Goal: Task Accomplishment & Management: Complete application form

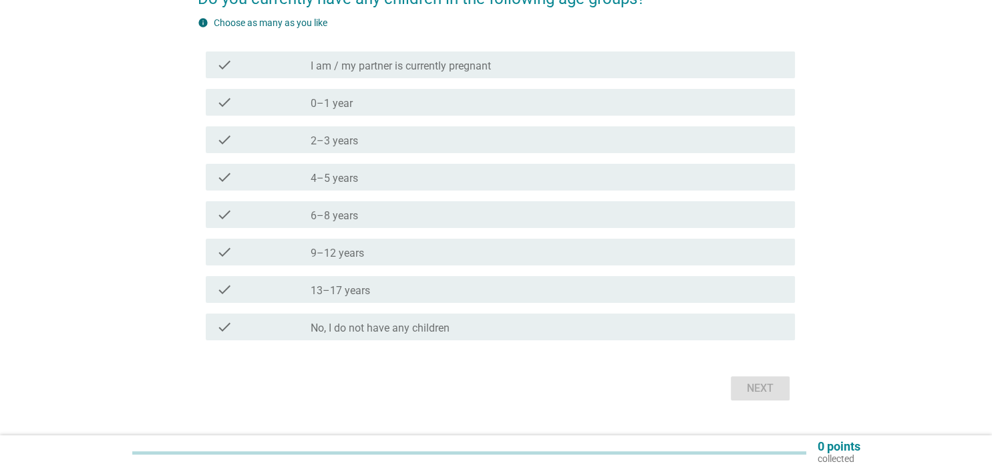
scroll to position [141, 0]
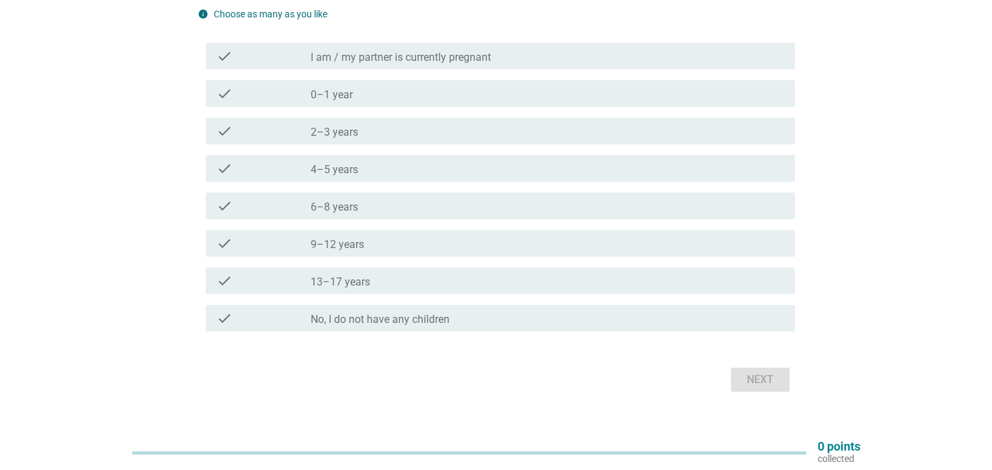
click at [349, 136] on label "2–3 years" at bounding box center [334, 132] width 47 height 13
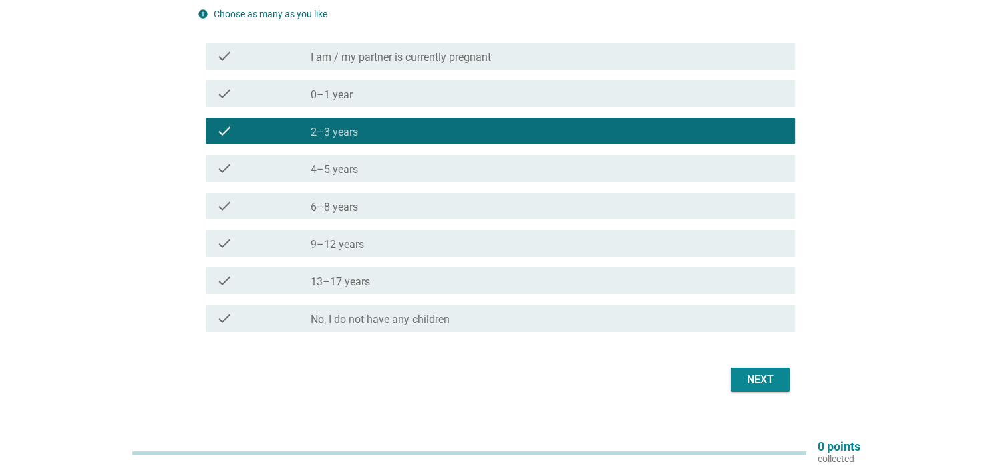
click at [747, 389] on button "Next" at bounding box center [760, 379] width 59 height 24
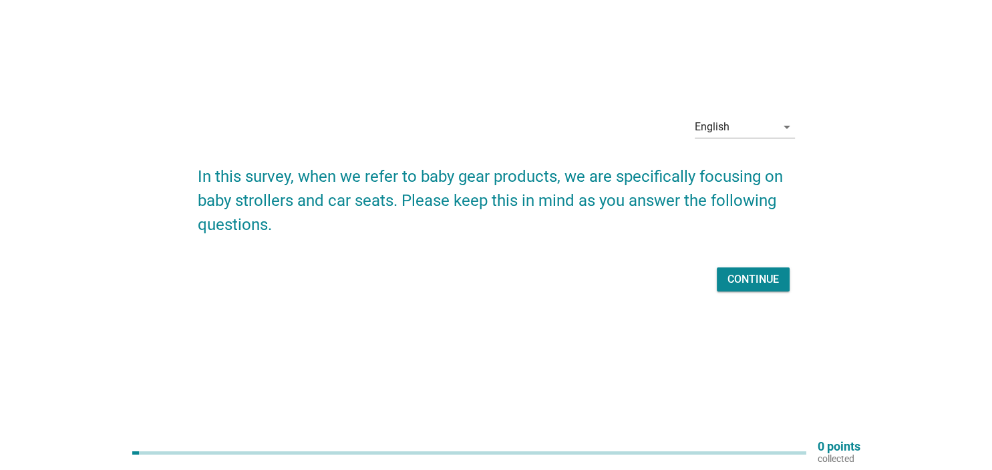
scroll to position [0, 0]
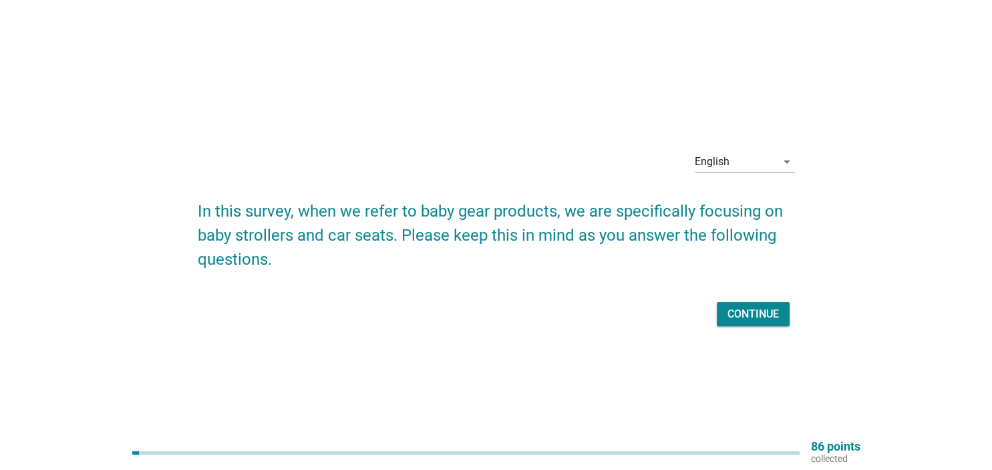
click at [739, 315] on div "Continue" at bounding box center [752, 314] width 51 height 16
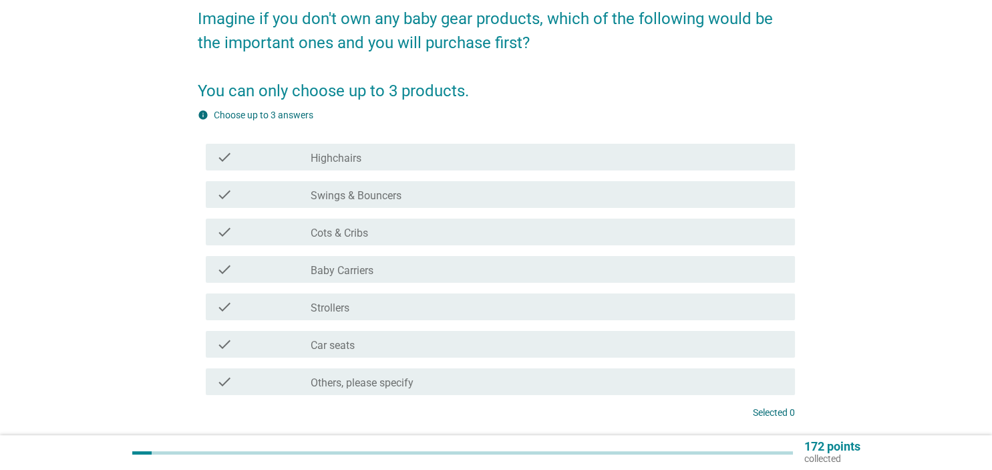
scroll to position [141, 0]
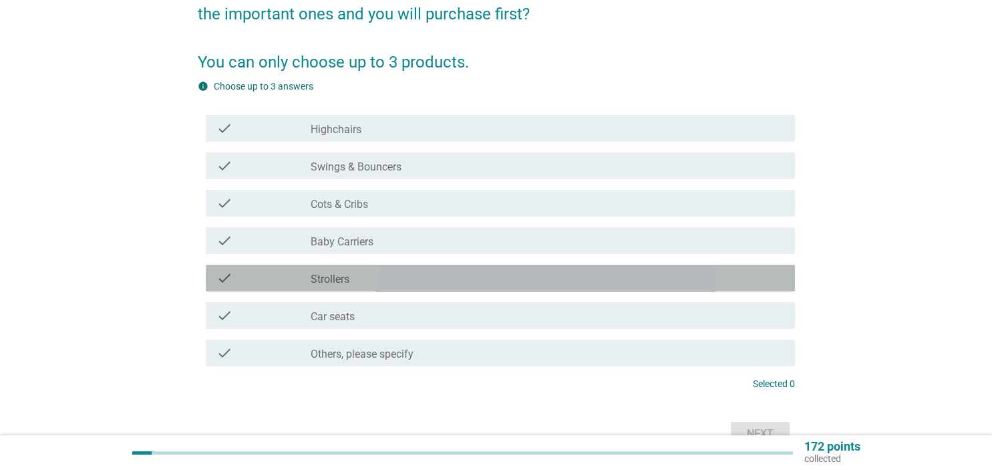
click at [340, 283] on label "Strollers" at bounding box center [330, 278] width 39 height 13
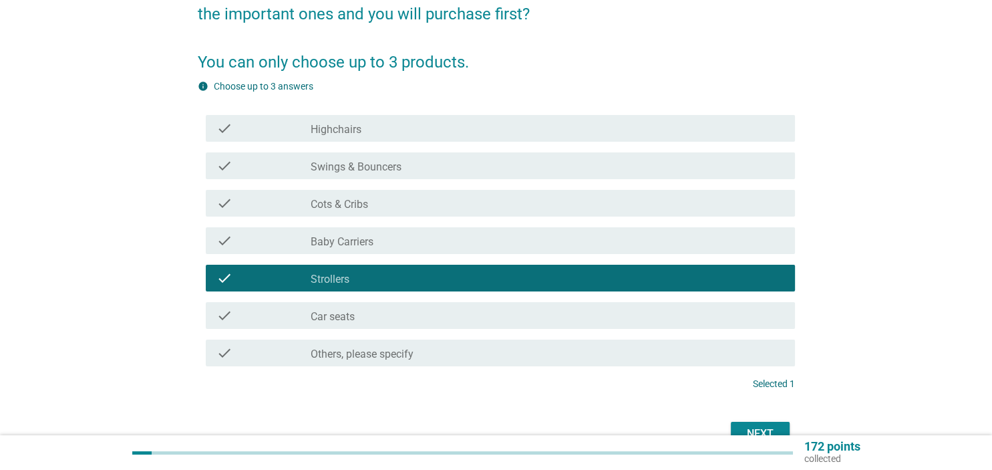
click at [343, 315] on label "Car seats" at bounding box center [333, 316] width 44 height 13
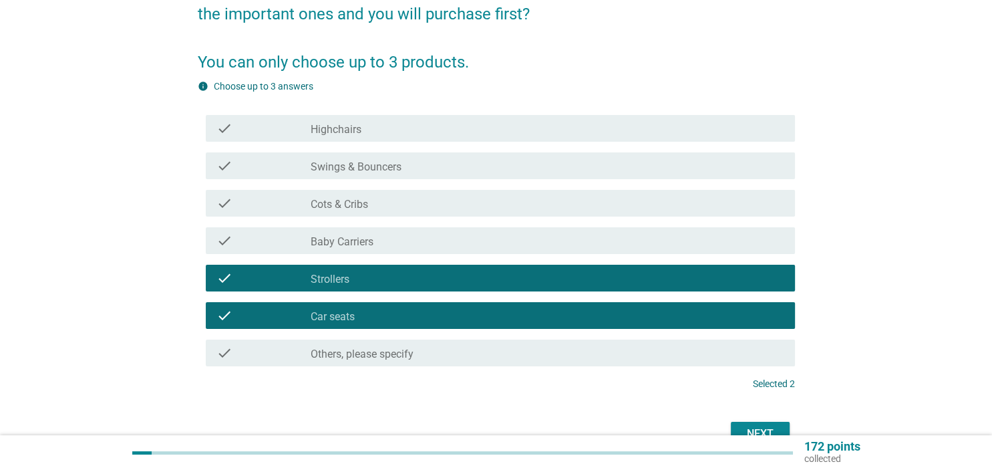
scroll to position [0, 0]
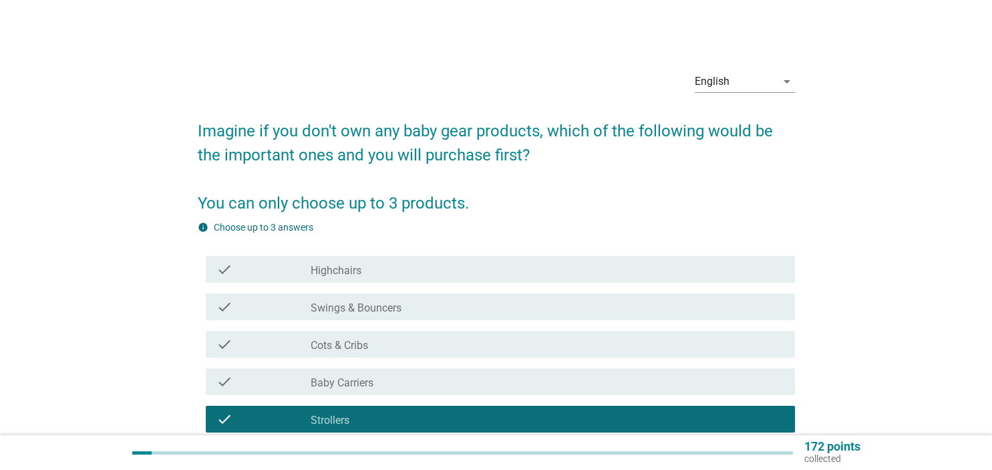
click at [346, 268] on label "Highchairs" at bounding box center [336, 270] width 51 height 13
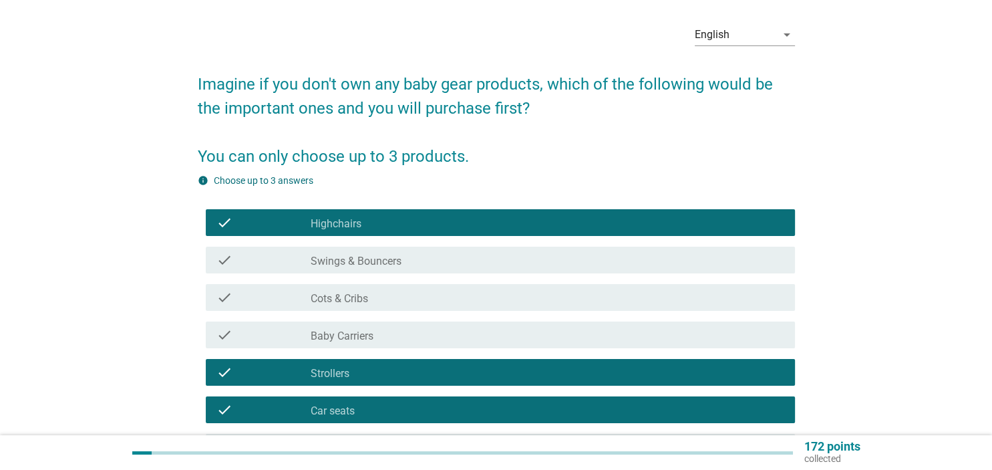
scroll to position [70, 0]
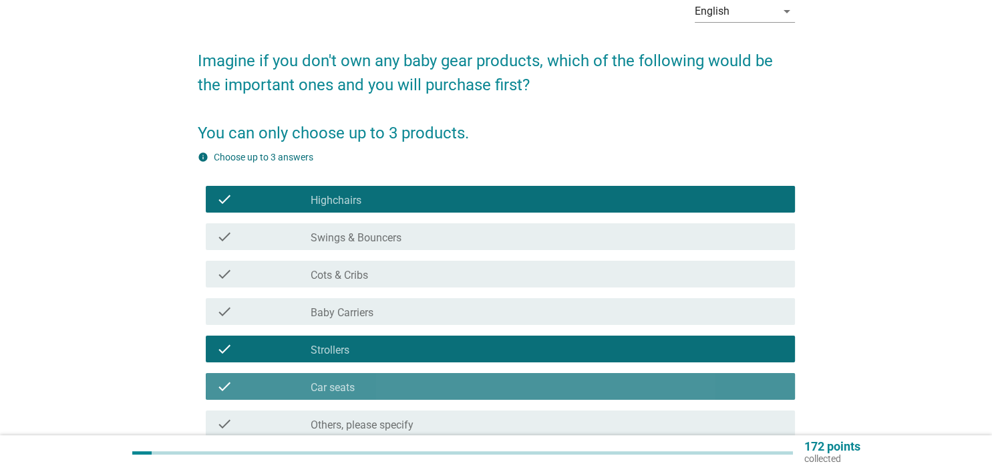
click at [341, 393] on label "Car seats" at bounding box center [333, 387] width 44 height 13
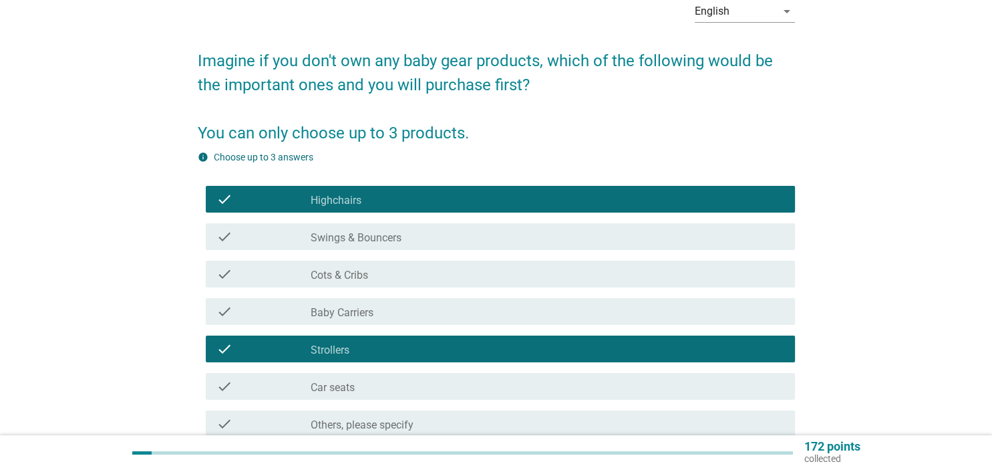
click at [353, 274] on label "Cots & Cribs" at bounding box center [339, 274] width 57 height 13
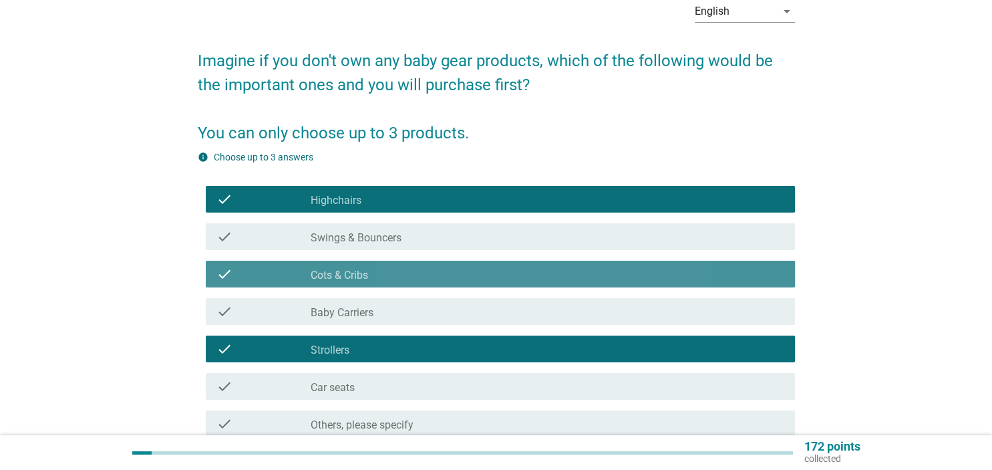
click at [344, 279] on label "Cots & Cribs" at bounding box center [339, 274] width 57 height 13
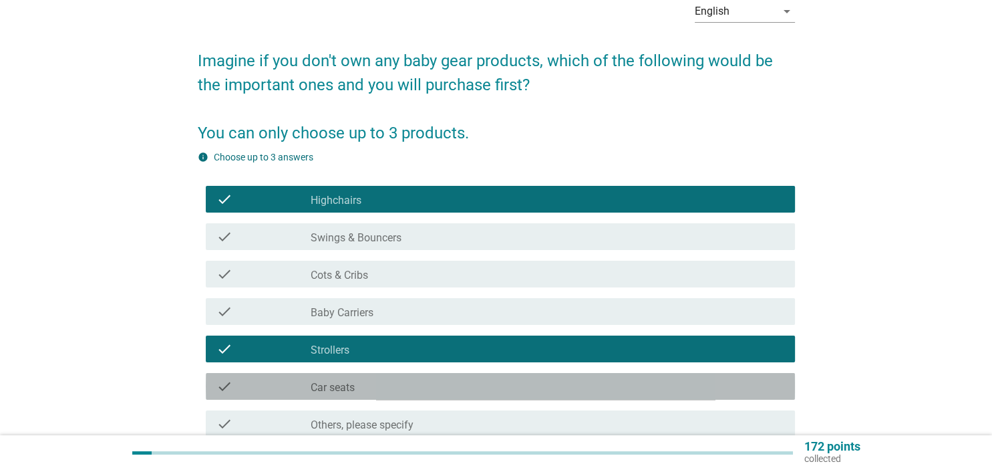
click at [368, 384] on div "check_box_outline_blank Car seats" at bounding box center [547, 386] width 473 height 16
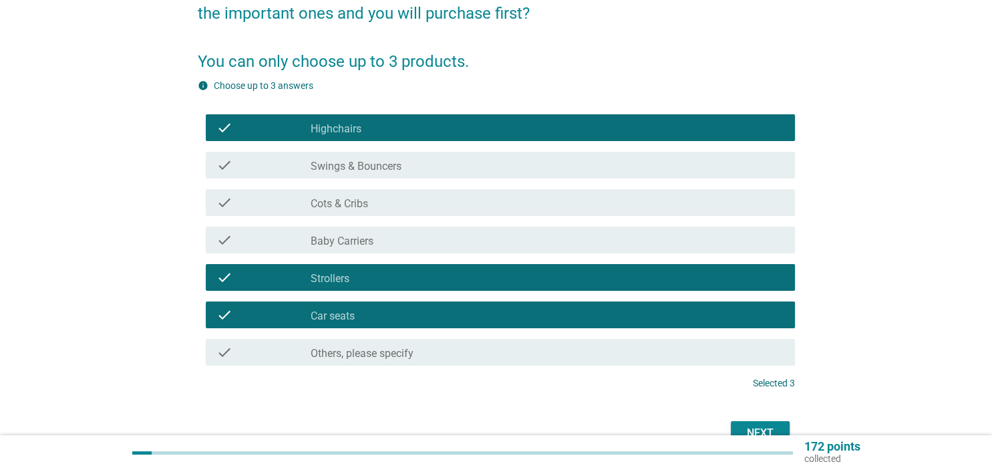
scroll to position [216, 0]
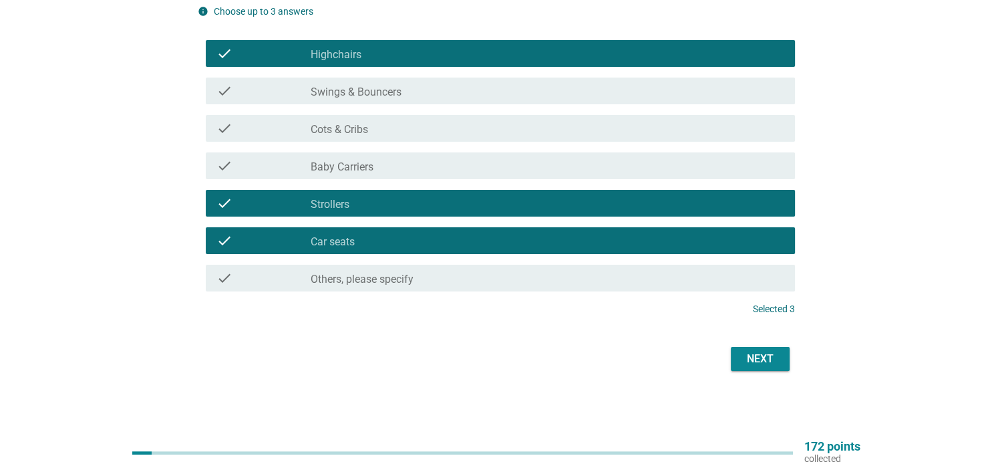
click at [763, 367] on button "Next" at bounding box center [760, 359] width 59 height 24
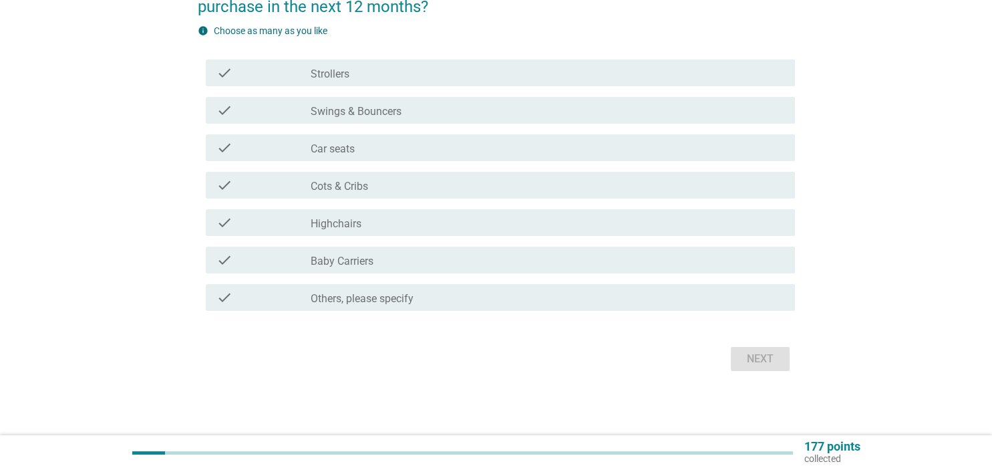
scroll to position [0, 0]
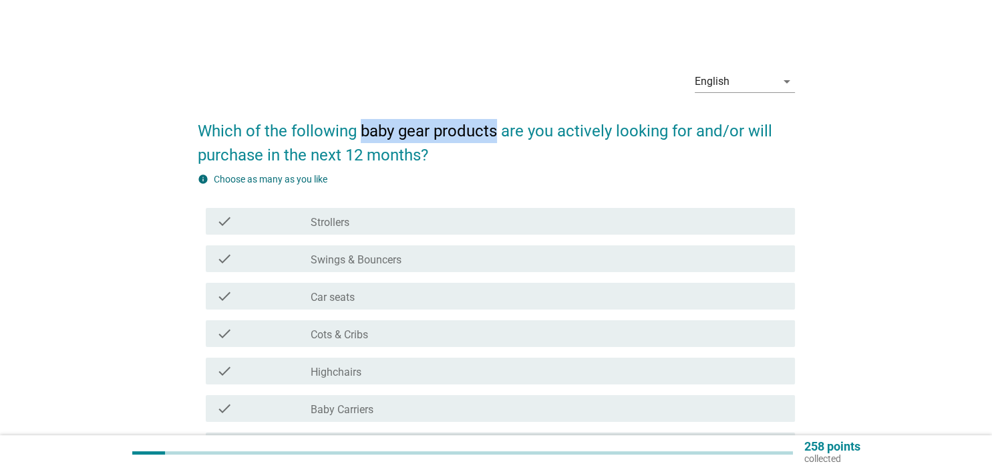
drag, startPoint x: 364, startPoint y: 134, endPoint x: 496, endPoint y: 132, distance: 131.6
click at [496, 132] on h2 "Which of the following baby gear products are you actively looking for and/or w…" at bounding box center [496, 136] width 597 height 61
copy h2 "baby gear products"
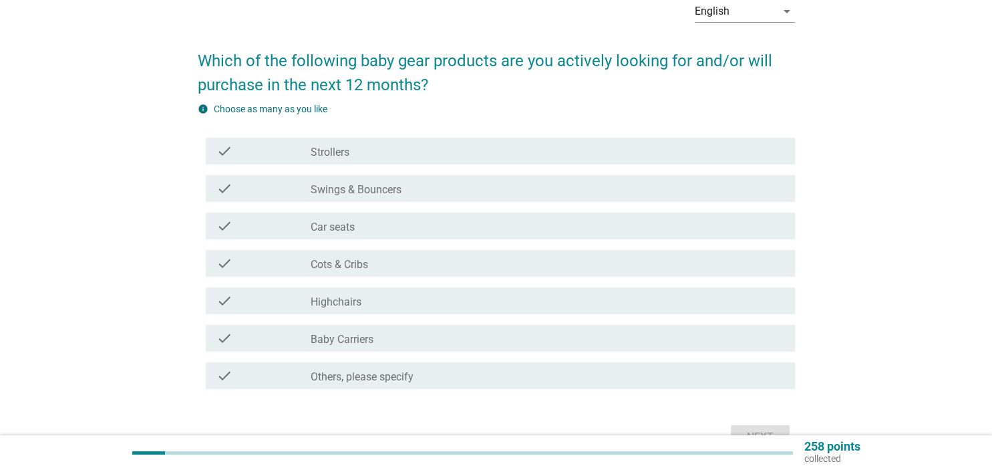
click at [361, 152] on div "check_box_outline_blank Strollers" at bounding box center [547, 151] width 473 height 16
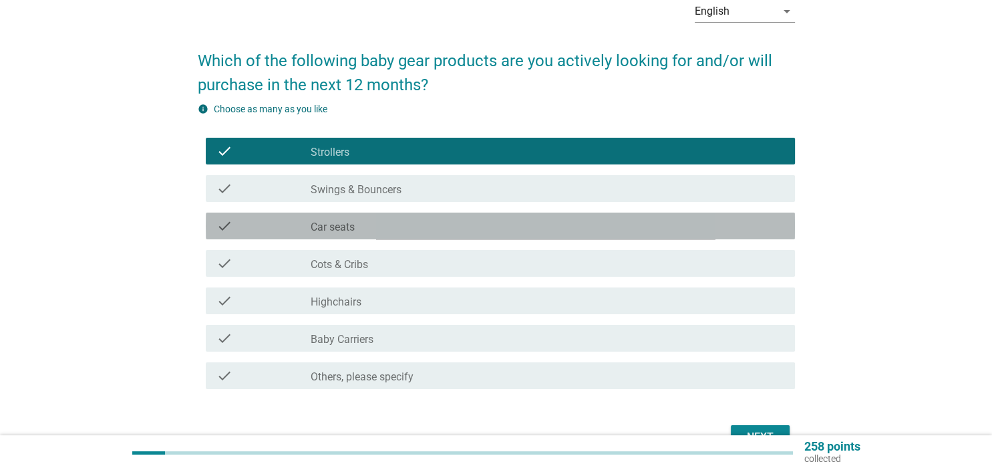
click at [335, 225] on label "Car seats" at bounding box center [333, 226] width 44 height 13
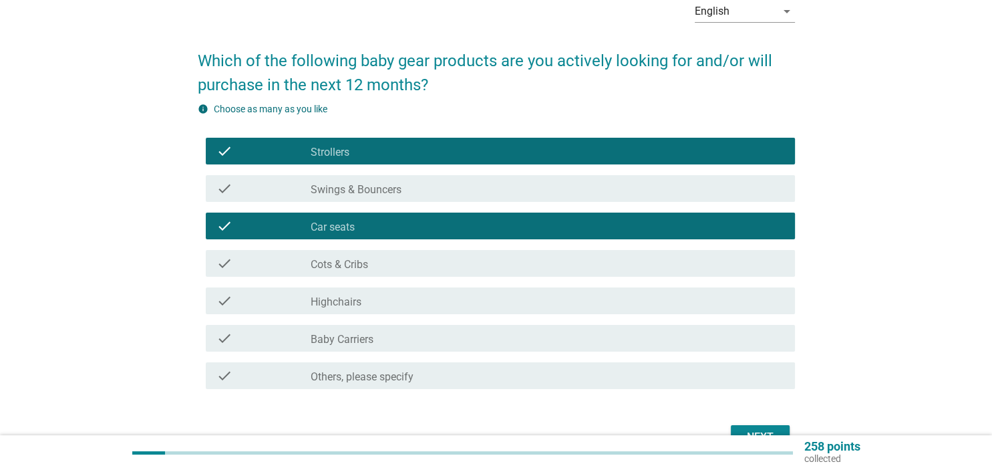
click at [350, 345] on label "Baby Carriers" at bounding box center [342, 339] width 63 height 13
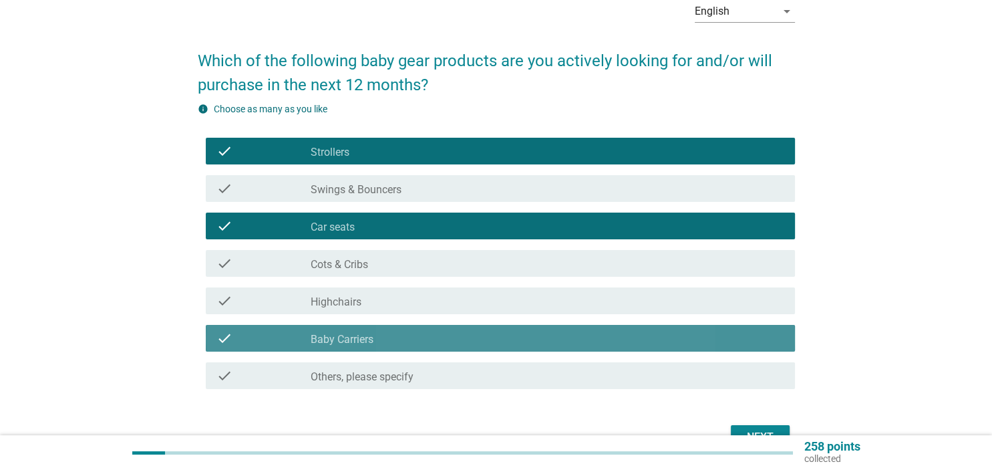
click at [307, 335] on div "check" at bounding box center [263, 338] width 95 height 16
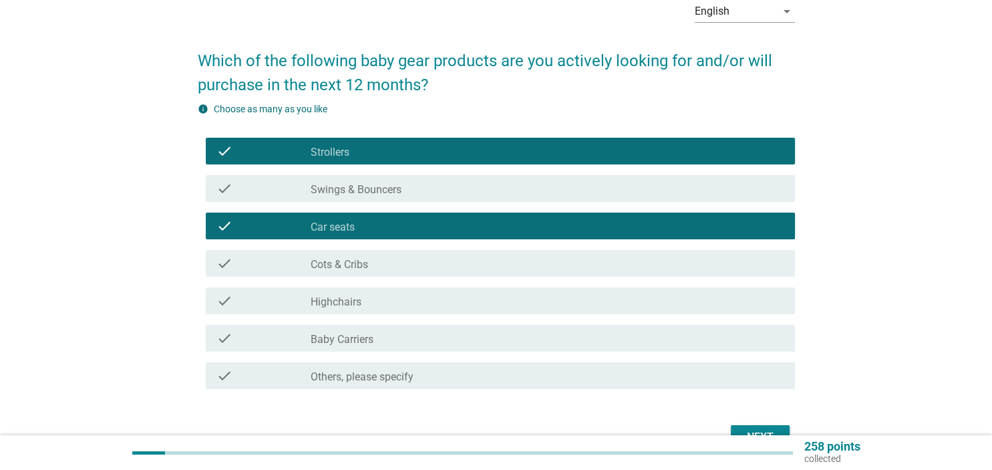
click at [347, 301] on label "Highchairs" at bounding box center [336, 301] width 51 height 13
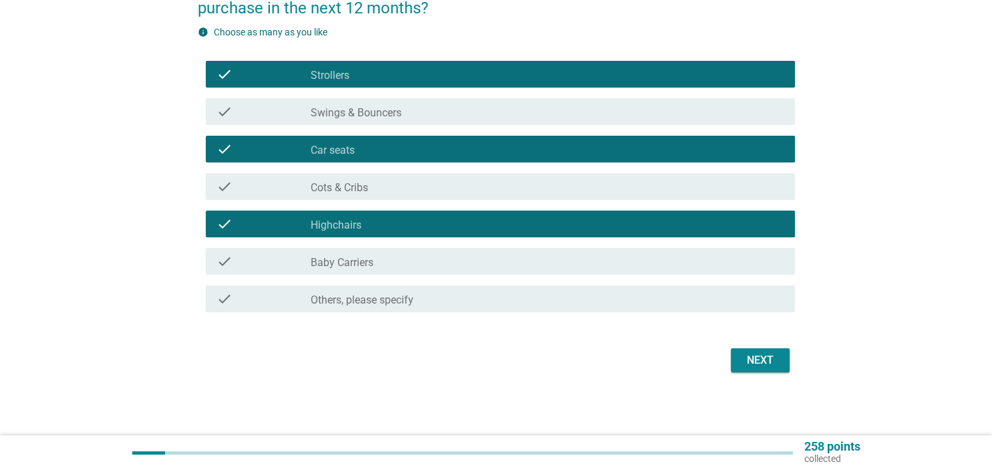
scroll to position [148, 0]
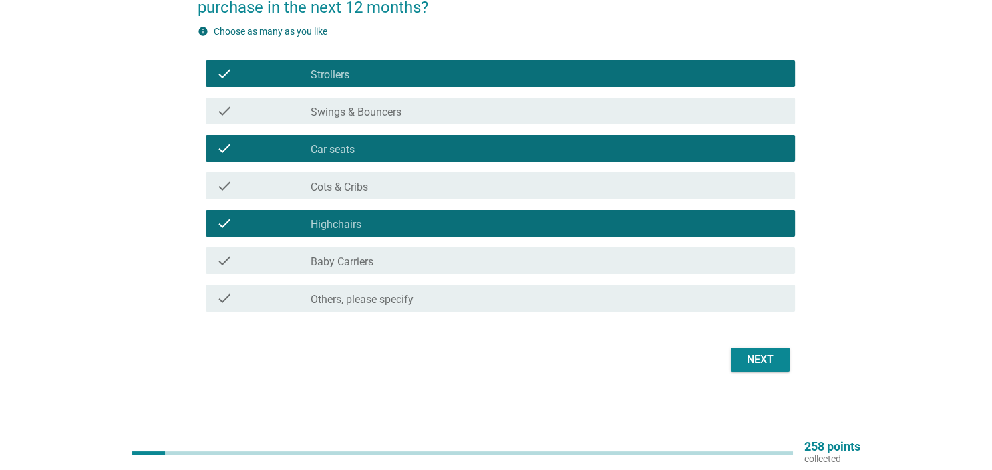
click at [757, 359] on div "Next" at bounding box center [759, 359] width 37 height 16
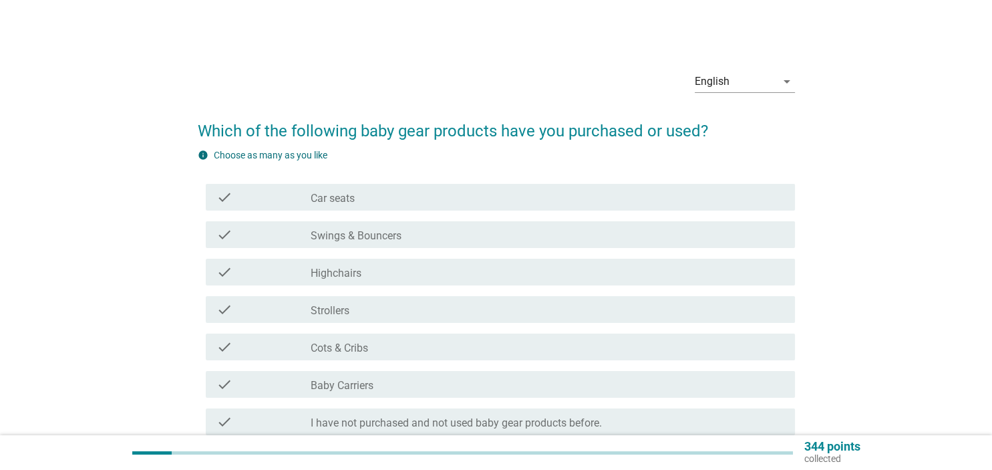
click at [349, 194] on label "Car seats" at bounding box center [333, 198] width 44 height 13
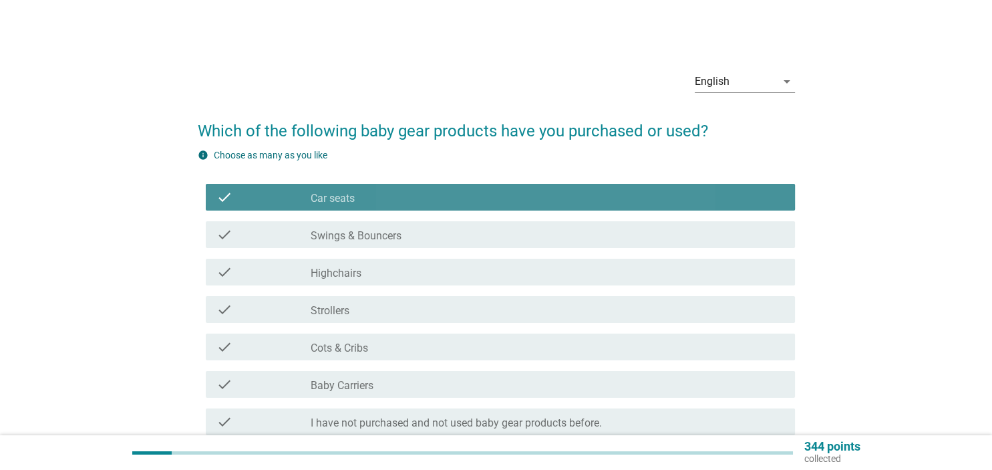
click at [349, 194] on label "Car seats" at bounding box center [333, 198] width 44 height 13
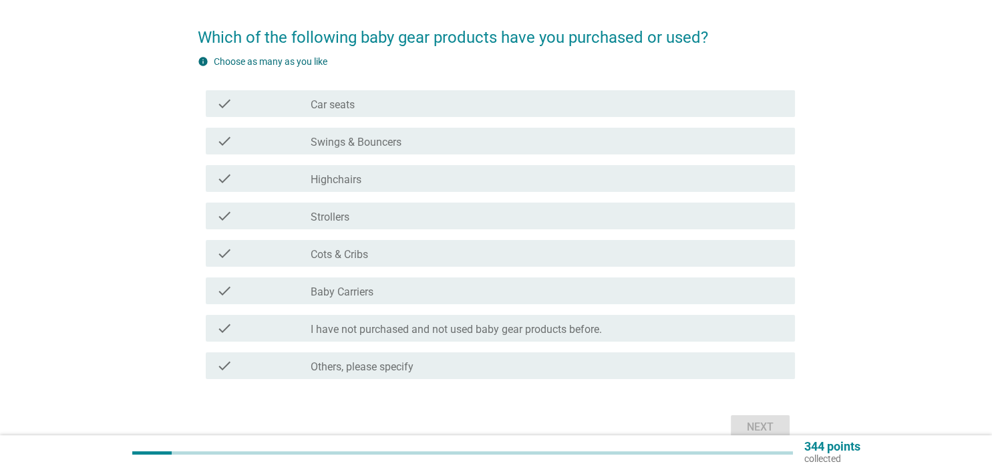
scroll to position [141, 0]
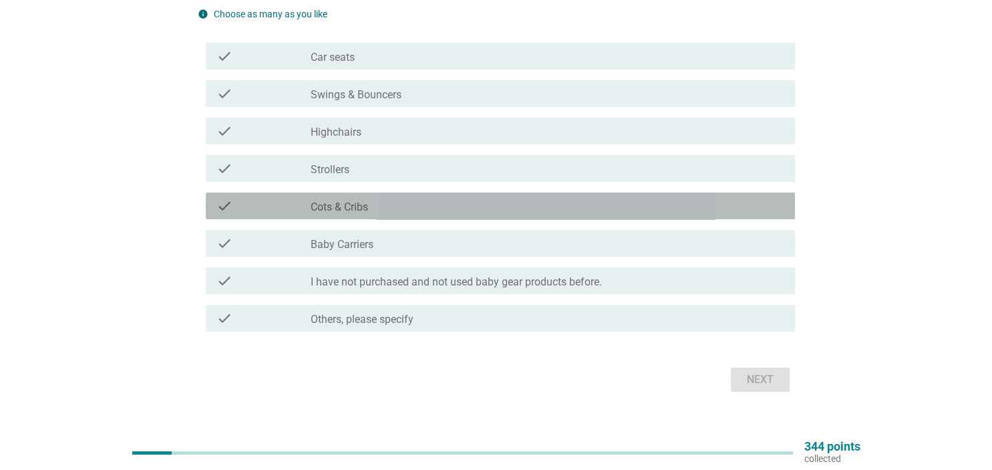
click at [353, 206] on label "Cots & Cribs" at bounding box center [339, 206] width 57 height 13
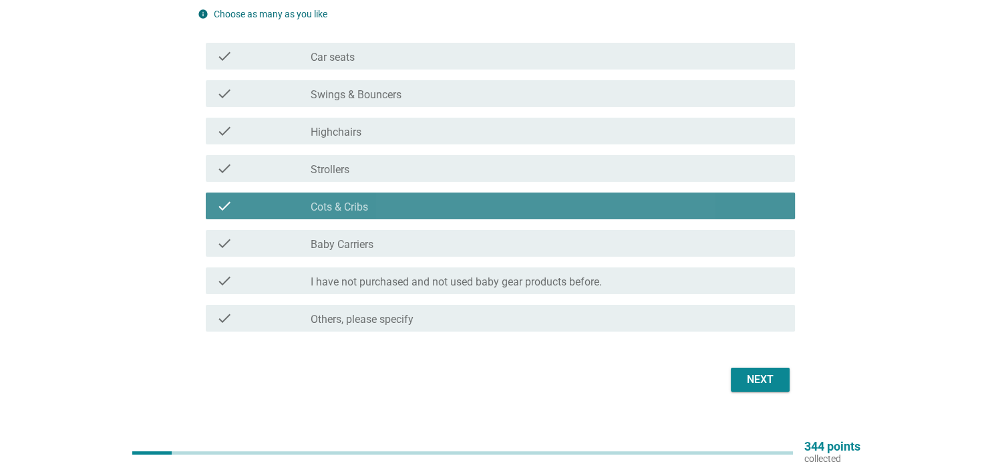
click at [352, 206] on label "Cots & Cribs" at bounding box center [339, 206] width 57 height 13
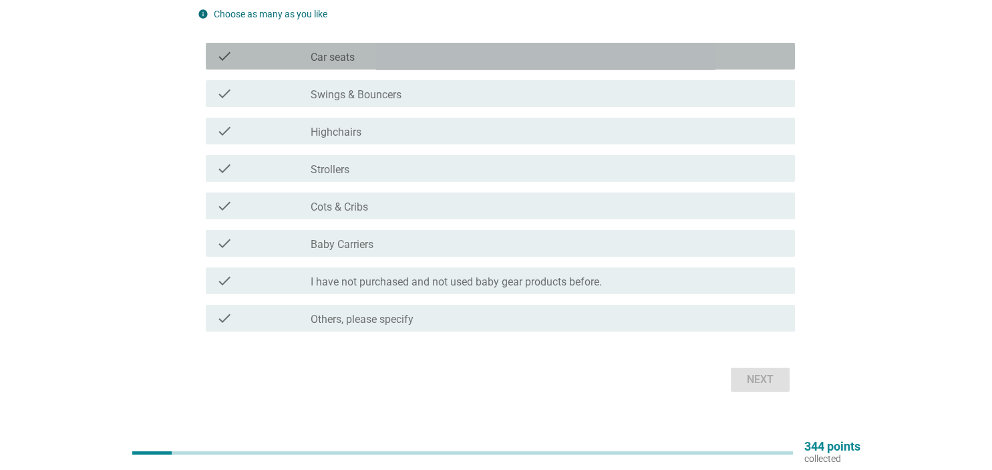
click at [375, 44] on div "check check_box_outline_blank Car seats" at bounding box center [500, 56] width 589 height 27
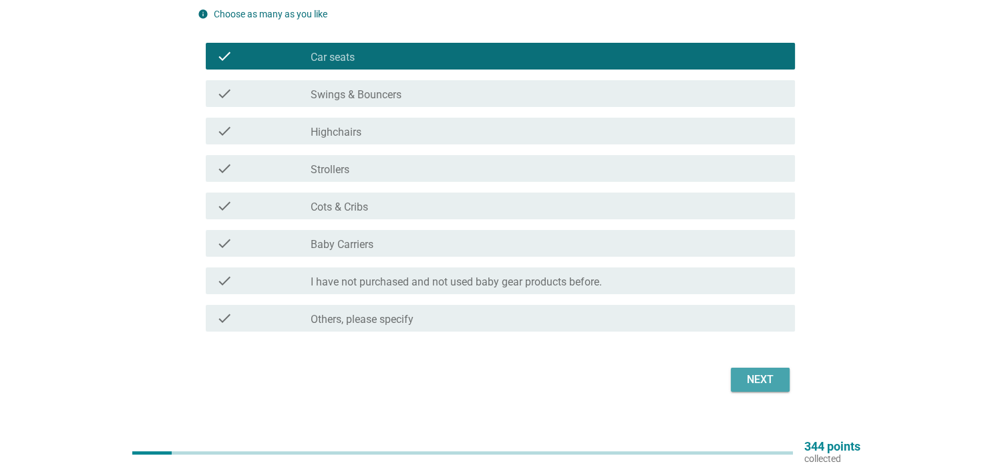
click at [759, 375] on div "Next" at bounding box center [759, 379] width 37 height 16
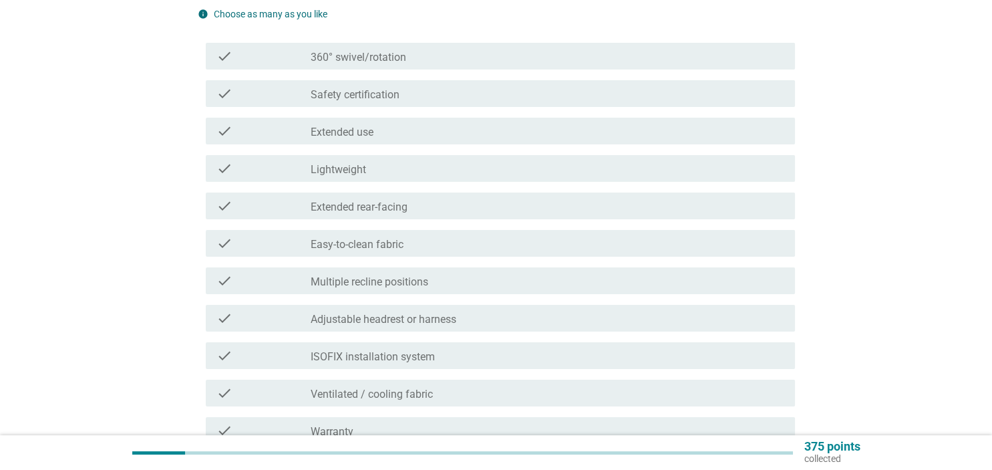
scroll to position [0, 0]
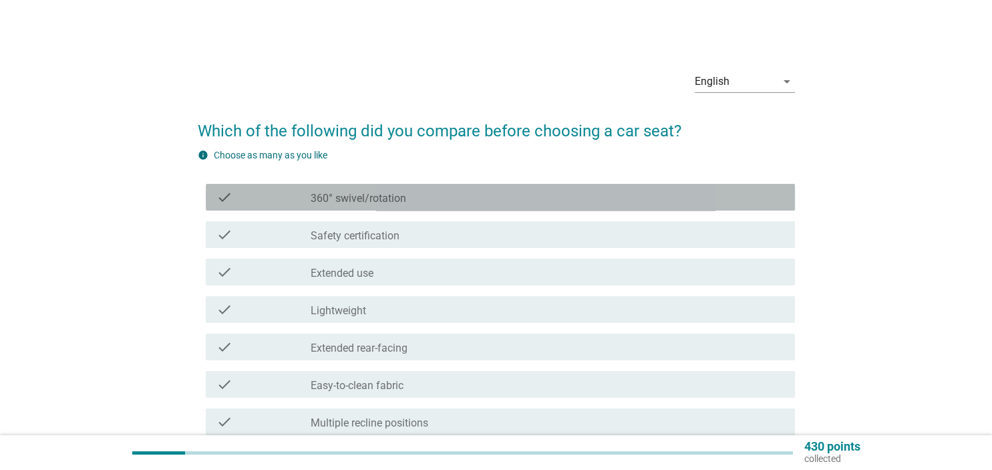
click at [426, 200] on div "check_box_outline_blank 360° swivel/rotation" at bounding box center [547, 197] width 473 height 16
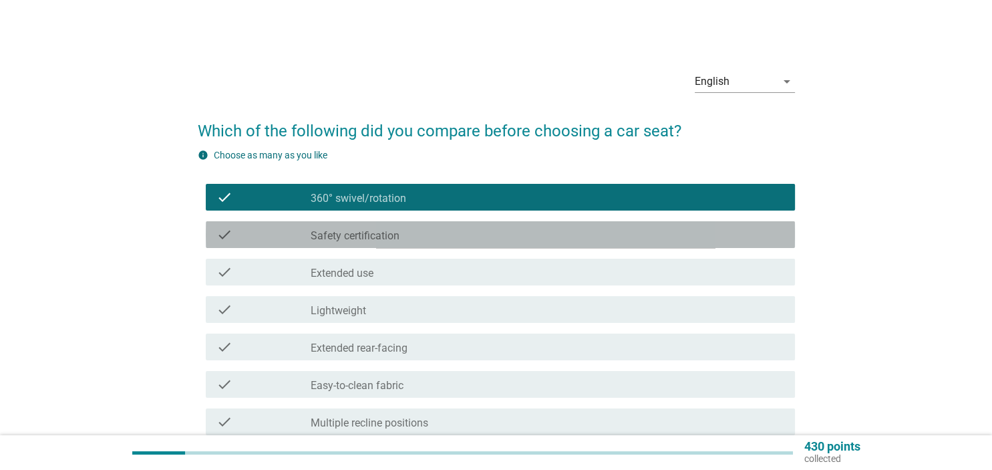
click at [407, 236] on div "check_box_outline_blank Safety certification" at bounding box center [547, 234] width 473 height 16
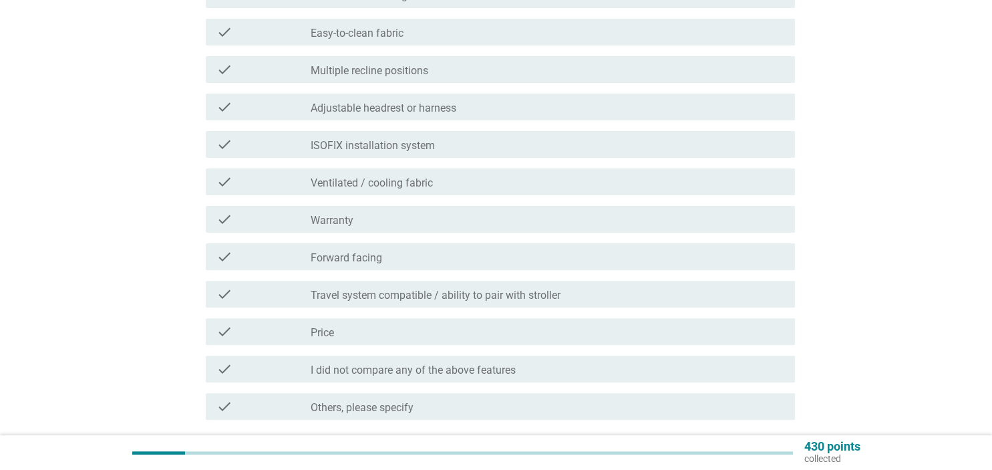
scroll to position [353, 0]
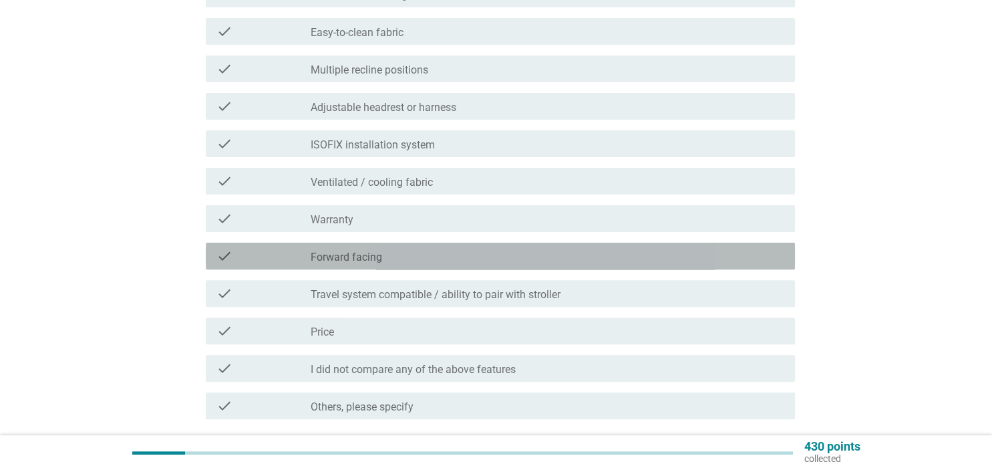
click at [400, 256] on div "check_box_outline_blank Forward facing" at bounding box center [547, 256] width 473 height 16
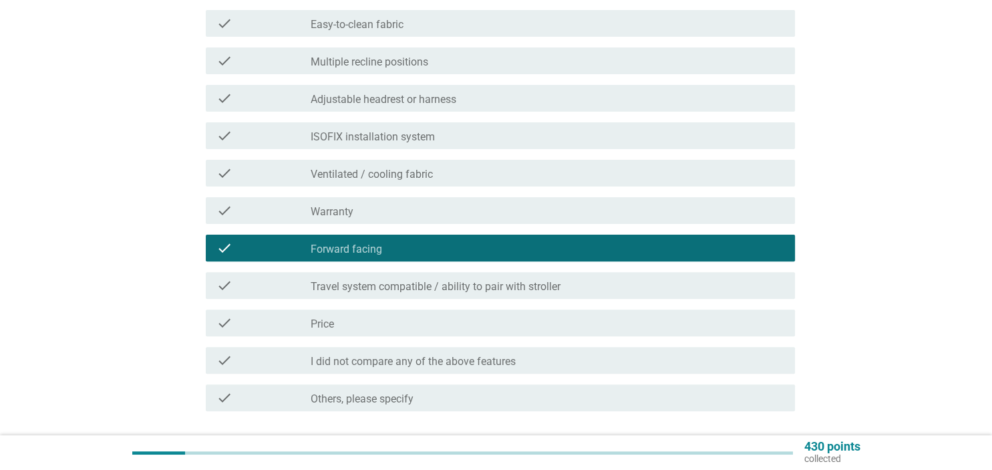
scroll to position [423, 0]
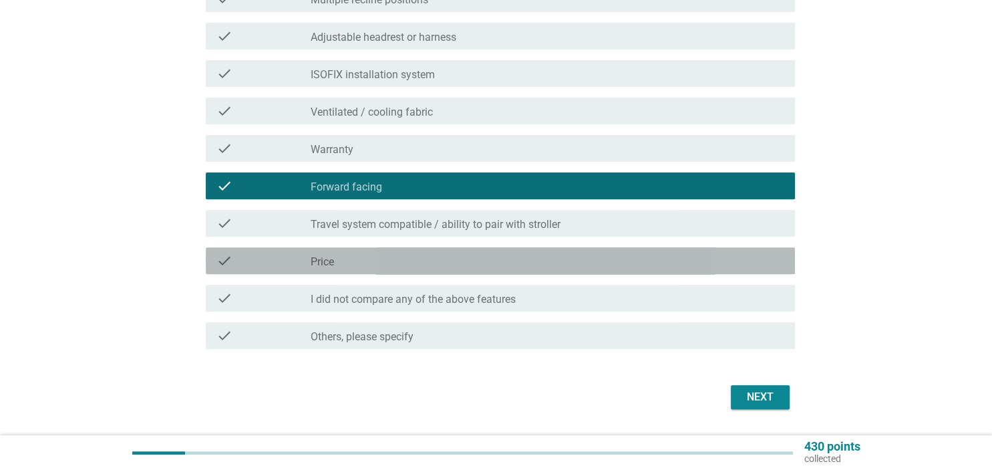
click at [402, 263] on div "check_box_outline_blank Price" at bounding box center [547, 260] width 473 height 16
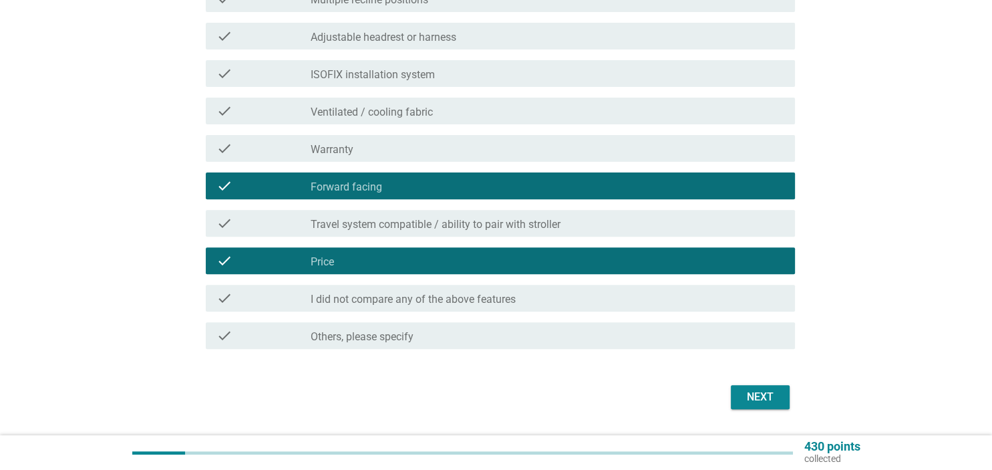
click at [765, 386] on button "Next" at bounding box center [760, 397] width 59 height 24
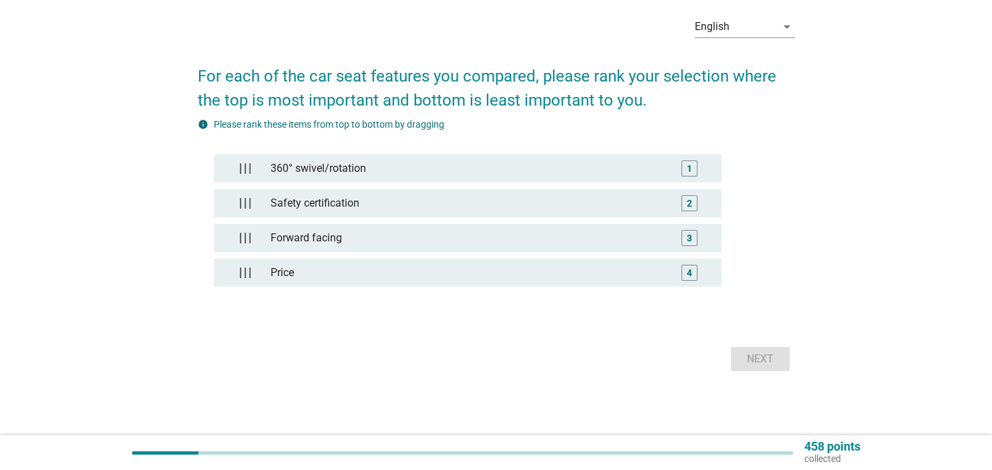
scroll to position [0, 0]
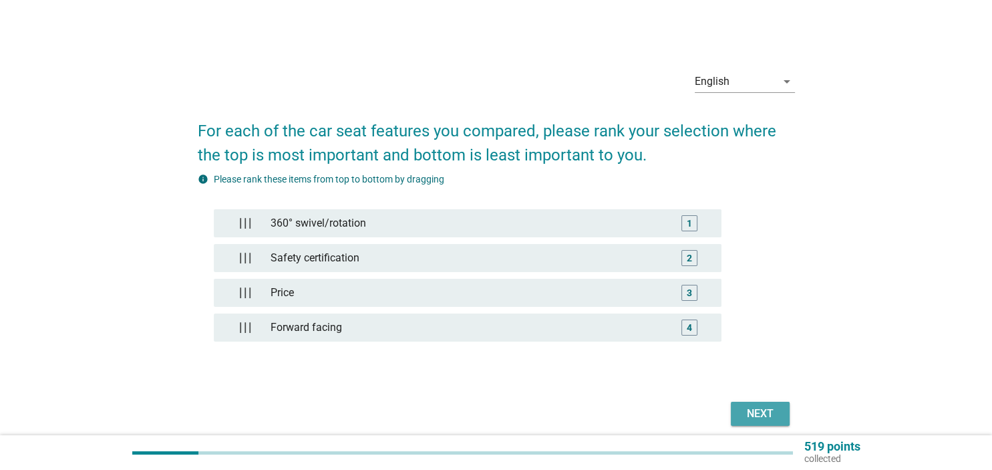
click at [761, 413] on div "Next" at bounding box center [759, 413] width 37 height 16
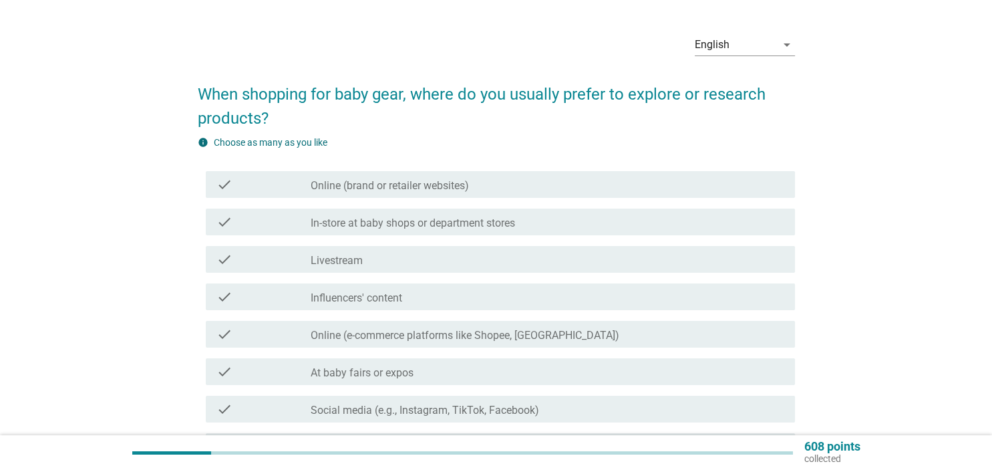
scroll to position [70, 0]
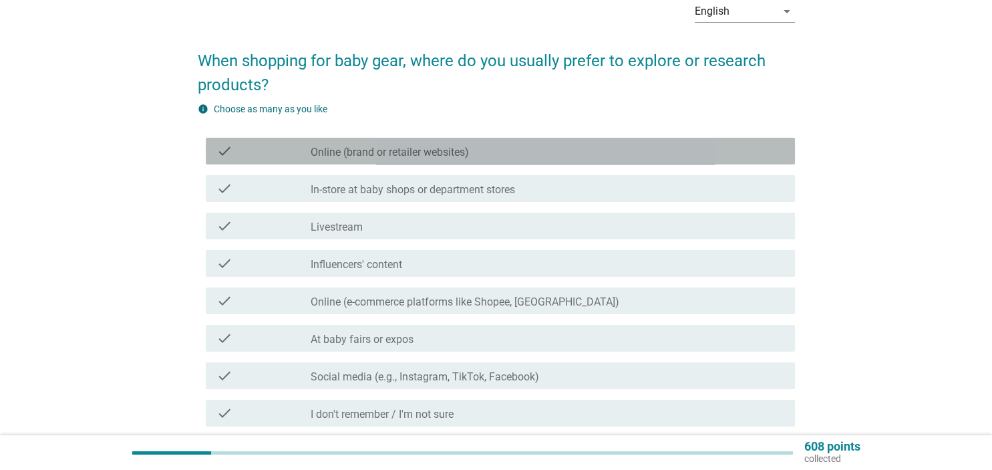
click at [315, 152] on label "Online (brand or retailer websites)" at bounding box center [390, 152] width 158 height 13
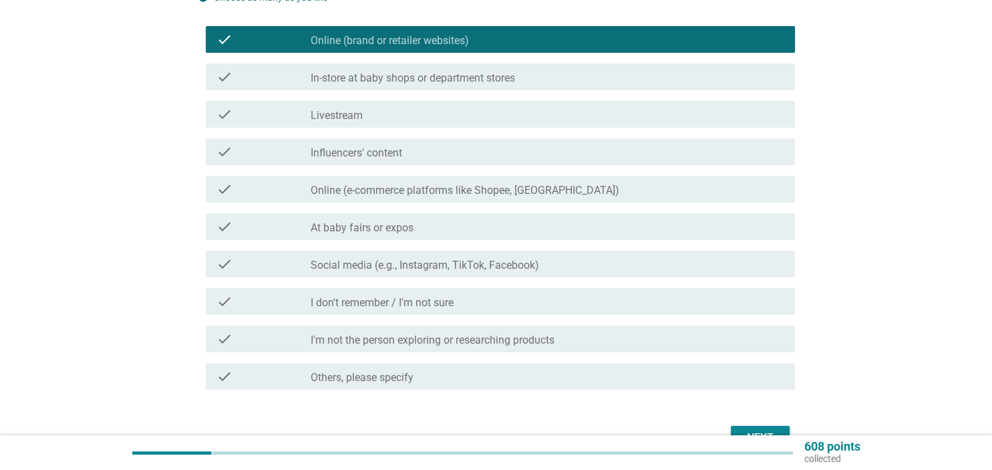
scroll to position [260, 0]
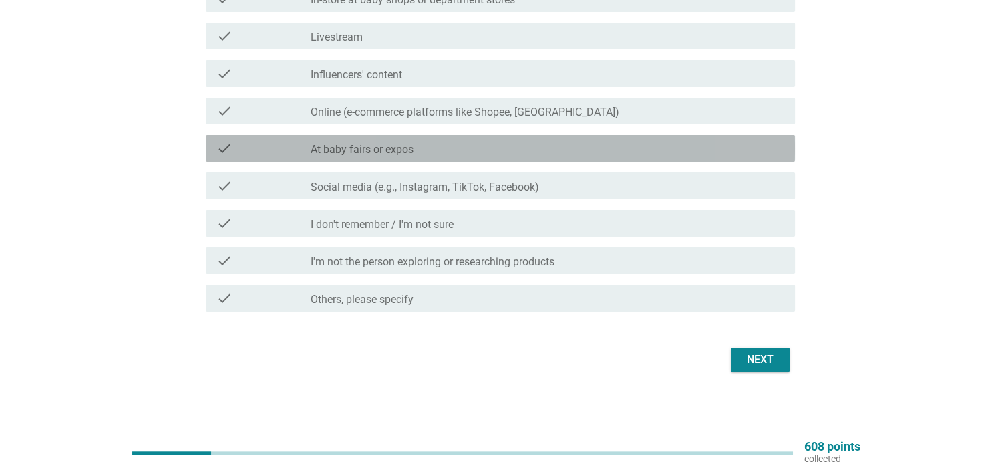
click at [390, 146] on label "At baby fairs or expos" at bounding box center [362, 149] width 103 height 13
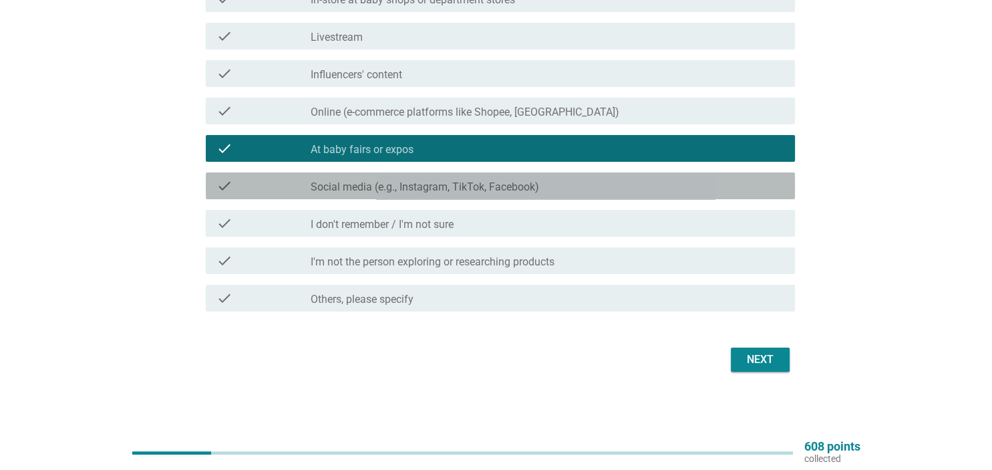
click at [389, 186] on label "Social media (e.g., Instagram, TikTok, Facebook)" at bounding box center [425, 186] width 228 height 13
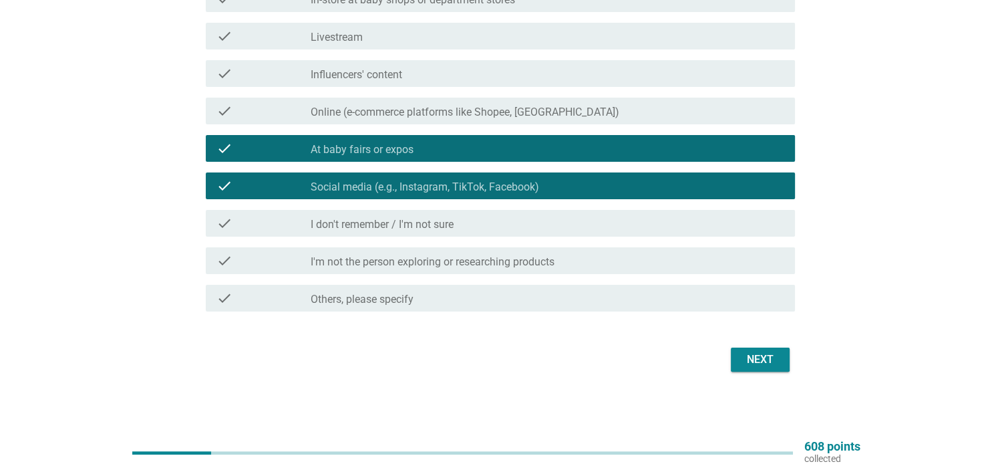
click at [777, 371] on button "Next" at bounding box center [760, 359] width 59 height 24
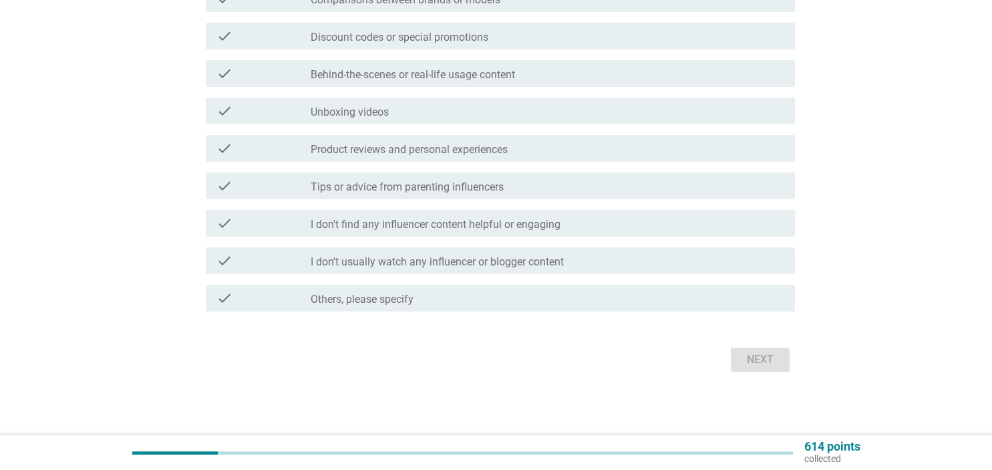
scroll to position [0, 0]
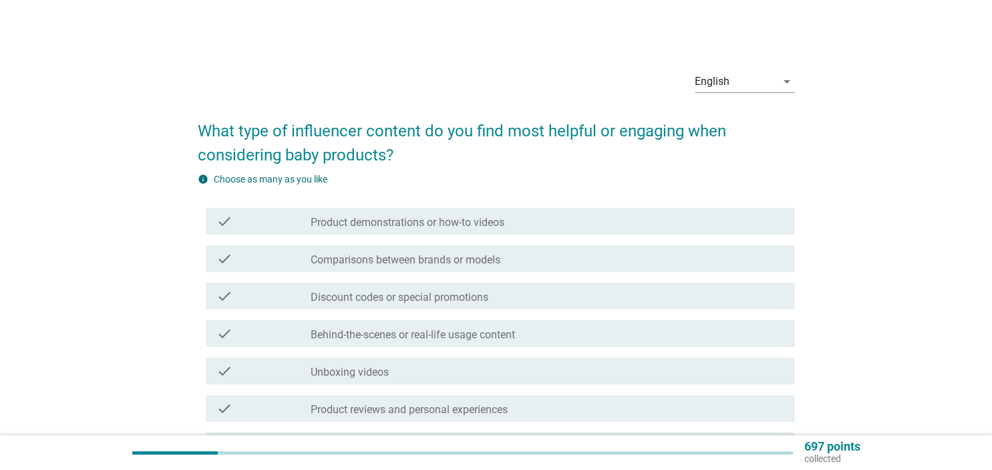
click at [377, 224] on label "Product demonstrations or how-to videos" at bounding box center [408, 222] width 194 height 13
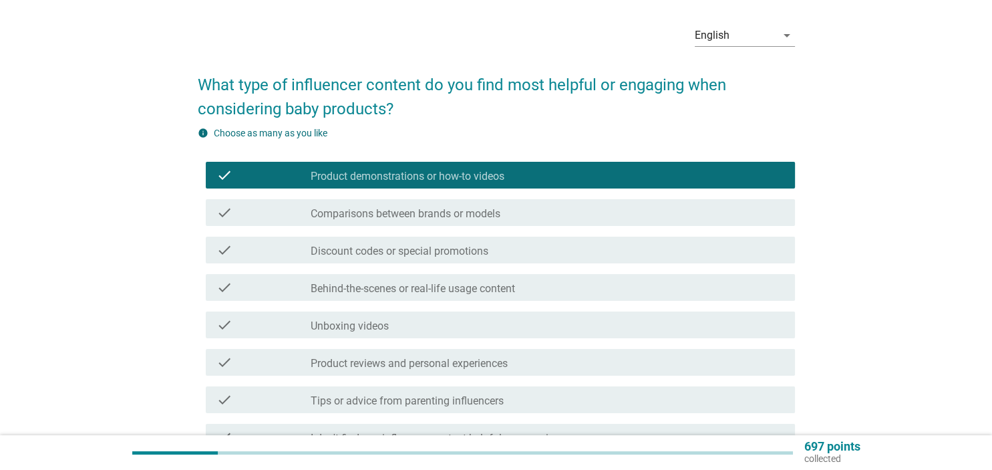
scroll to position [70, 0]
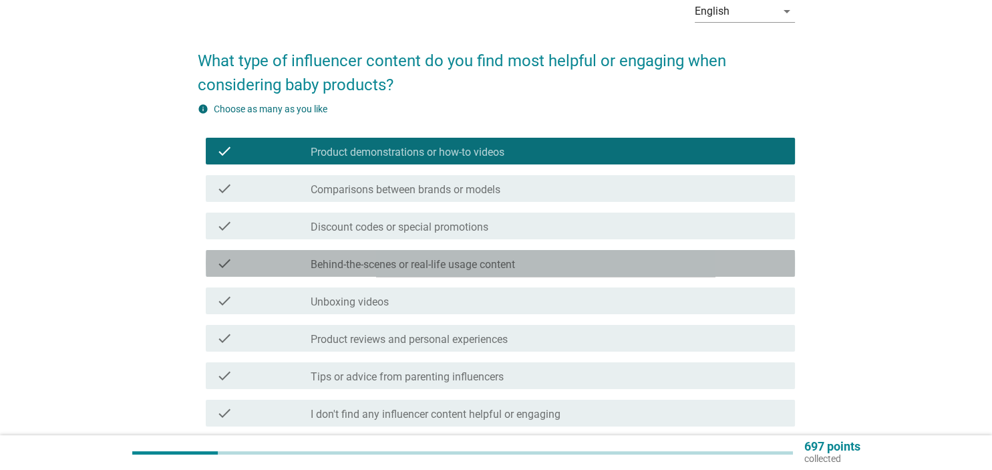
click at [363, 263] on label "Behind-the-scenes or real-life usage content" at bounding box center [413, 264] width 204 height 13
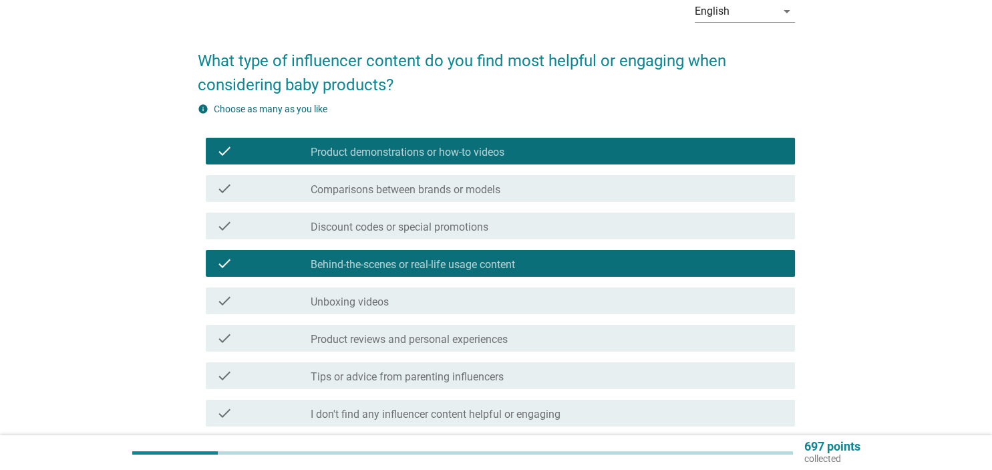
click at [377, 267] on label "Behind-the-scenes or real-life usage content" at bounding box center [413, 264] width 204 height 13
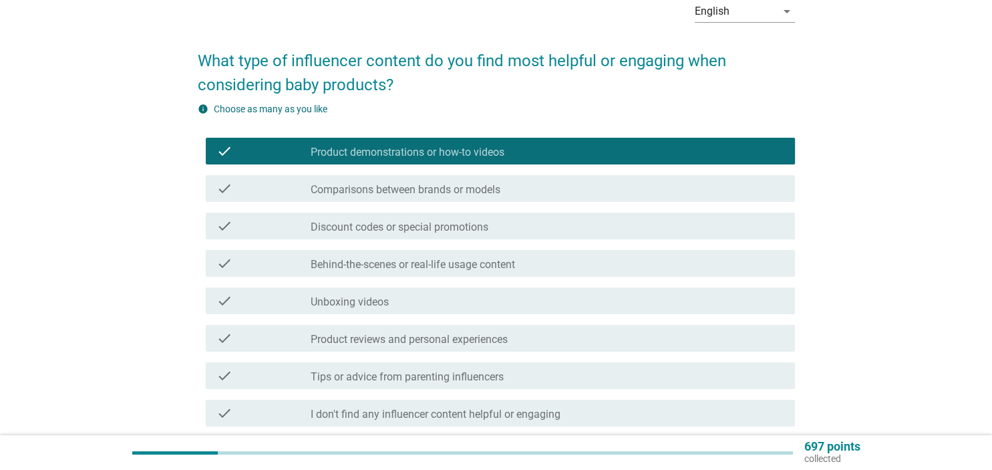
click at [399, 223] on label "Discount codes or special promotions" at bounding box center [400, 226] width 178 height 13
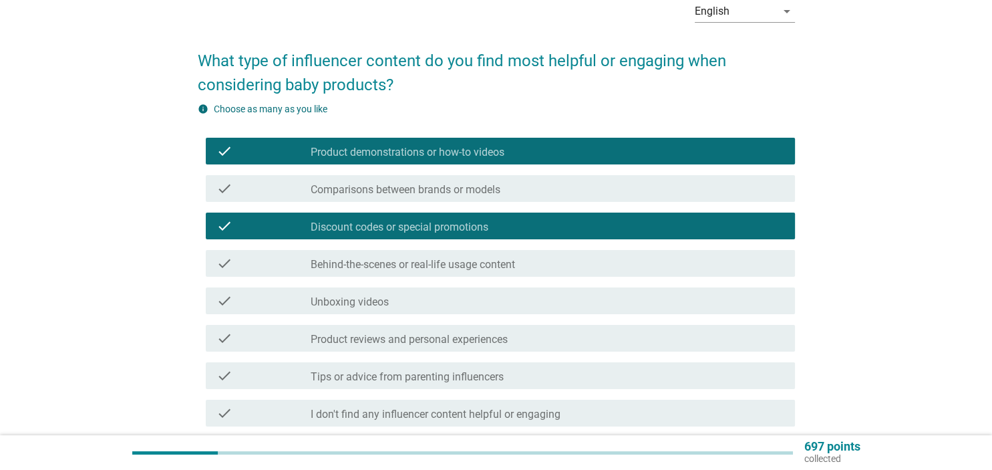
scroll to position [141, 0]
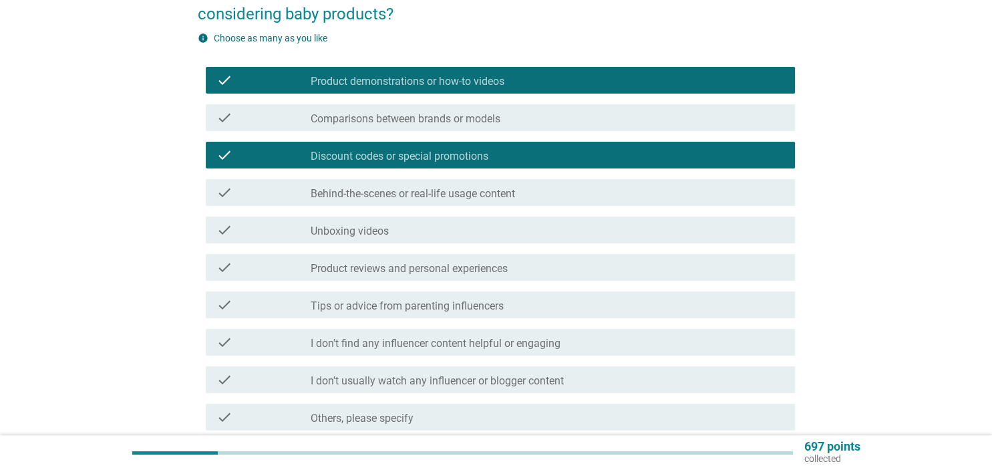
click at [445, 129] on div "check check_box_outline_blank Comparisons between brands or models" at bounding box center [500, 117] width 589 height 27
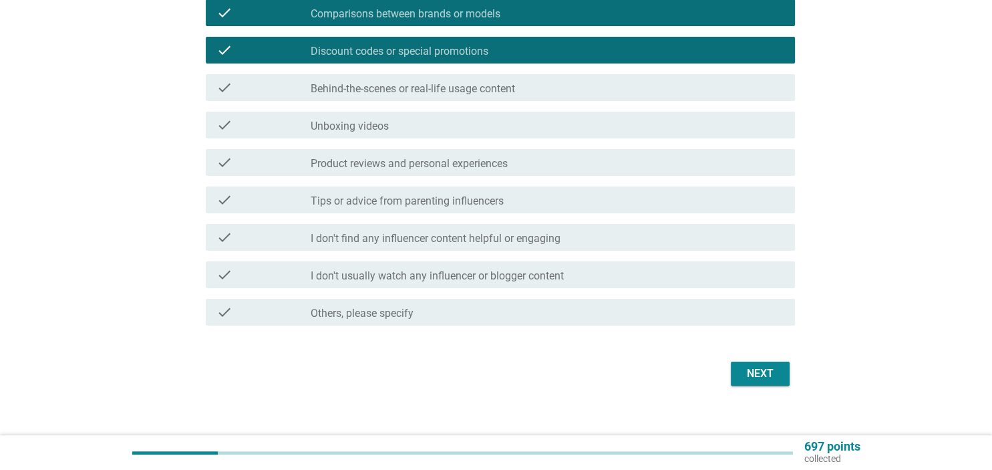
scroll to position [260, 0]
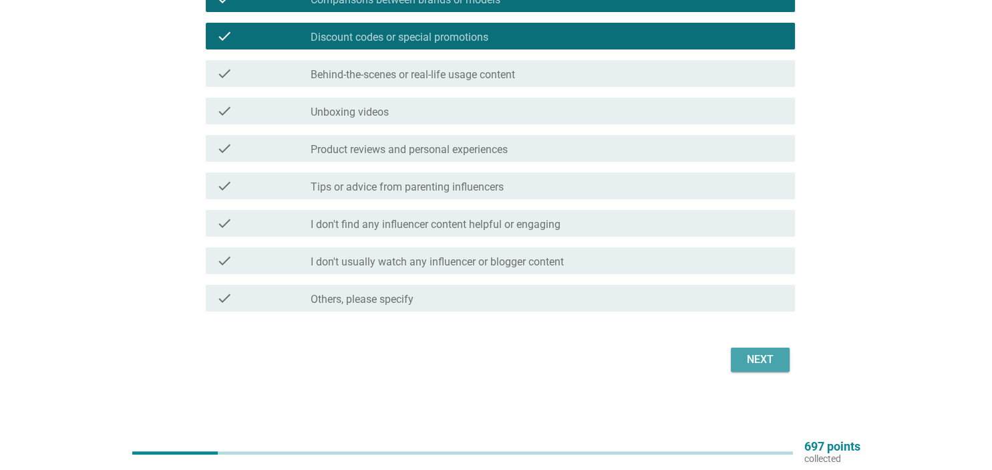
click at [767, 358] on div "Next" at bounding box center [759, 359] width 37 height 16
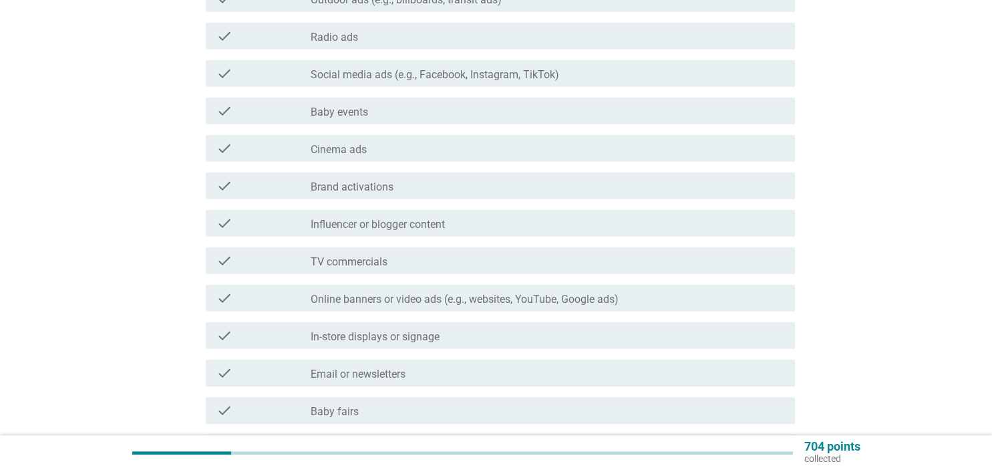
scroll to position [0, 0]
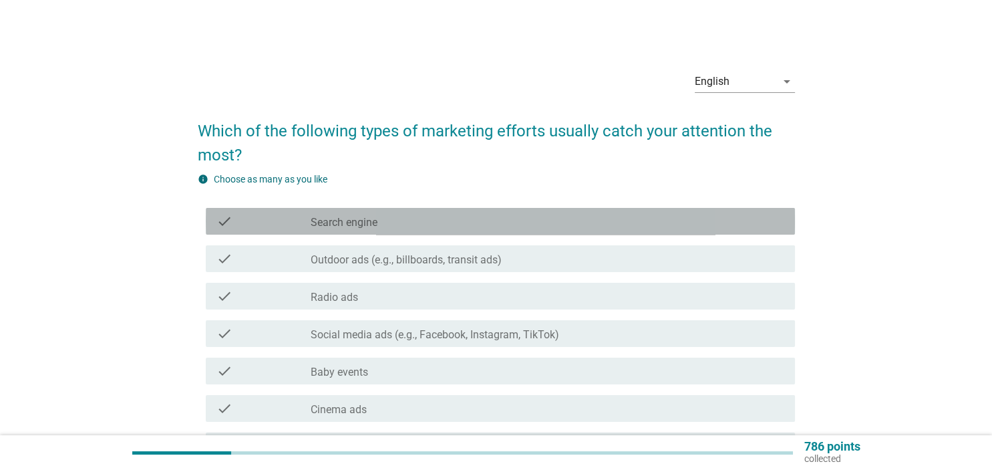
click at [351, 220] on label "Search engine" at bounding box center [344, 222] width 67 height 13
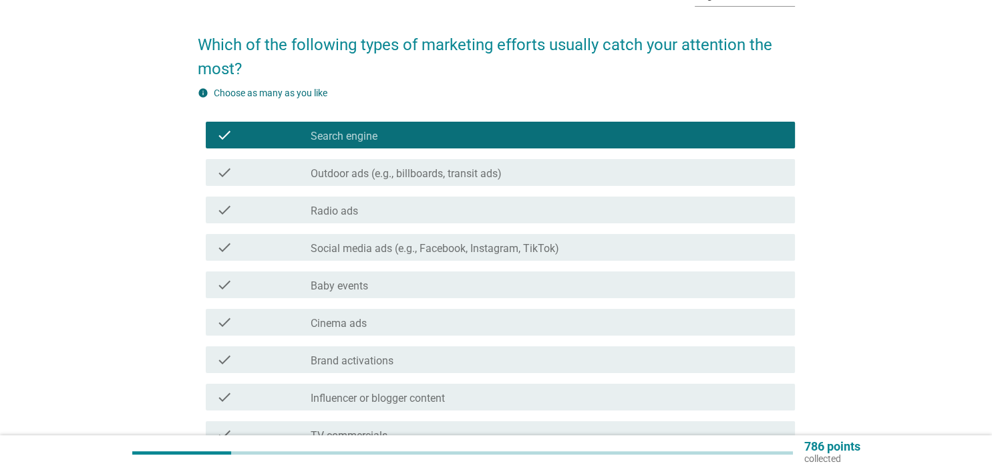
scroll to position [141, 0]
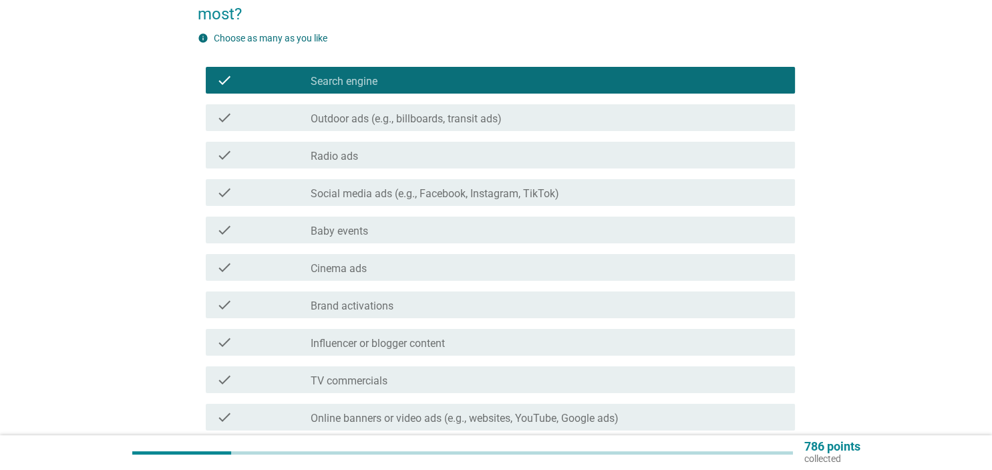
click at [375, 236] on div "check_box_outline_blank Baby events" at bounding box center [547, 230] width 473 height 16
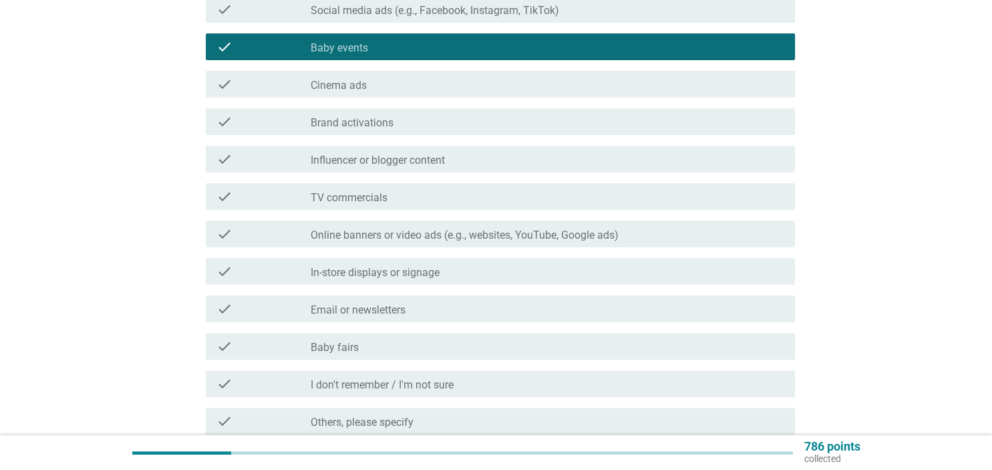
scroll to position [353, 0]
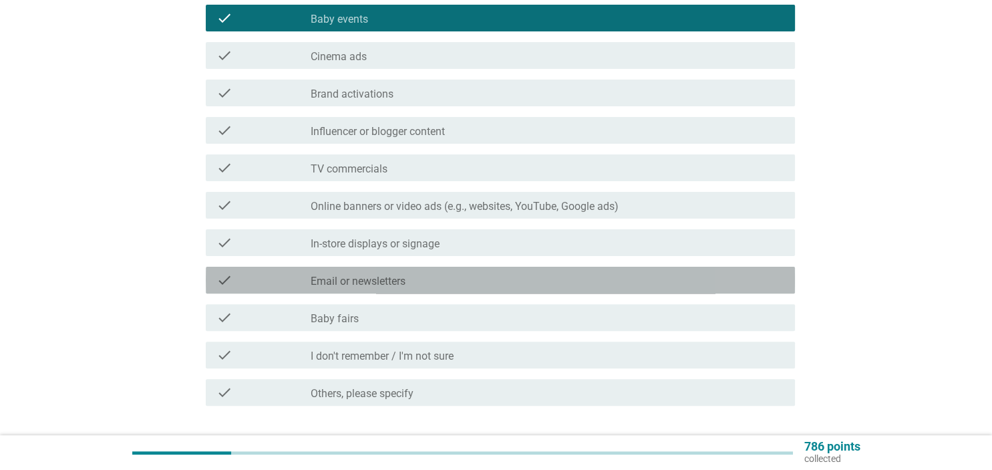
click at [404, 279] on label "Email or newsletters" at bounding box center [358, 280] width 95 height 13
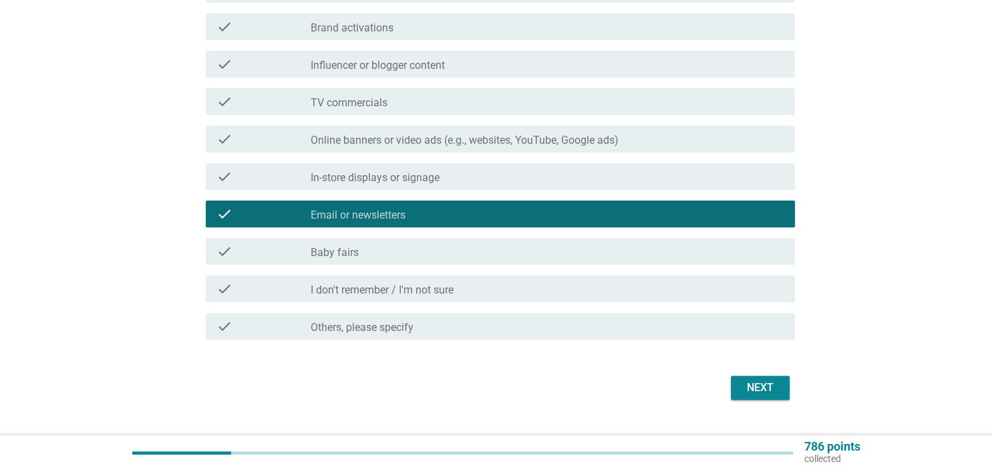
scroll to position [447, 0]
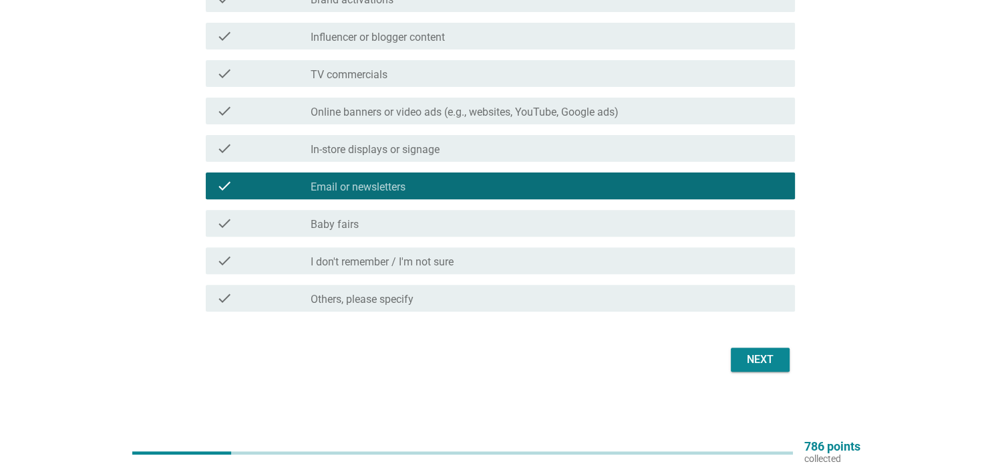
click at [764, 359] on div "Next" at bounding box center [759, 359] width 37 height 16
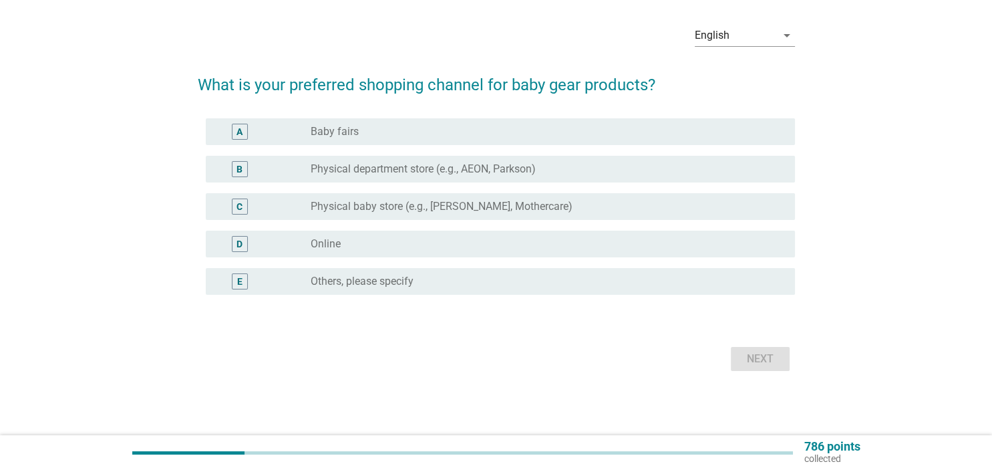
scroll to position [0, 0]
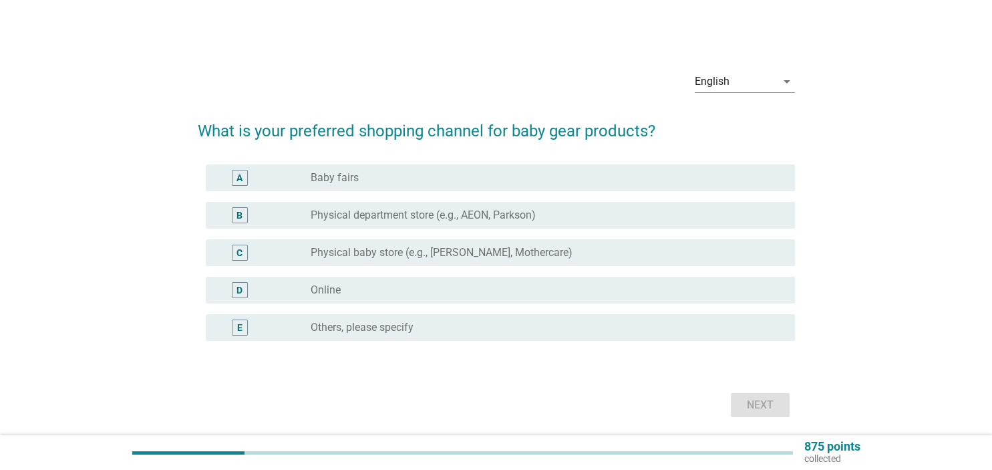
click at [369, 177] on div "radio_button_unchecked Baby fairs" at bounding box center [542, 177] width 462 height 13
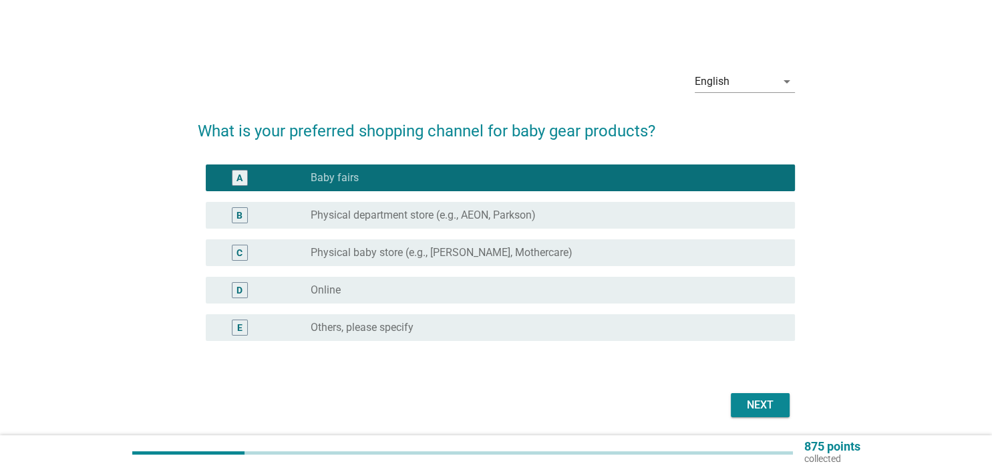
click at [357, 299] on div "D radio_button_unchecked Online" at bounding box center [500, 289] width 589 height 27
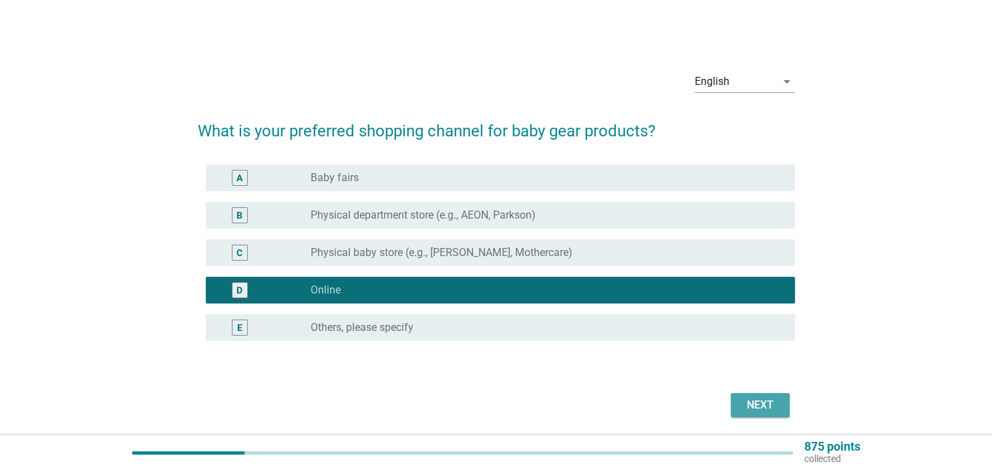
click at [772, 405] on div "Next" at bounding box center [759, 405] width 37 height 16
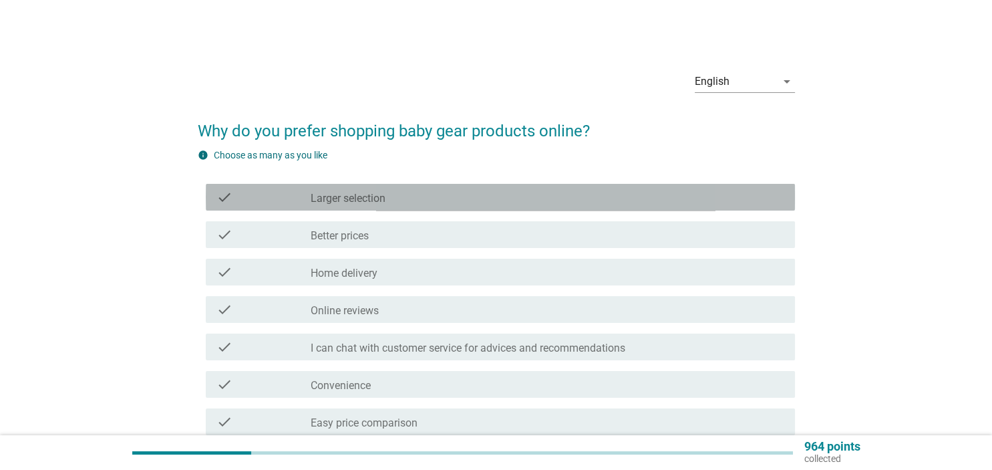
click at [404, 198] on div "check_box_outline_blank Larger selection" at bounding box center [547, 197] width 473 height 16
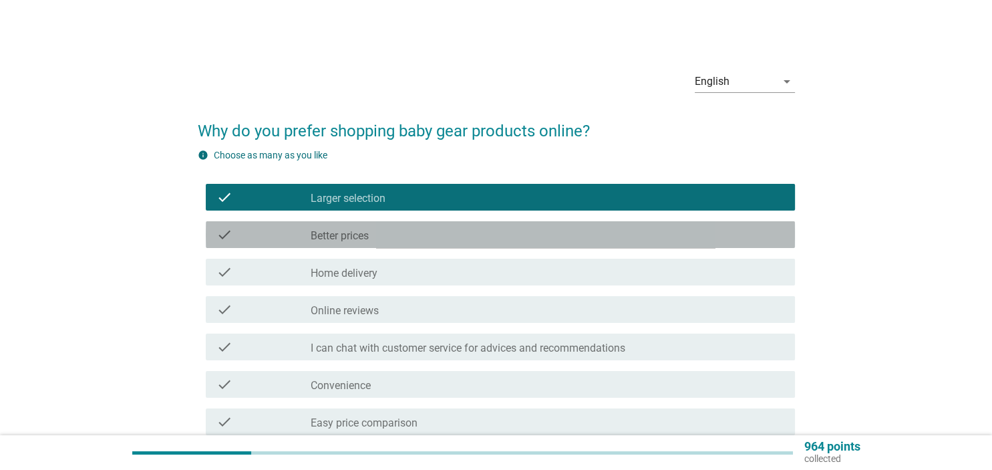
click at [373, 239] on div "check_box_outline_blank Better prices" at bounding box center [547, 234] width 473 height 16
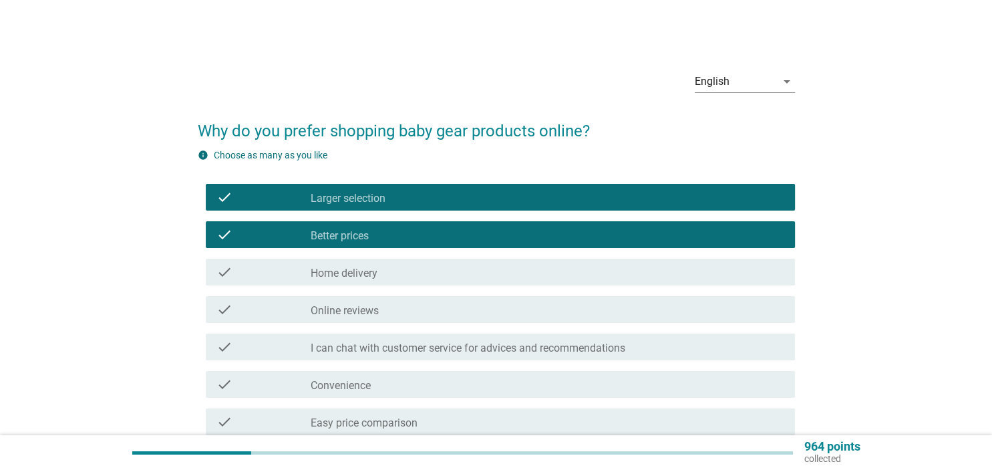
scroll to position [70, 0]
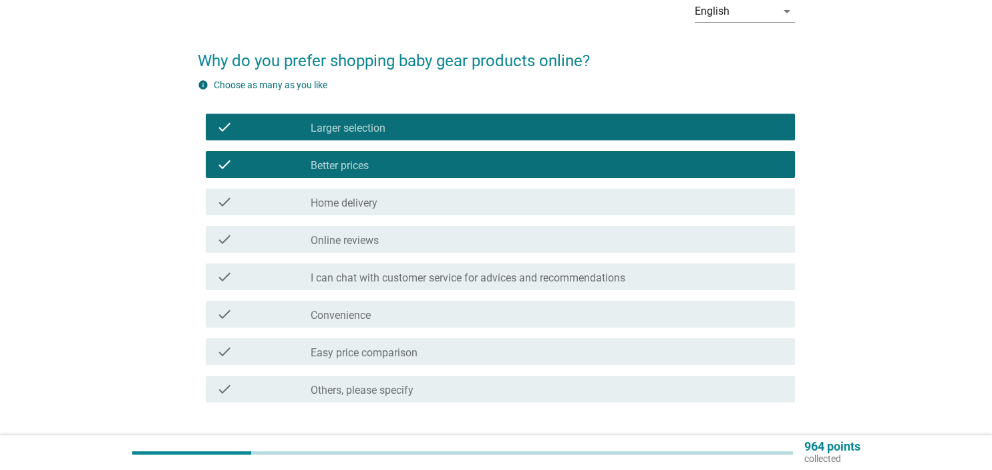
click at [461, 244] on div "check_box_outline_blank Online reviews" at bounding box center [547, 239] width 473 height 16
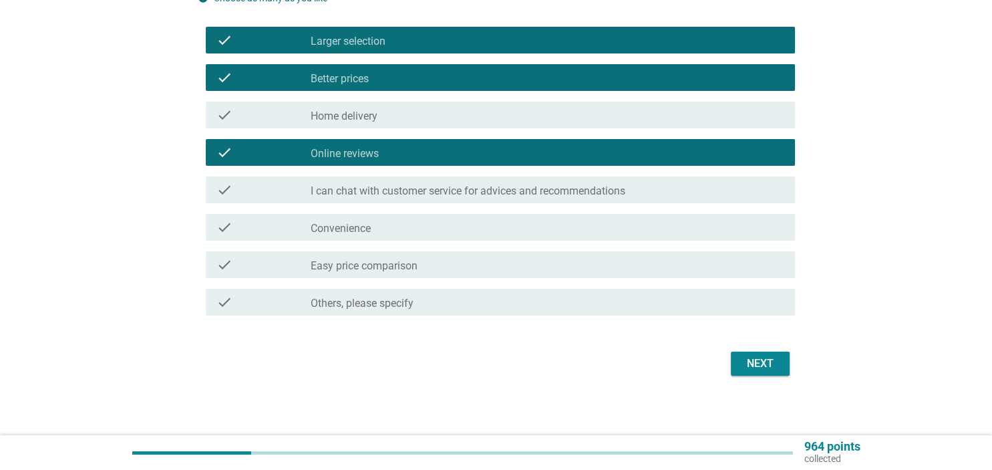
scroll to position [161, 0]
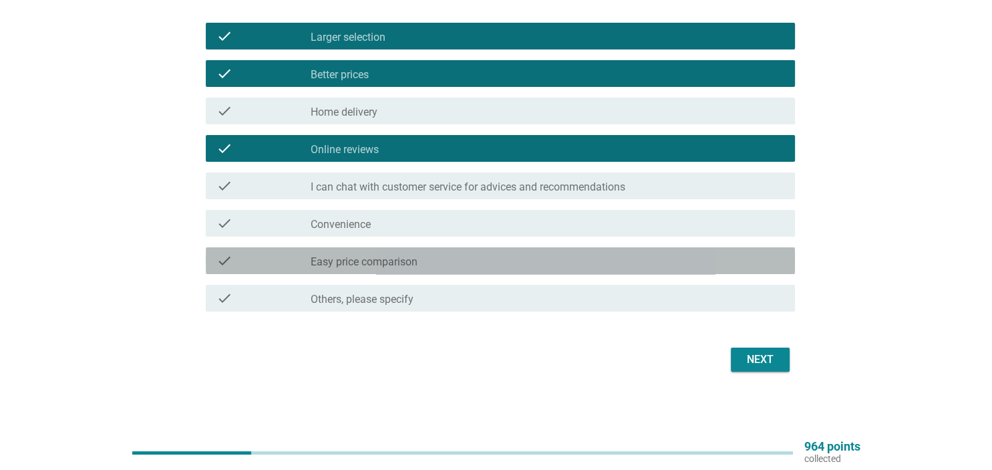
click at [407, 258] on label "Easy price comparison" at bounding box center [364, 261] width 107 height 13
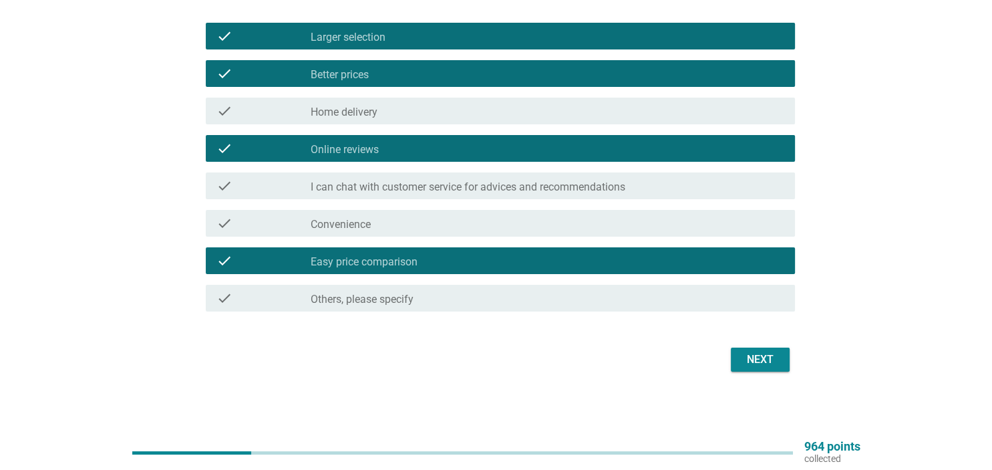
click at [387, 252] on div "check check_box Easy price comparison" at bounding box center [500, 260] width 589 height 27
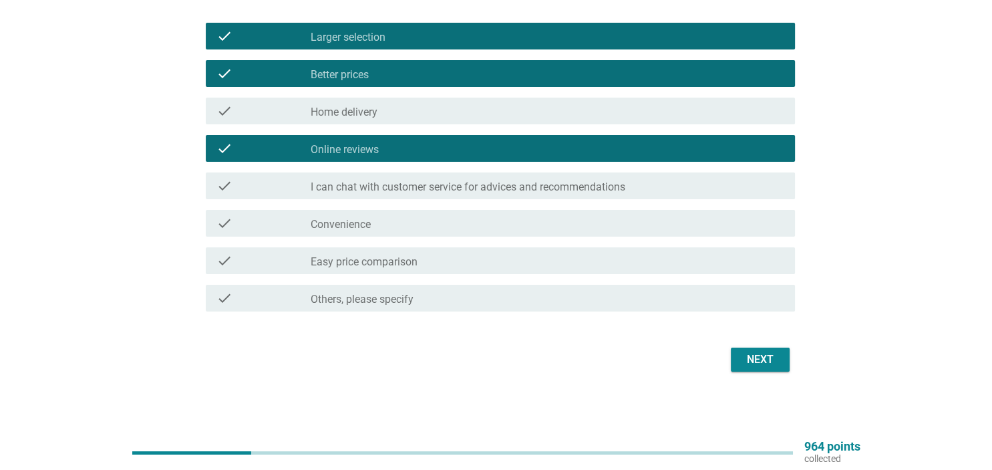
click at [391, 226] on div "check_box_outline_blank Convenience" at bounding box center [547, 223] width 473 height 16
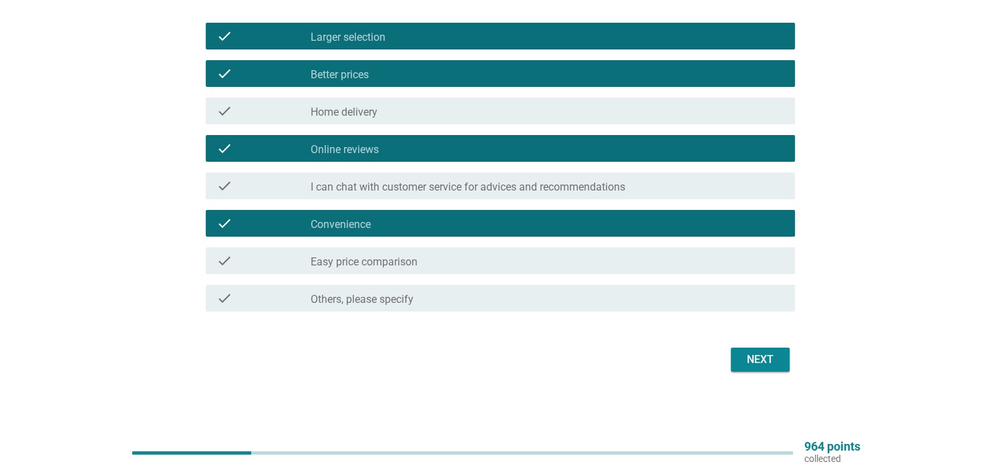
click at [768, 366] on div "Next" at bounding box center [759, 359] width 37 height 16
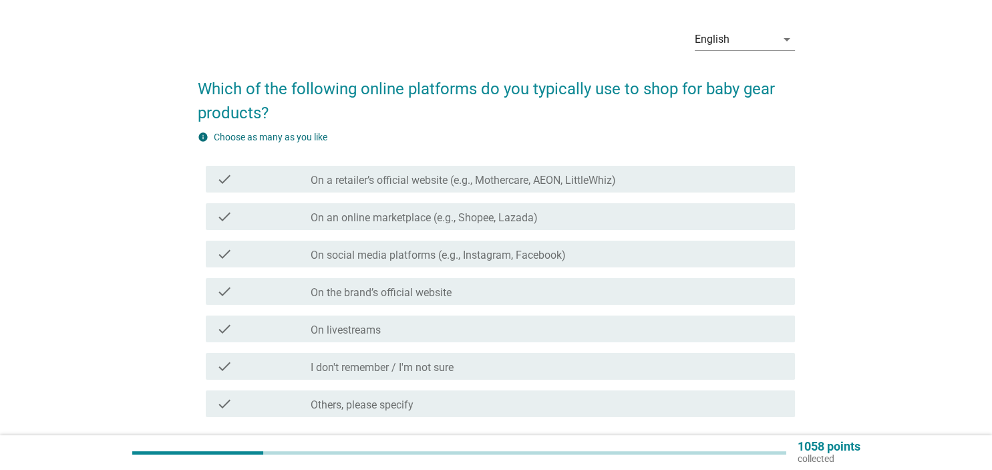
scroll to position [70, 0]
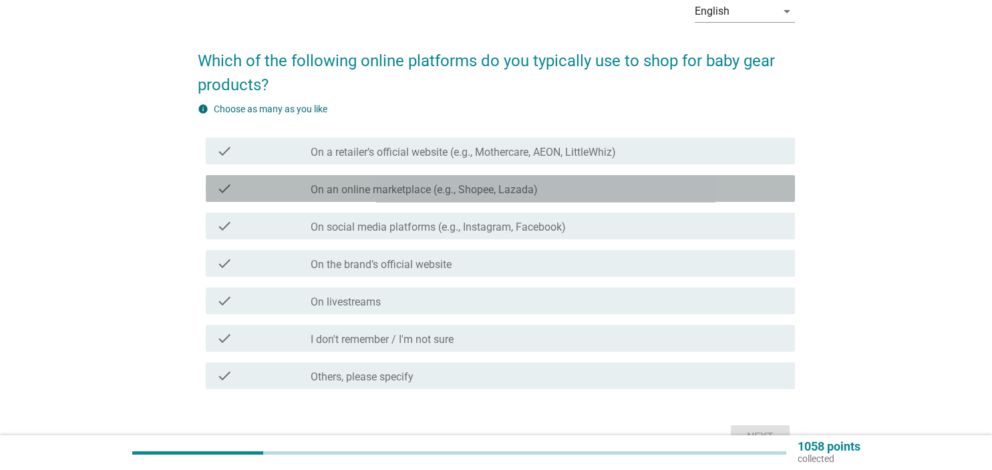
click at [445, 195] on label "On an online marketplace (e.g., Shopee, Lazada)" at bounding box center [424, 189] width 227 height 13
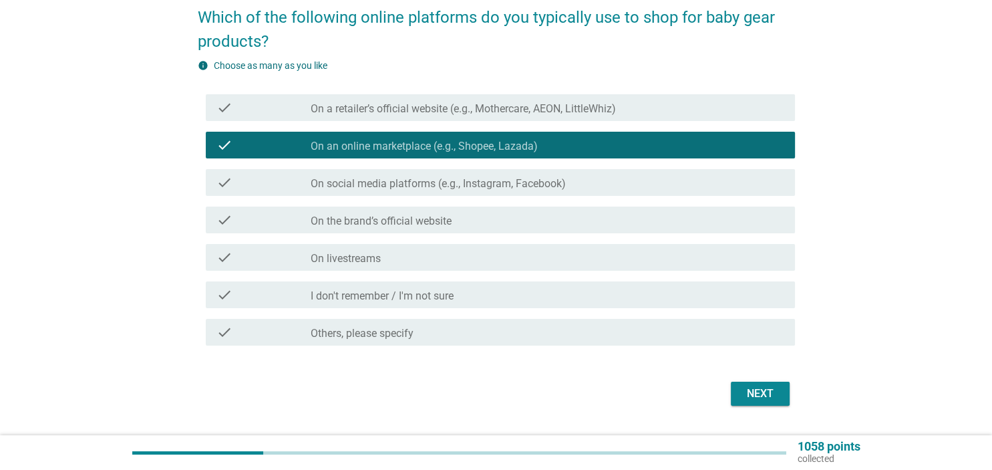
scroll to position [148, 0]
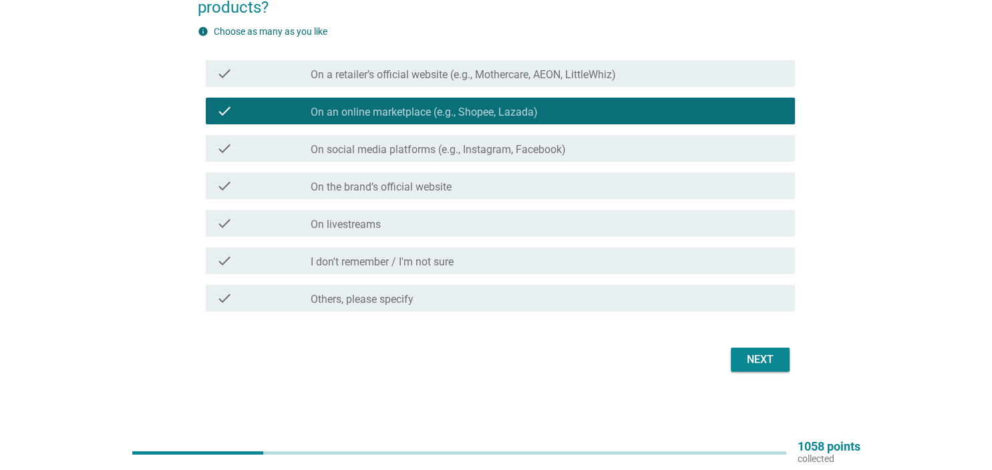
click at [760, 363] on div "Next" at bounding box center [759, 359] width 37 height 16
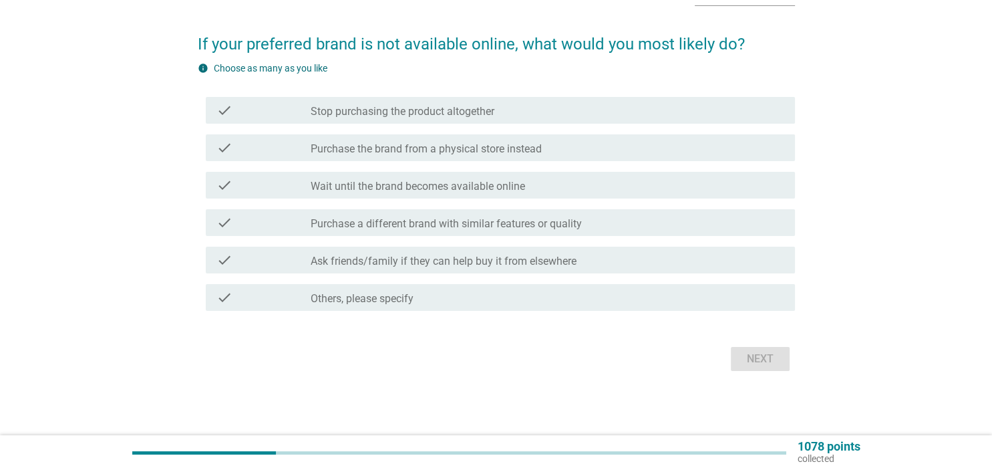
scroll to position [0, 0]
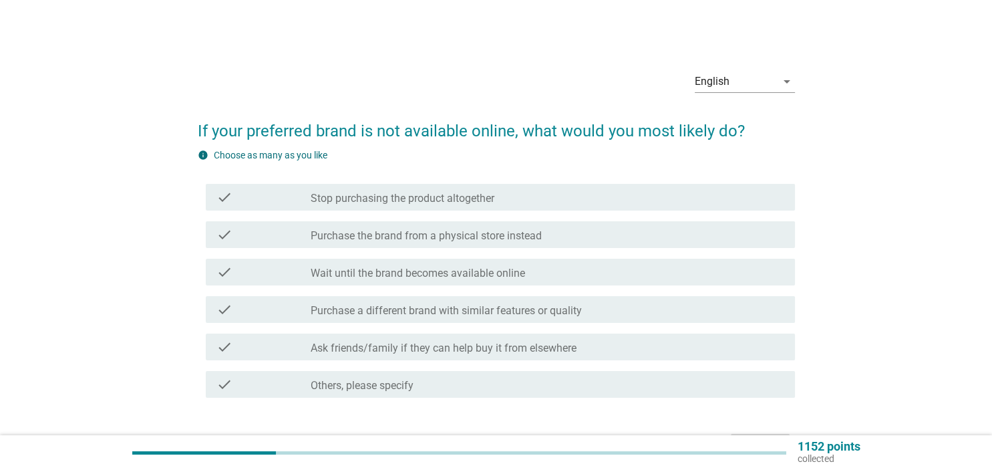
click at [443, 274] on label "Wait until the brand becomes available online" at bounding box center [418, 272] width 214 height 13
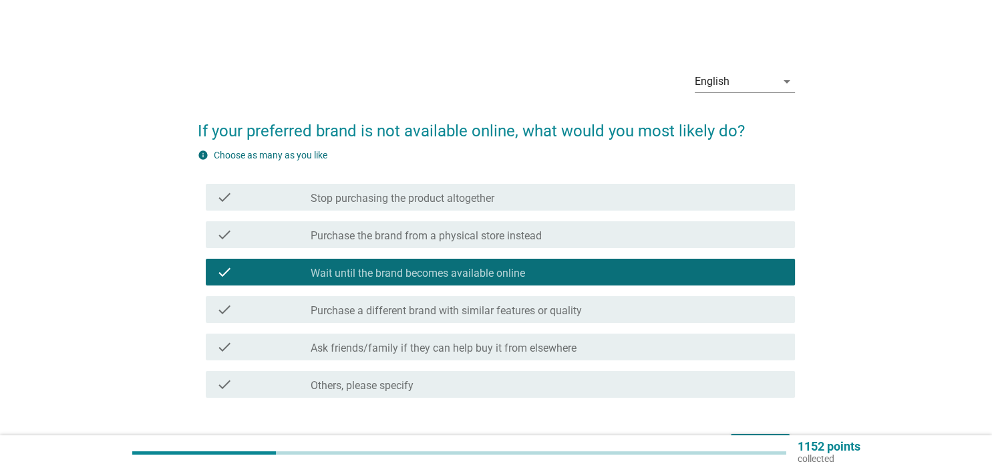
click at [445, 303] on div "check_box_outline_blank Purchase a different brand with similar features or qua…" at bounding box center [547, 309] width 473 height 16
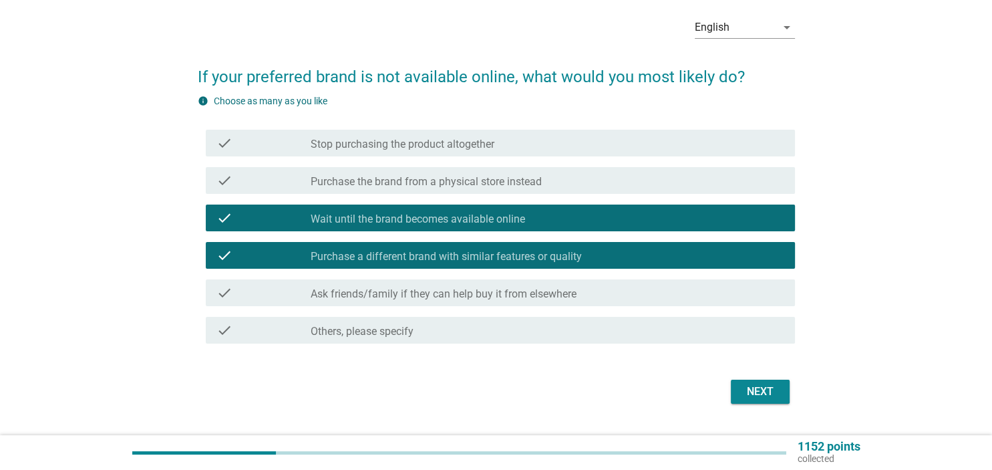
scroll to position [86, 0]
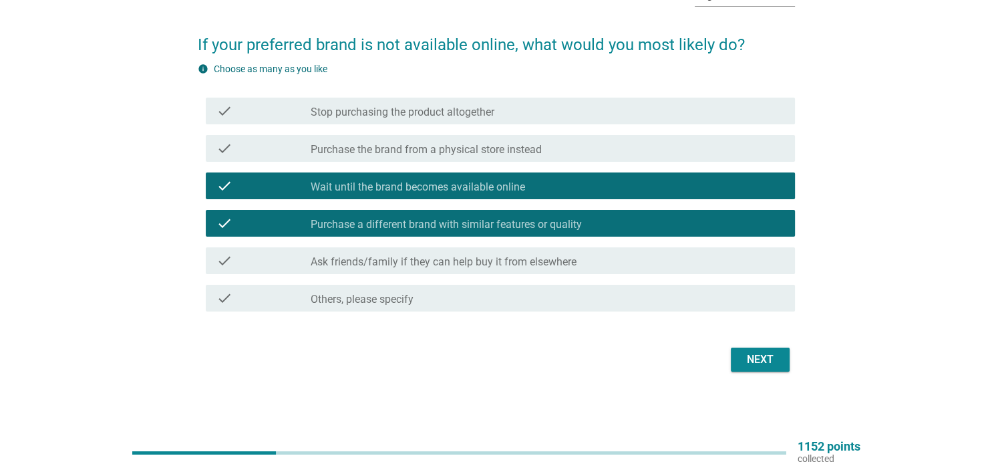
click at [787, 370] on button "Next" at bounding box center [760, 359] width 59 height 24
click at [763, 354] on div "Next" at bounding box center [496, 359] width 597 height 32
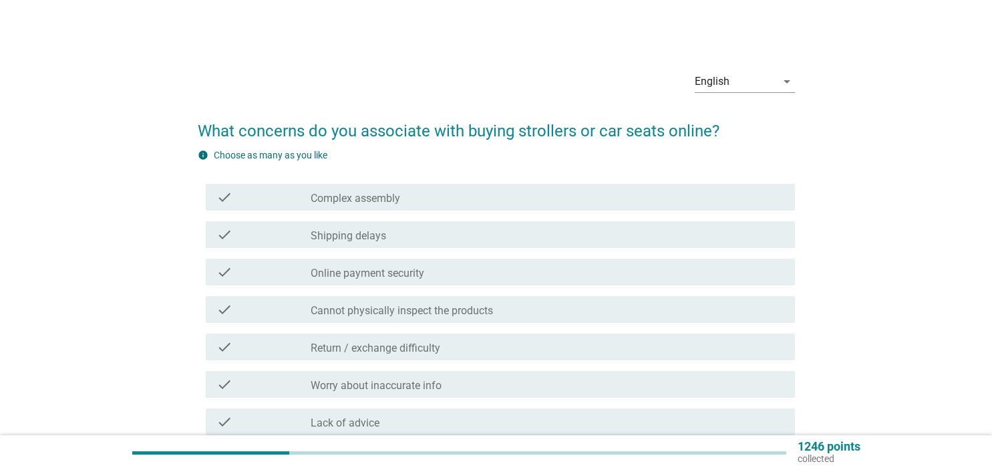
click at [426, 302] on div "check_box_outline_blank Cannot physically inspect the products" at bounding box center [547, 309] width 473 height 16
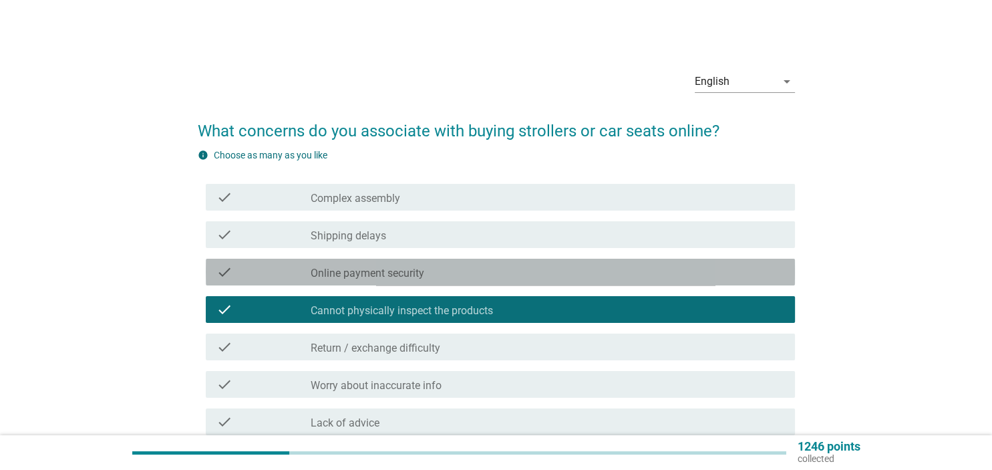
click at [429, 278] on div "check_box_outline_blank Online payment security" at bounding box center [547, 272] width 473 height 16
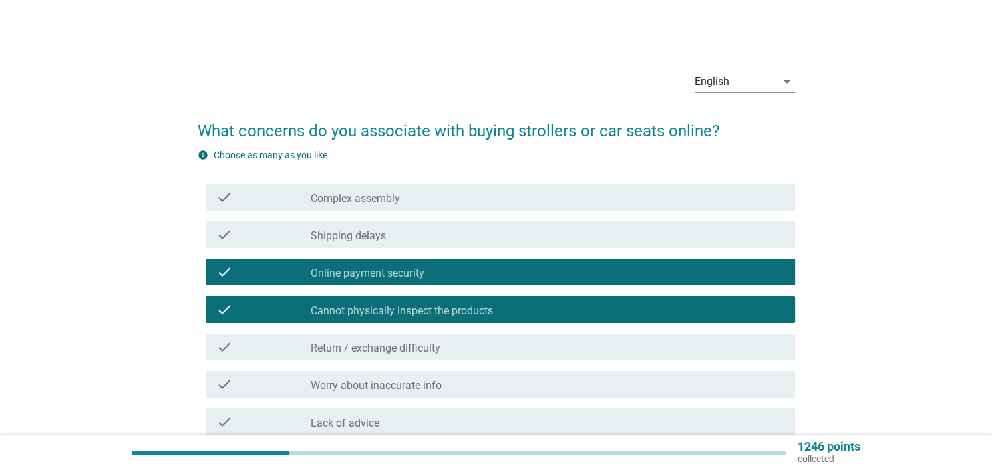
click at [392, 320] on div "check check_box_outline_blank Cannot physically inspect the products" at bounding box center [500, 309] width 589 height 27
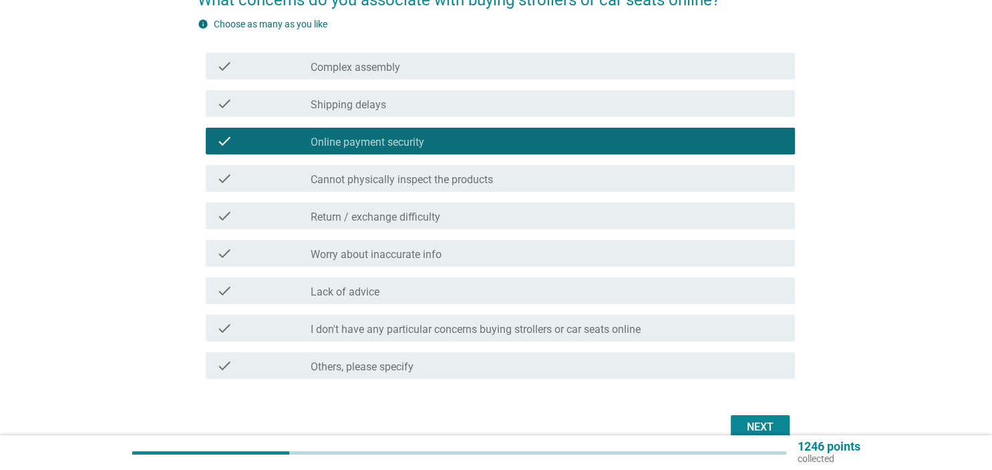
scroll to position [141, 0]
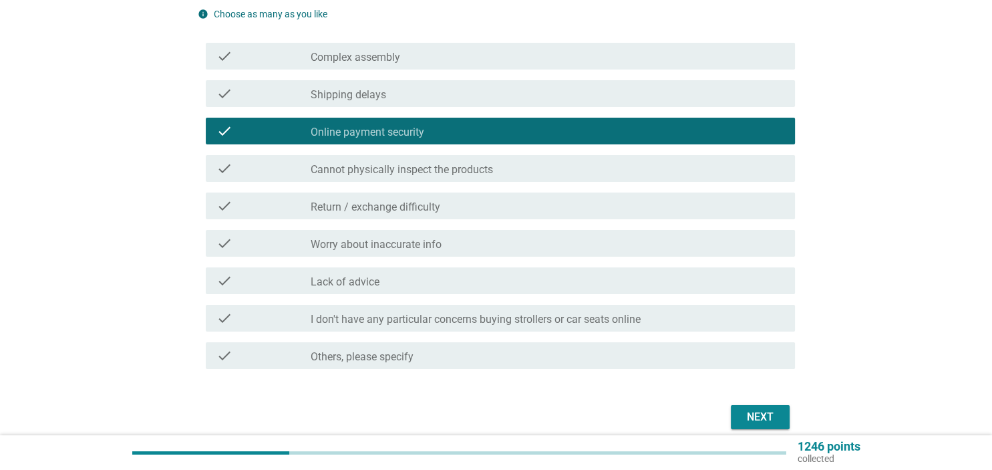
click at [421, 254] on div "check check_box_outline_blank Worry about inaccurate info" at bounding box center [500, 243] width 589 height 27
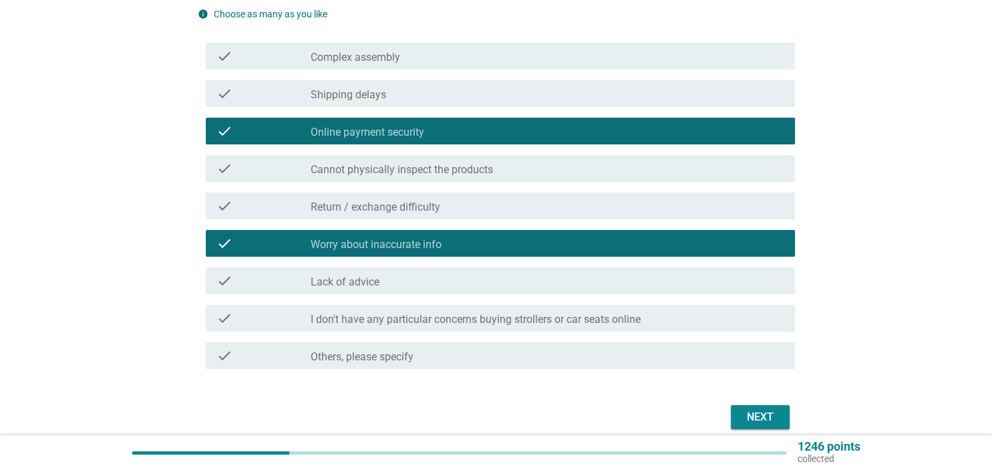
click at [751, 418] on div "Next" at bounding box center [759, 417] width 37 height 16
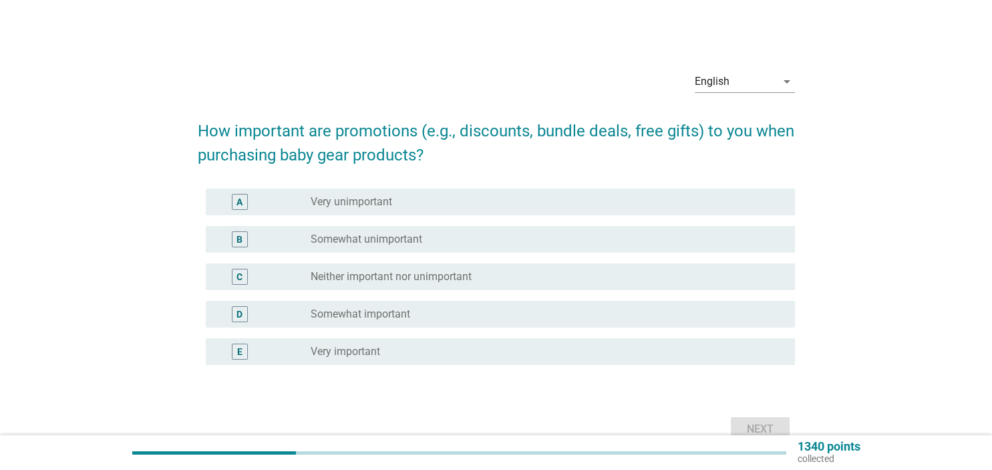
click at [381, 274] on label "Neither important nor unimportant" at bounding box center [391, 276] width 161 height 13
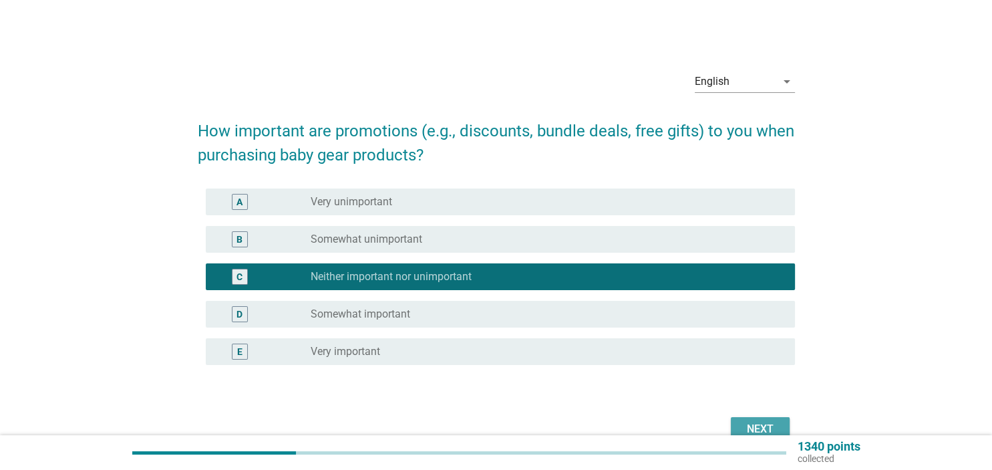
click at [771, 423] on div "Next" at bounding box center [759, 429] width 37 height 16
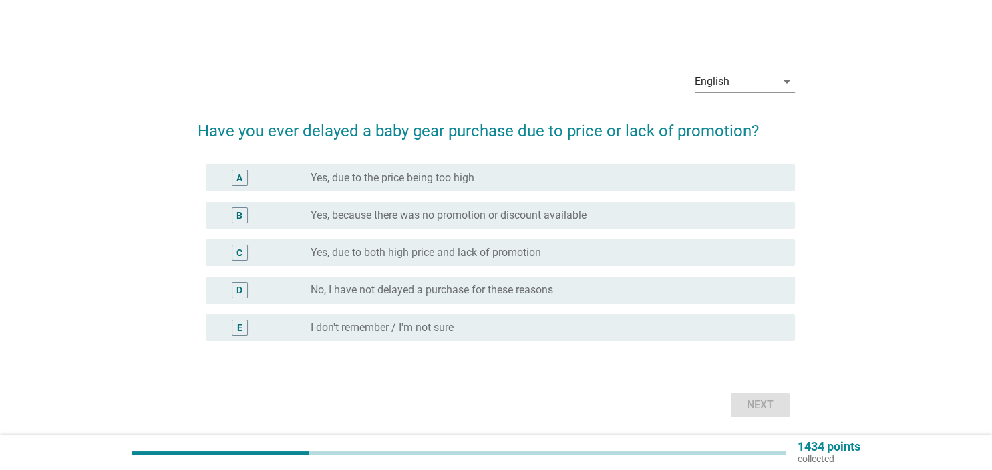
click at [397, 285] on label "No, I have not delayed a purchase for these reasons" at bounding box center [432, 289] width 242 height 13
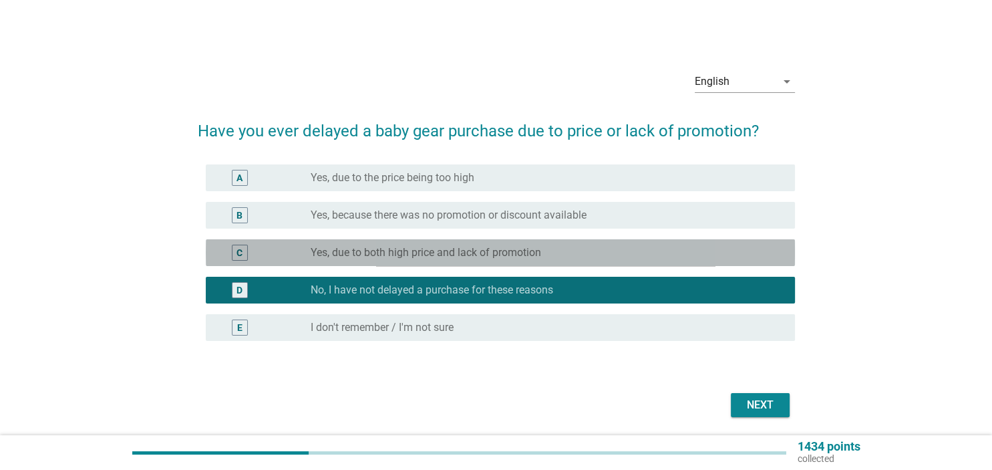
click at [437, 254] on label "Yes, due to both high price and lack of promotion" at bounding box center [426, 252] width 230 height 13
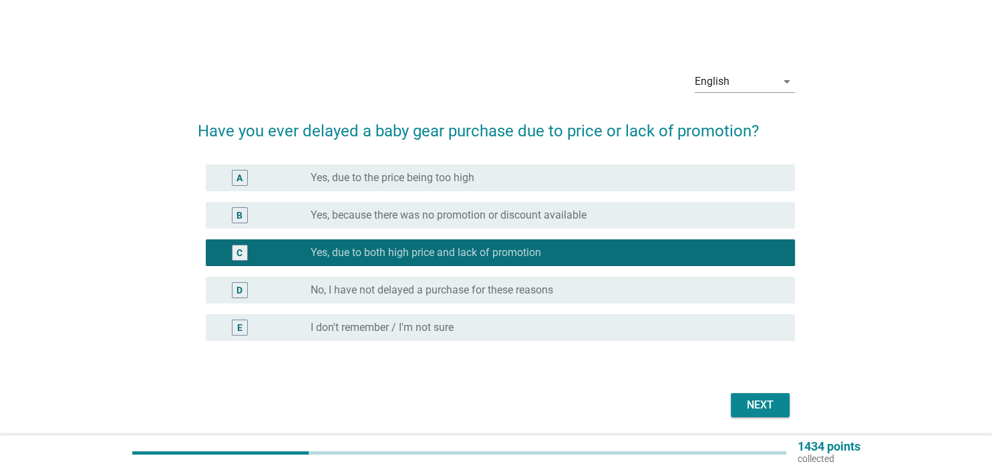
click at [773, 396] on button "Next" at bounding box center [760, 405] width 59 height 24
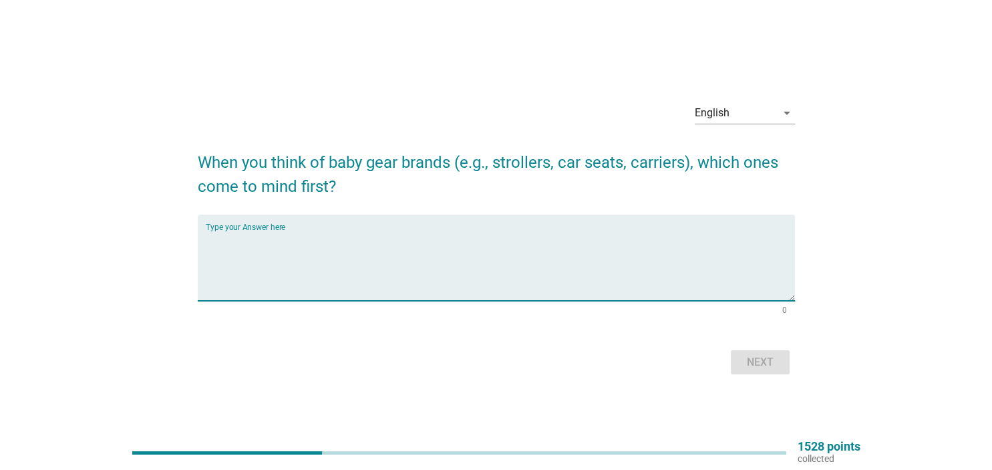
click at [472, 239] on textarea "Type your Answer here" at bounding box center [500, 265] width 589 height 70
type textarea "Car seats"
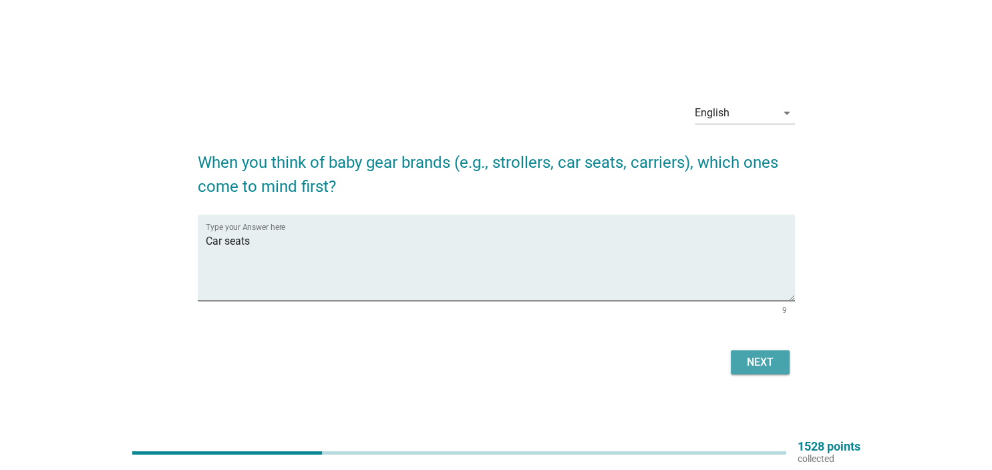
click at [773, 371] on button "Next" at bounding box center [760, 362] width 59 height 24
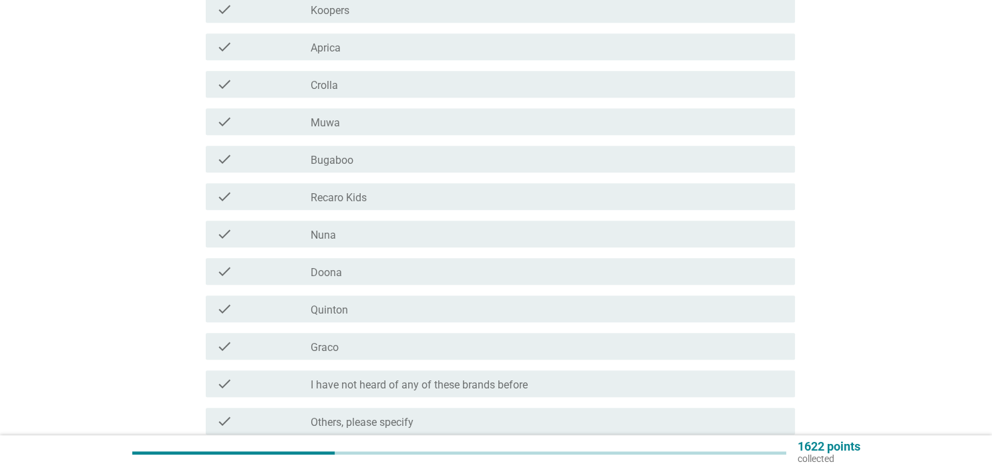
scroll to position [634, 0]
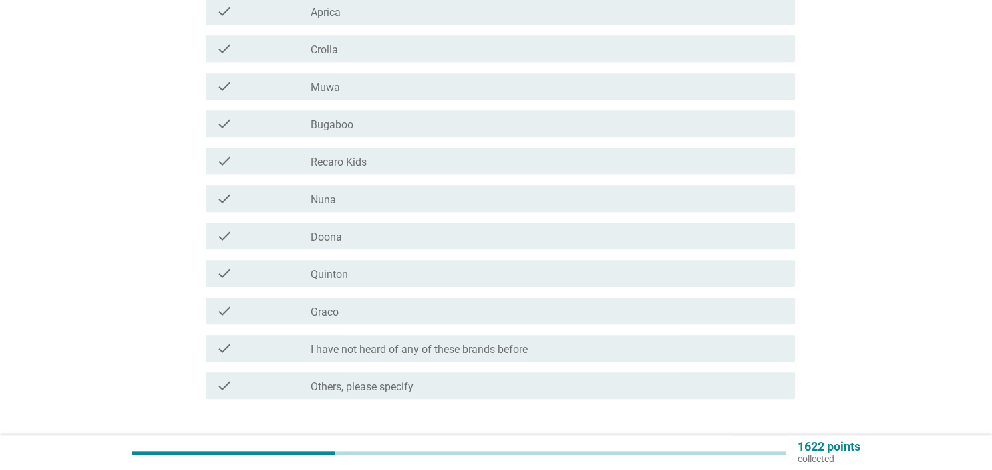
click at [359, 278] on div "check_box_outline_blank [PERSON_NAME]" at bounding box center [547, 273] width 473 height 16
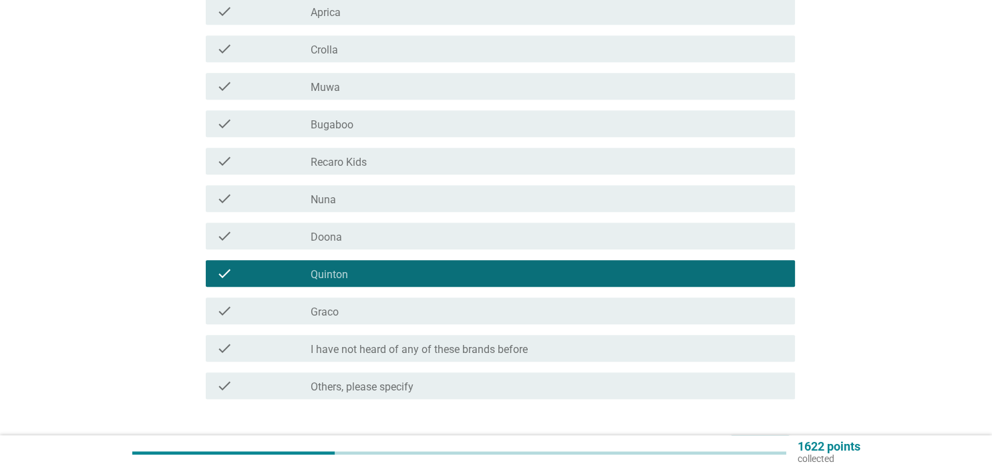
scroll to position [722, 0]
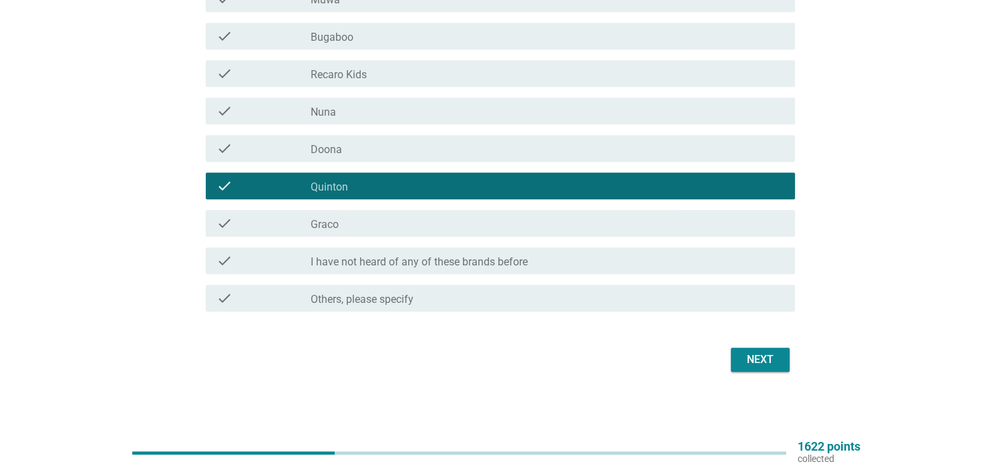
click at [777, 368] on button "Next" at bounding box center [760, 359] width 59 height 24
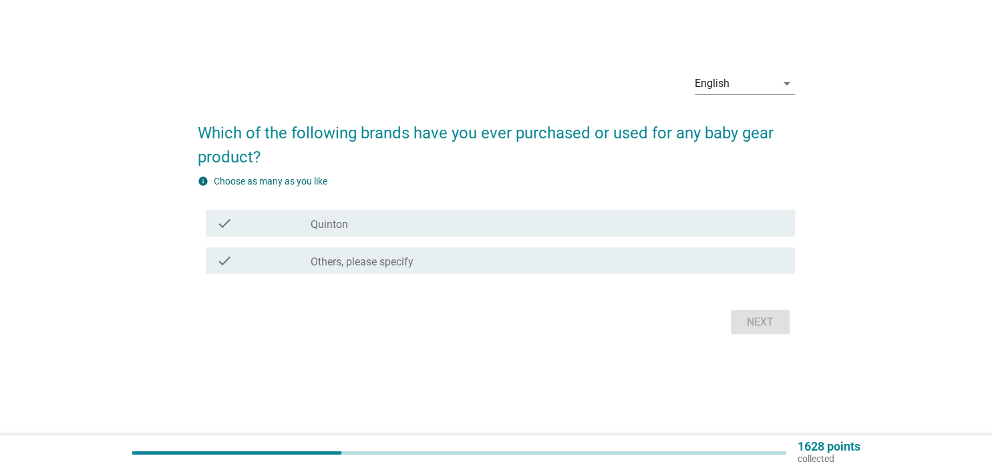
scroll to position [0, 0]
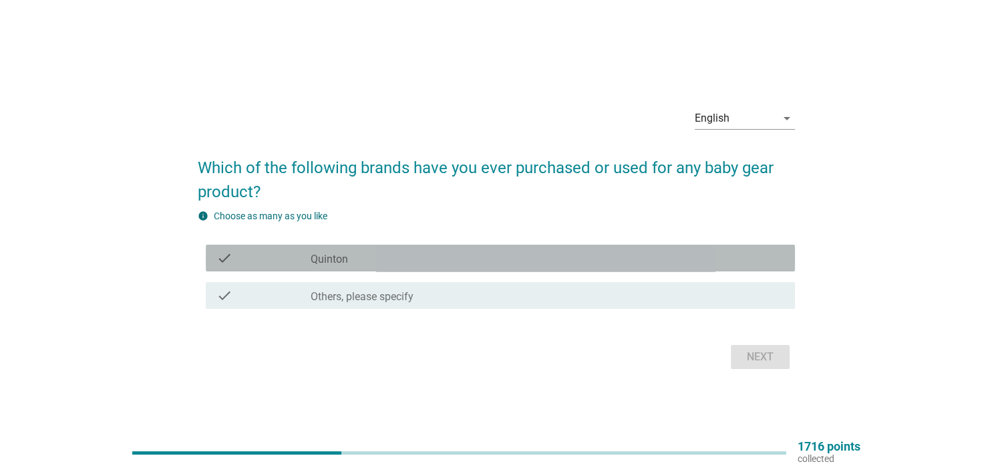
click at [397, 257] on div "check_box_outline_blank [PERSON_NAME]" at bounding box center [547, 258] width 473 height 16
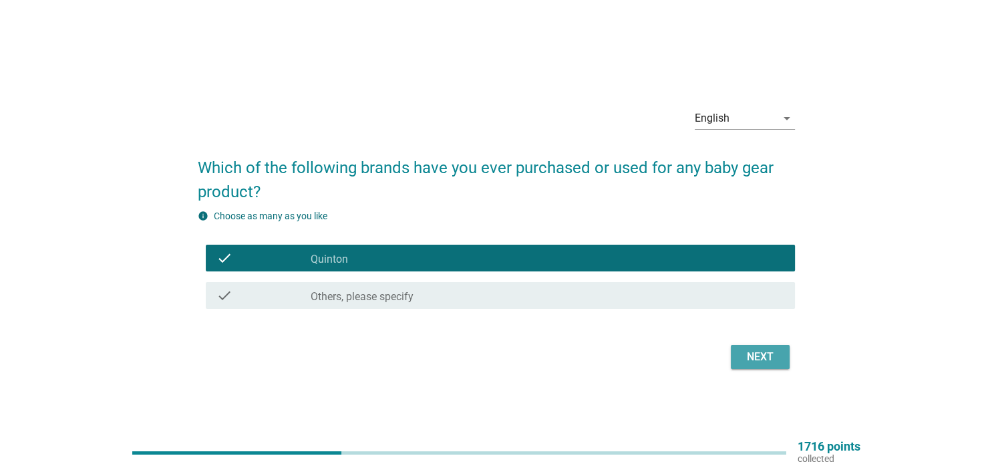
click at [757, 351] on div "Next" at bounding box center [759, 357] width 37 height 16
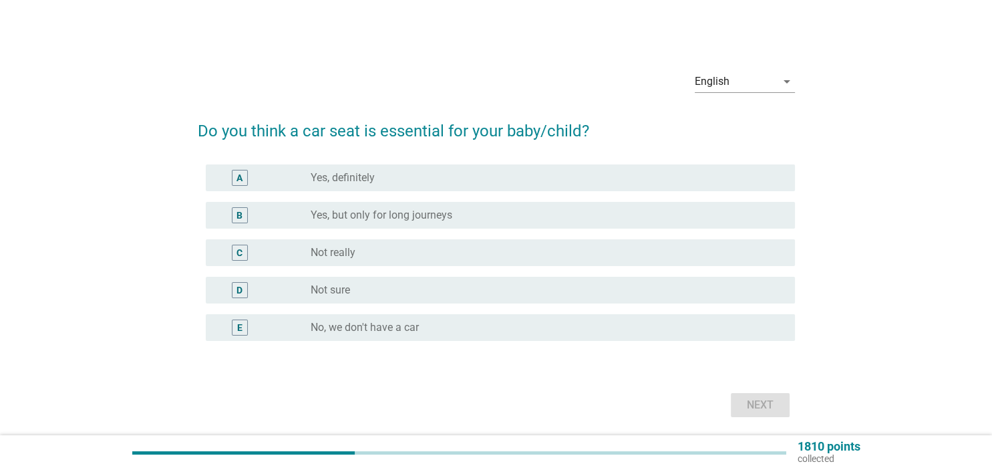
click at [415, 217] on label "Yes, but only for long journeys" at bounding box center [382, 214] width 142 height 13
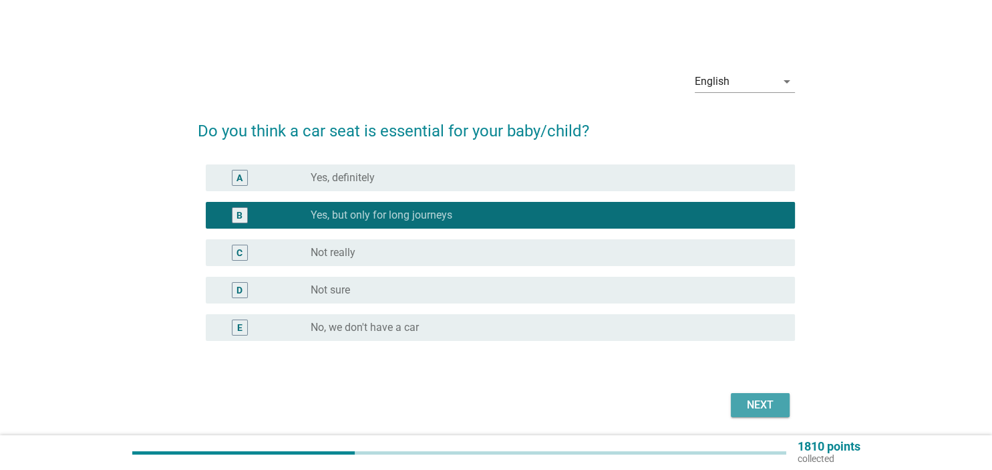
click at [750, 404] on div "Next" at bounding box center [759, 405] width 37 height 16
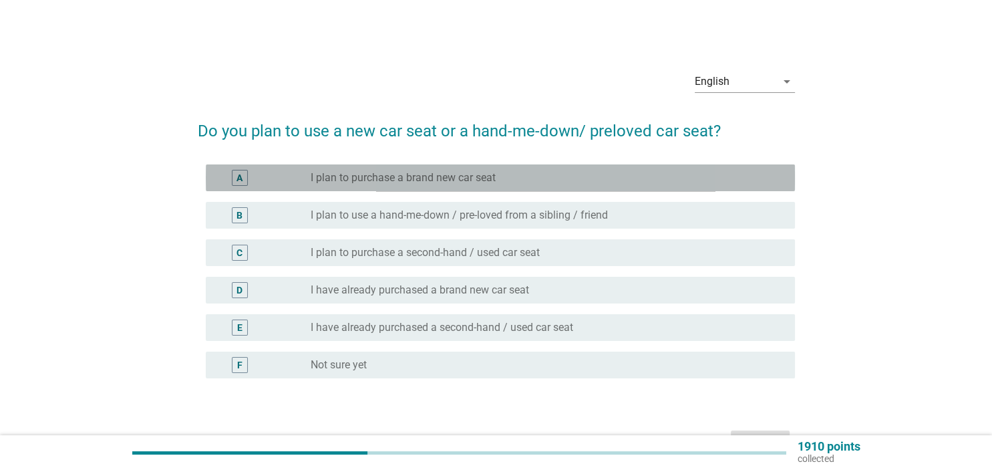
click at [397, 181] on label "I plan to purchase a brand new car seat" at bounding box center [403, 177] width 185 height 13
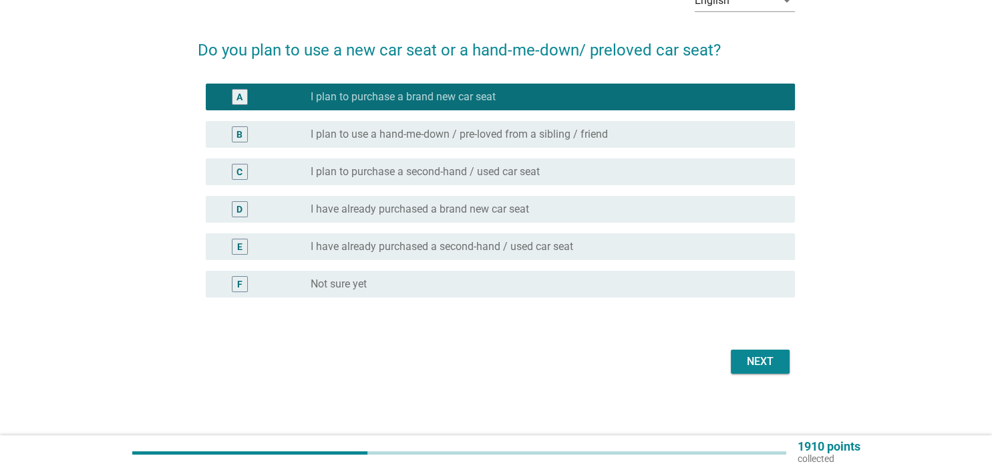
scroll to position [83, 0]
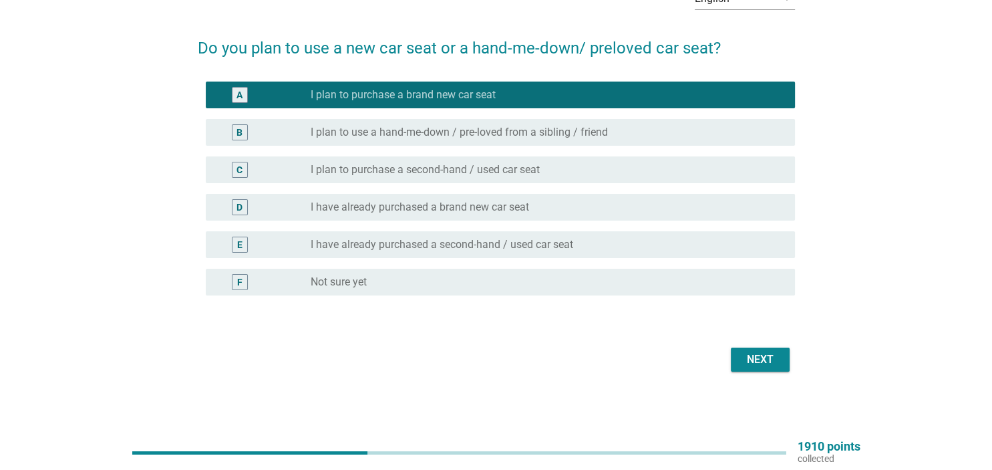
click at [759, 361] on div "Next" at bounding box center [759, 359] width 37 height 16
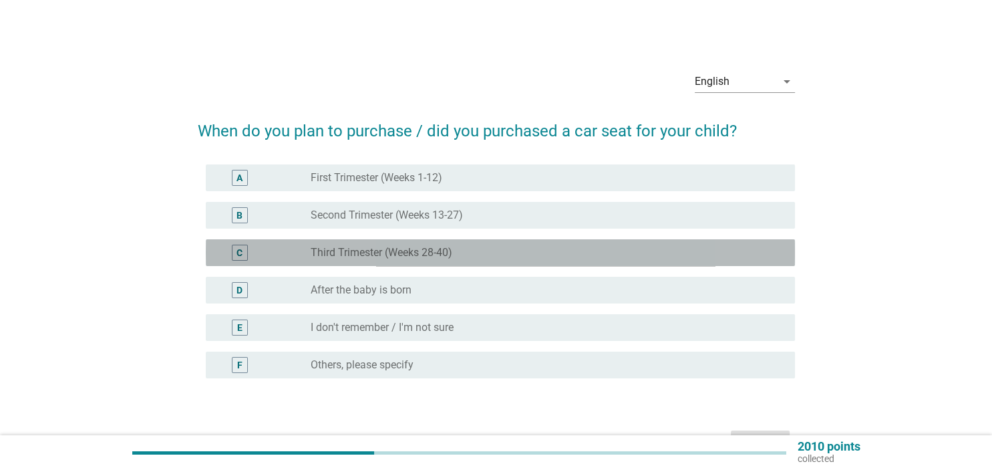
click at [373, 250] on label "Third Trimester (Weeks 28-40)" at bounding box center [382, 252] width 142 height 13
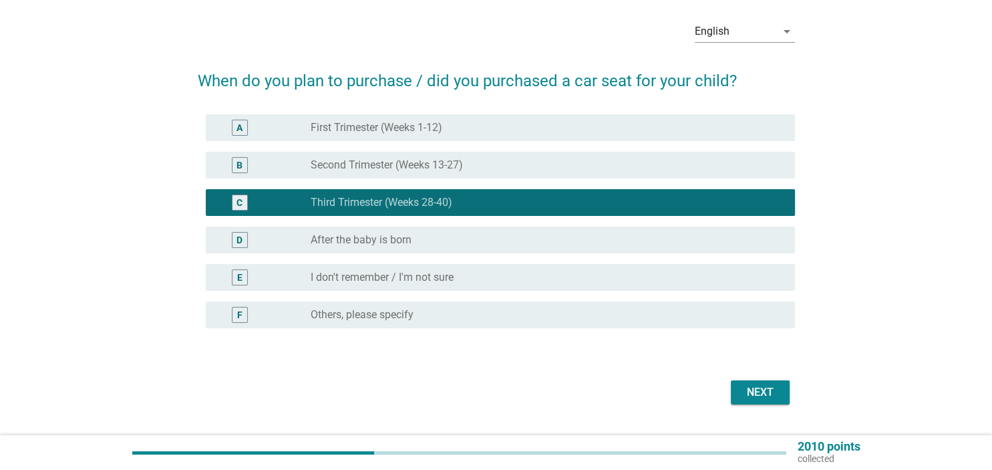
scroll to position [83, 0]
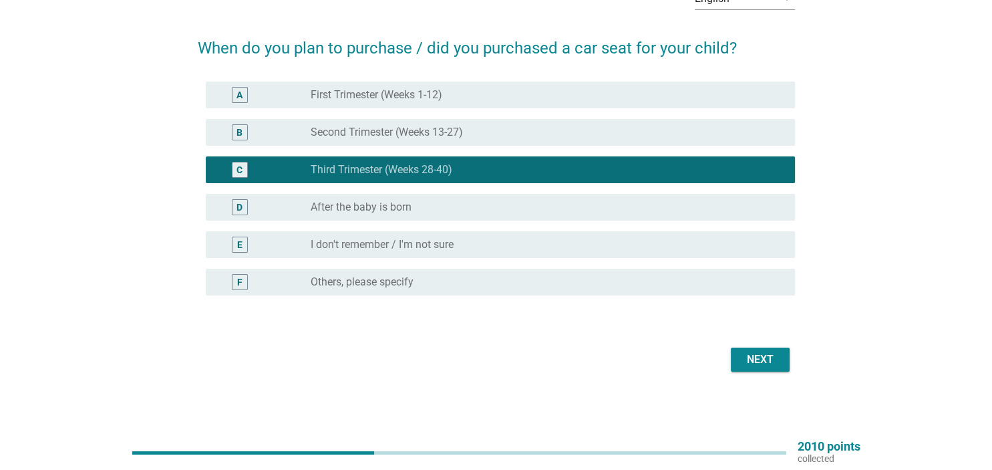
click at [785, 357] on button "Next" at bounding box center [760, 359] width 59 height 24
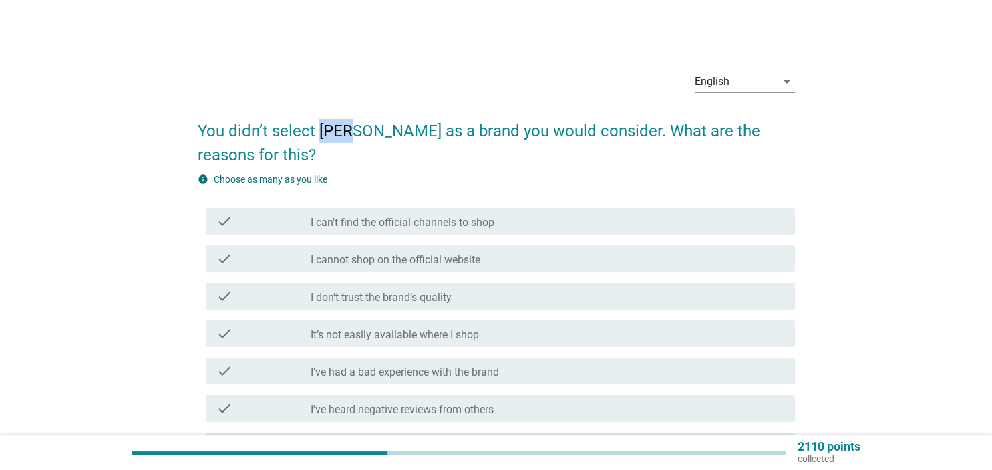
drag, startPoint x: 319, startPoint y: 133, endPoint x: 346, endPoint y: 134, distance: 26.7
click at [346, 134] on h2 "You didn’t select [PERSON_NAME] as a brand you would consider. What are the rea…" at bounding box center [496, 136] width 597 height 61
copy h2 "Joie"
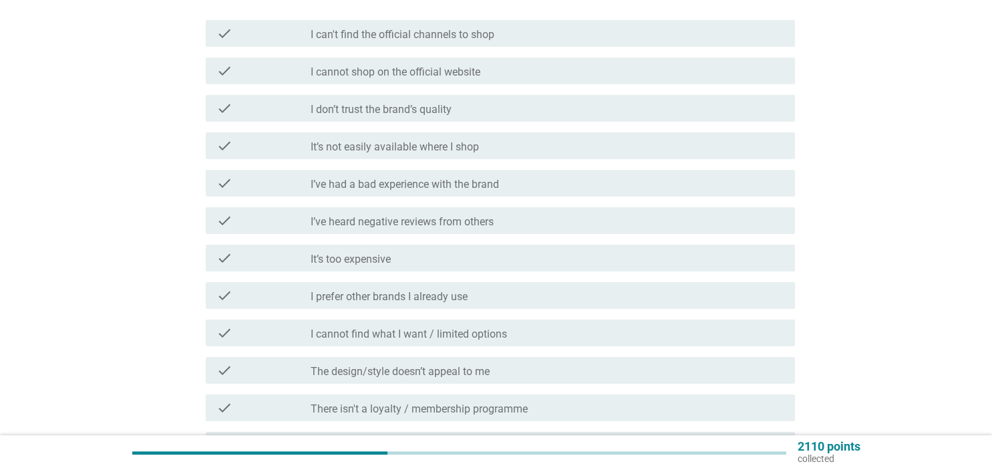
scroll to position [282, 0]
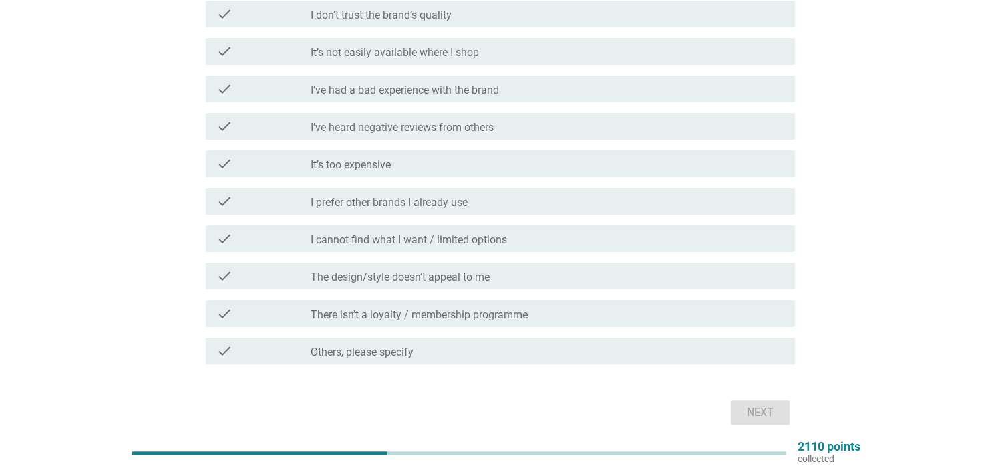
click at [389, 233] on label "I cannot find what I want / limited options" at bounding box center [409, 239] width 196 height 13
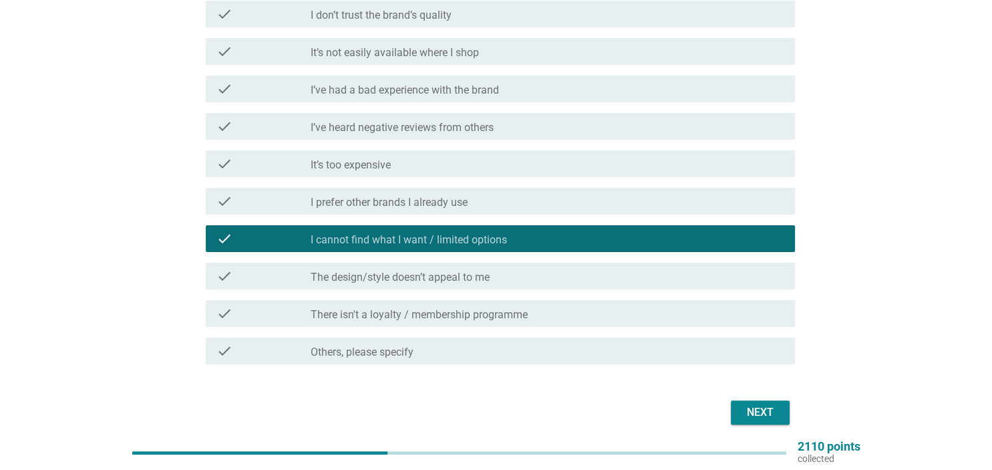
click at [741, 400] on button "Next" at bounding box center [760, 412] width 59 height 24
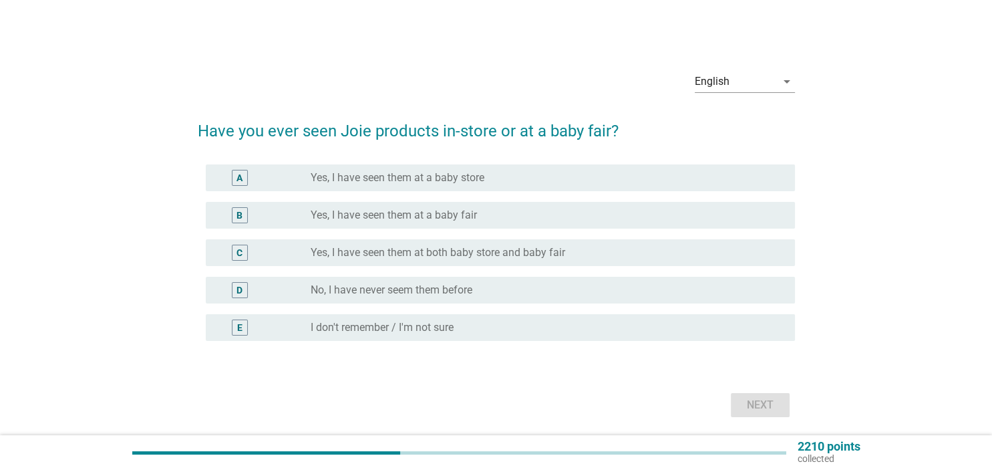
click at [414, 216] on label "Yes, I have seen them at a baby fair" at bounding box center [394, 214] width 166 height 13
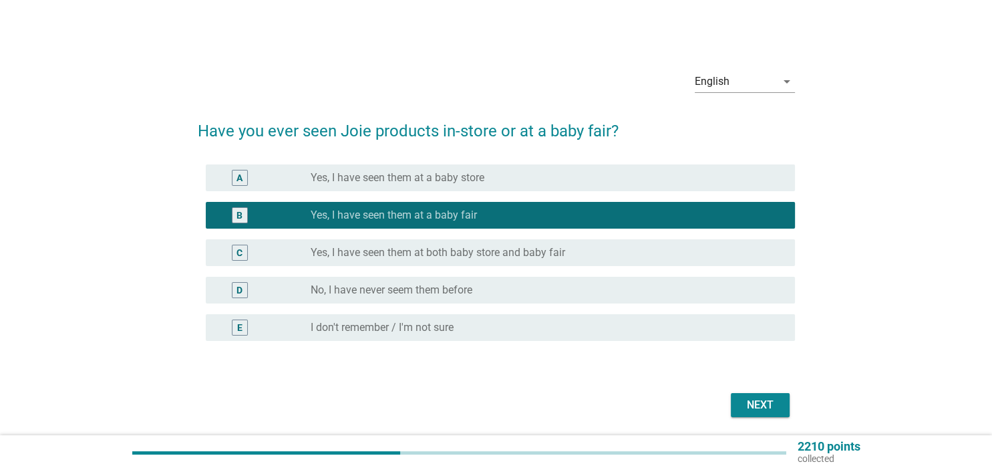
click at [750, 400] on div "Next" at bounding box center [759, 405] width 37 height 16
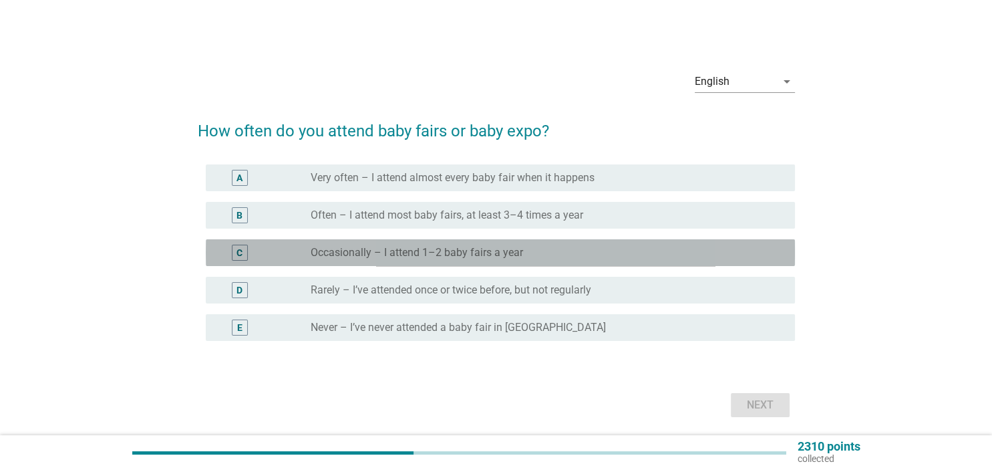
click at [399, 248] on label "Occasionally – I attend 1–2 baby fairs a year" at bounding box center [417, 252] width 212 height 13
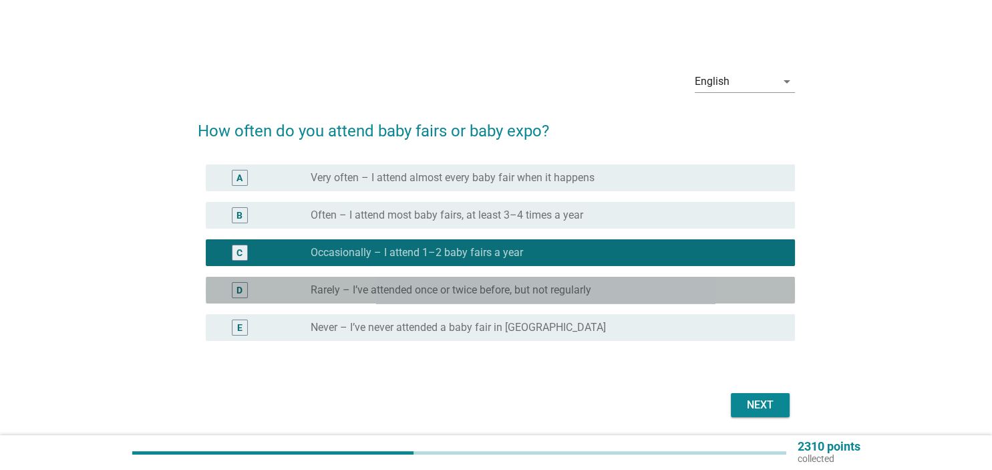
click at [613, 291] on div "radio_button_unchecked Rarely – I’ve attended once or twice before, but not reg…" at bounding box center [542, 289] width 462 height 13
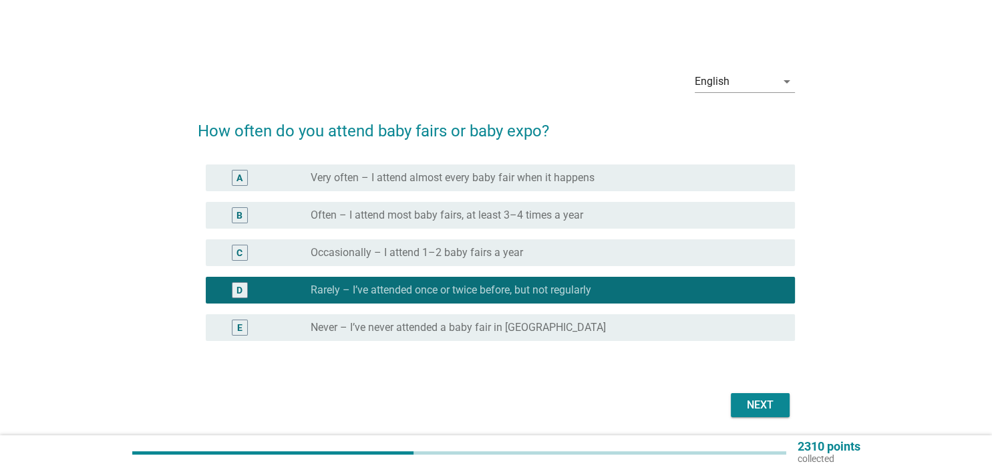
click at [758, 396] on button "Next" at bounding box center [760, 405] width 59 height 24
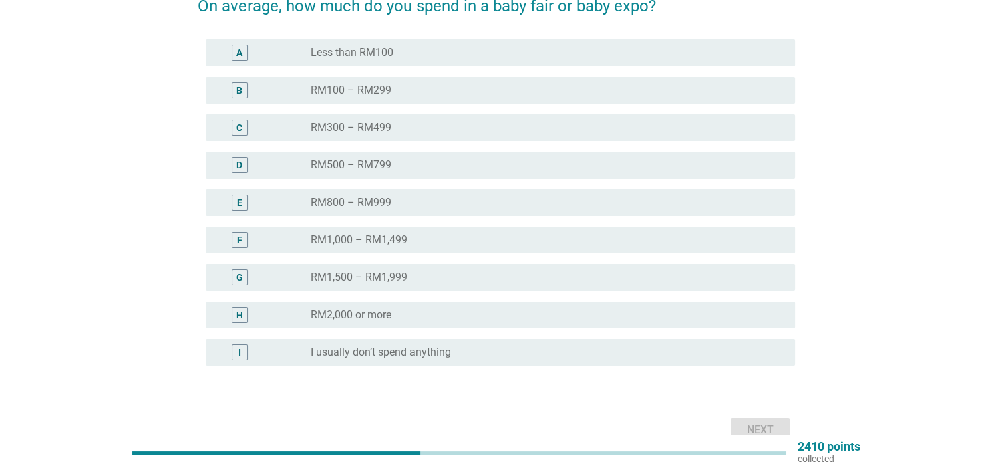
scroll to position [54, 0]
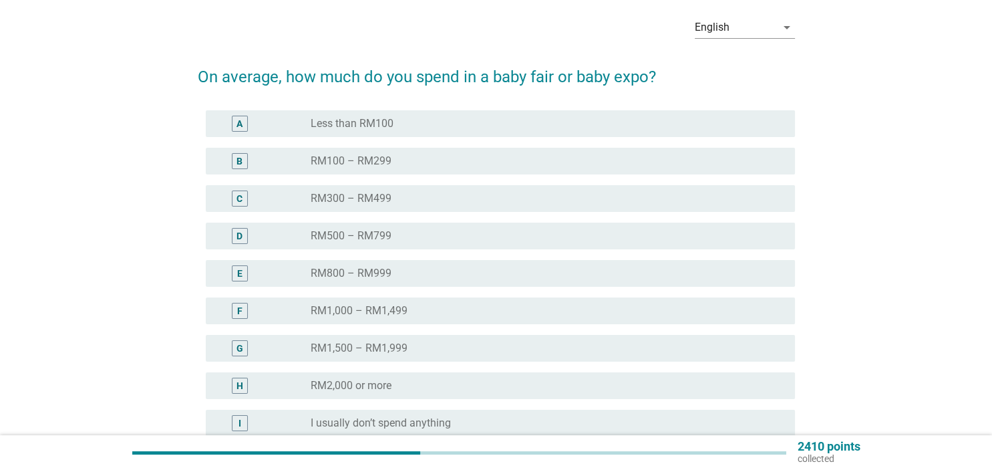
click at [387, 161] on label "RM100 – RM299" at bounding box center [351, 160] width 81 height 13
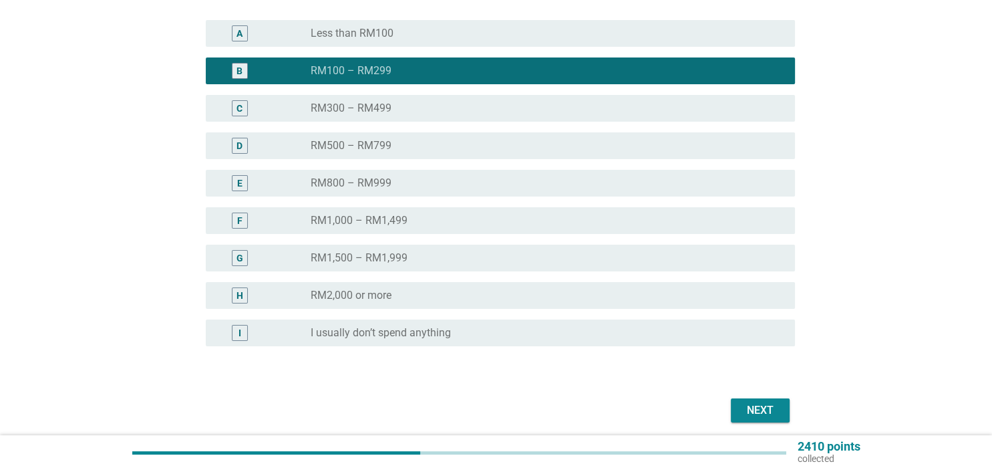
scroll to position [195, 0]
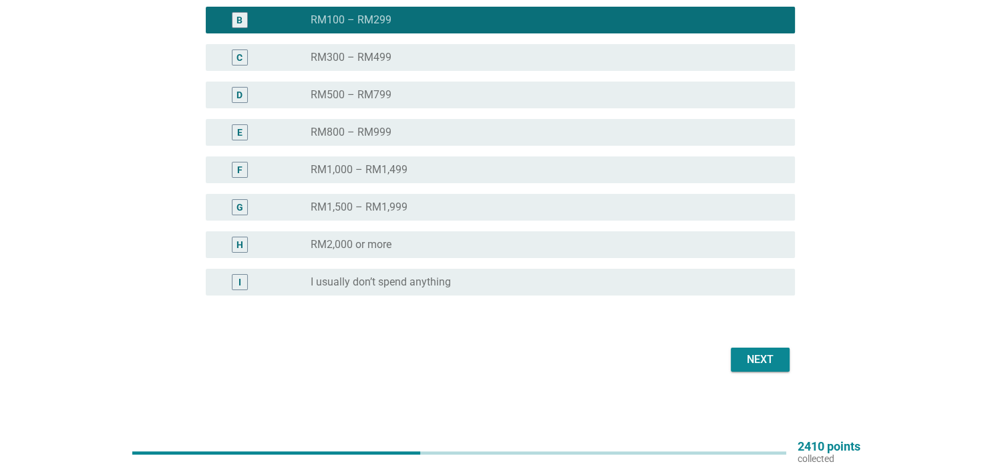
click at [767, 361] on div "Next" at bounding box center [759, 359] width 37 height 16
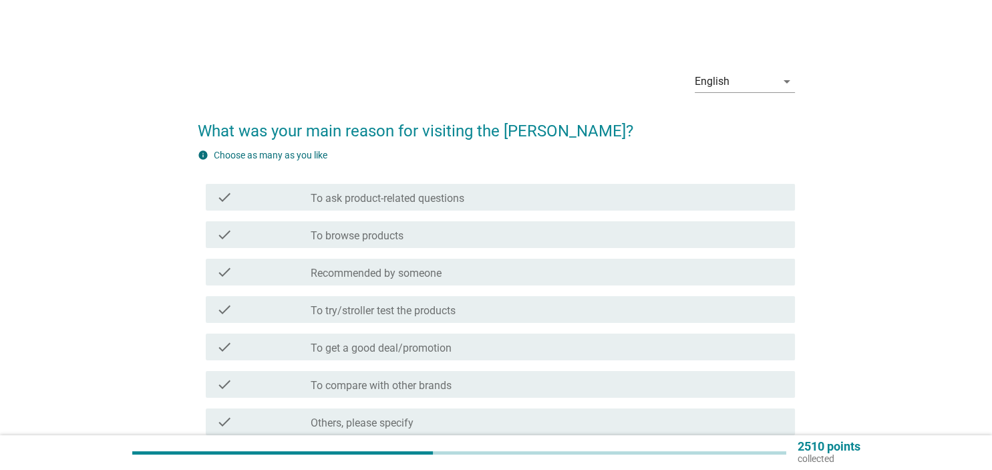
scroll to position [70, 0]
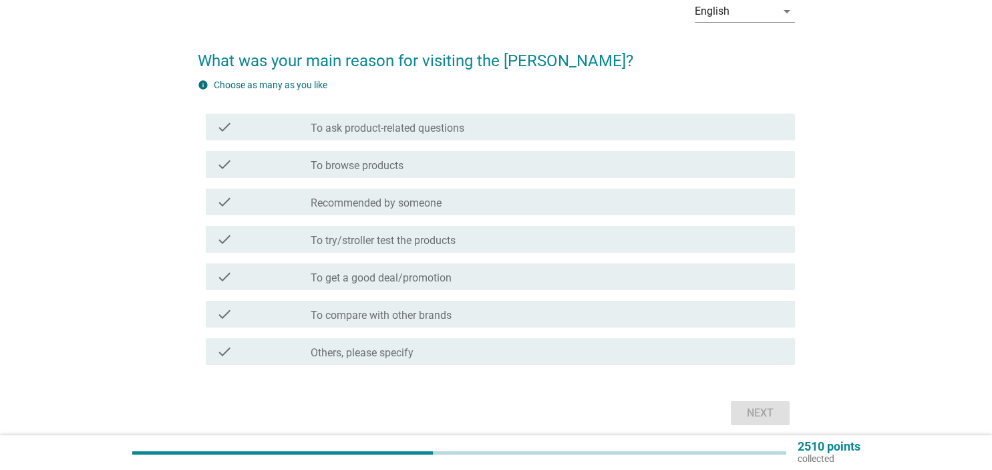
click at [405, 263] on div "check check_box_outline_blank To get a good deal/promotion" at bounding box center [500, 276] width 589 height 27
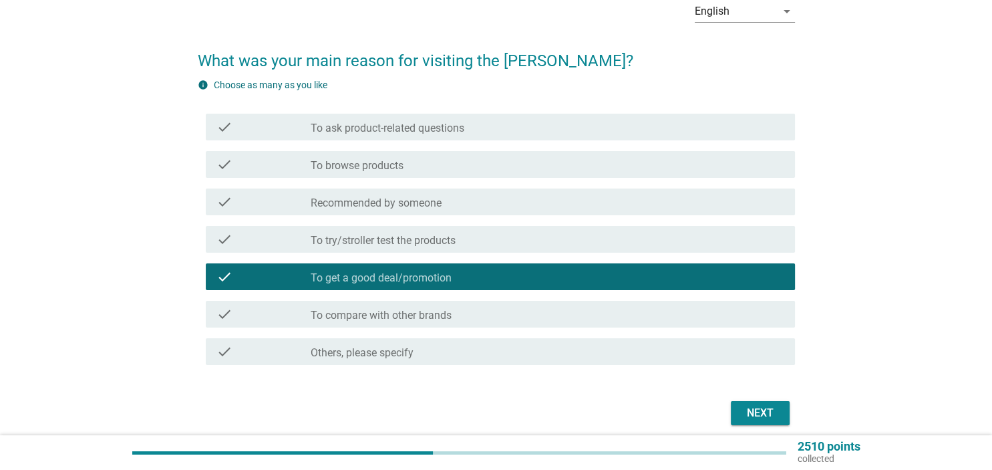
click at [777, 400] on div "Next" at bounding box center [496, 413] width 597 height 32
click at [746, 424] on button "Next" at bounding box center [760, 413] width 59 height 24
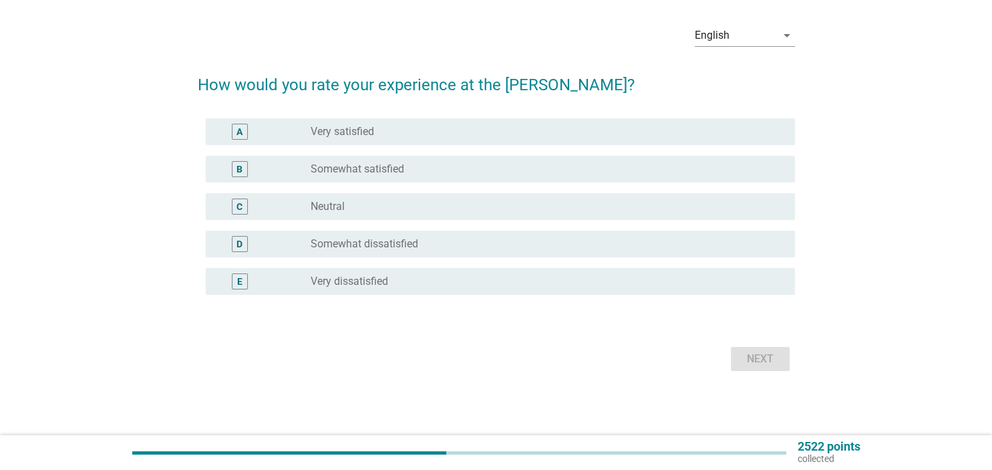
scroll to position [0, 0]
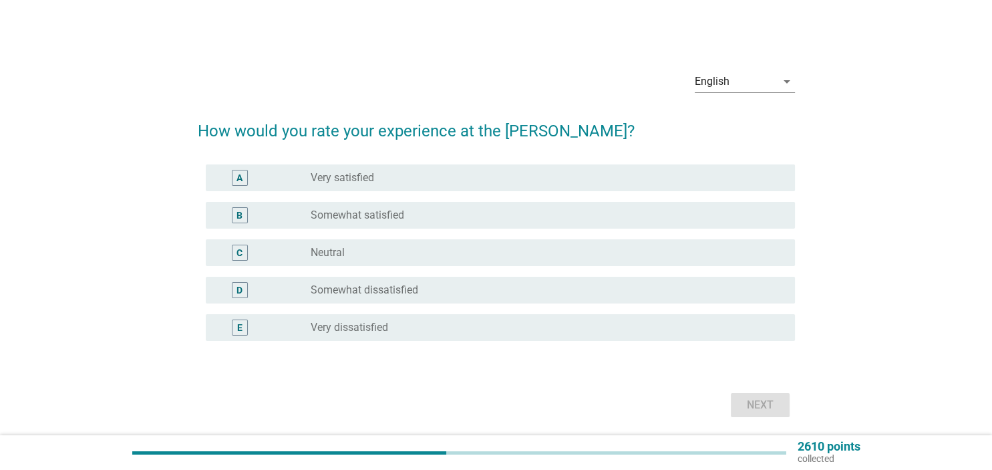
click at [357, 254] on div "radio_button_unchecked Neutral" at bounding box center [542, 252] width 462 height 13
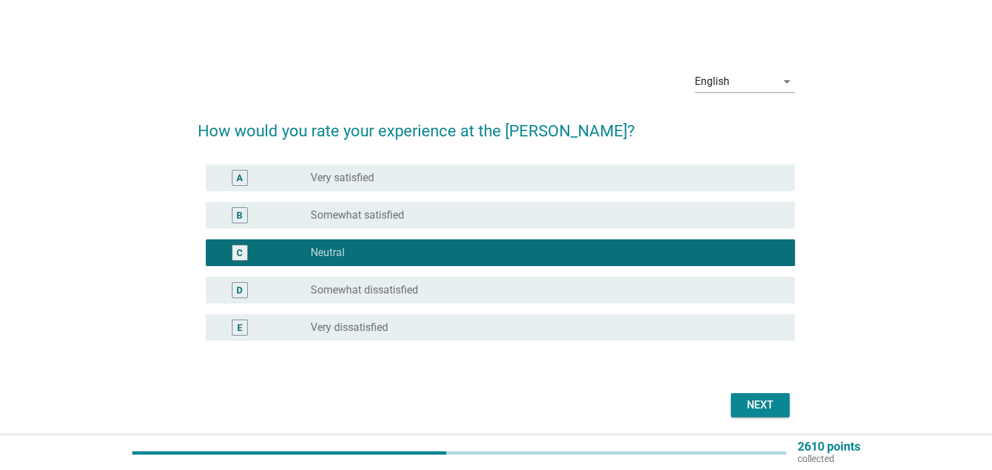
click at [771, 404] on div "Next" at bounding box center [759, 405] width 37 height 16
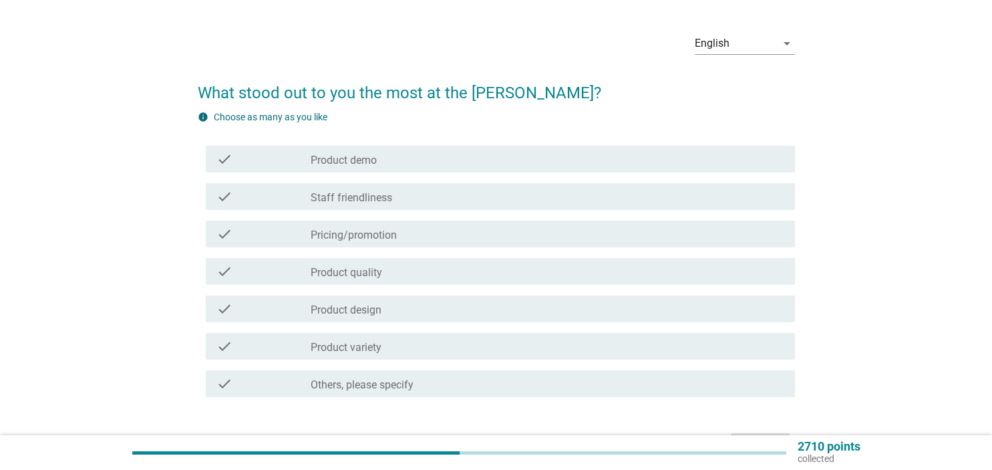
scroll to position [70, 0]
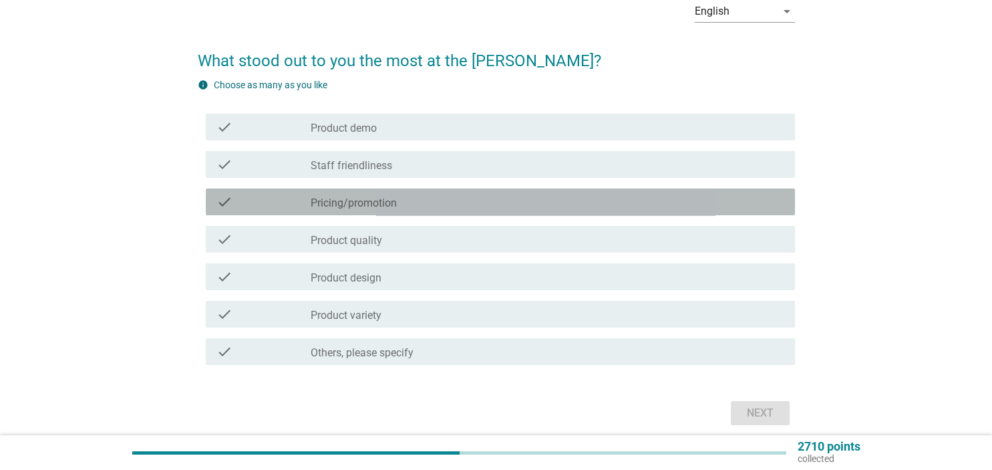
click at [361, 206] on label "Pricing/promotion" at bounding box center [354, 202] width 86 height 13
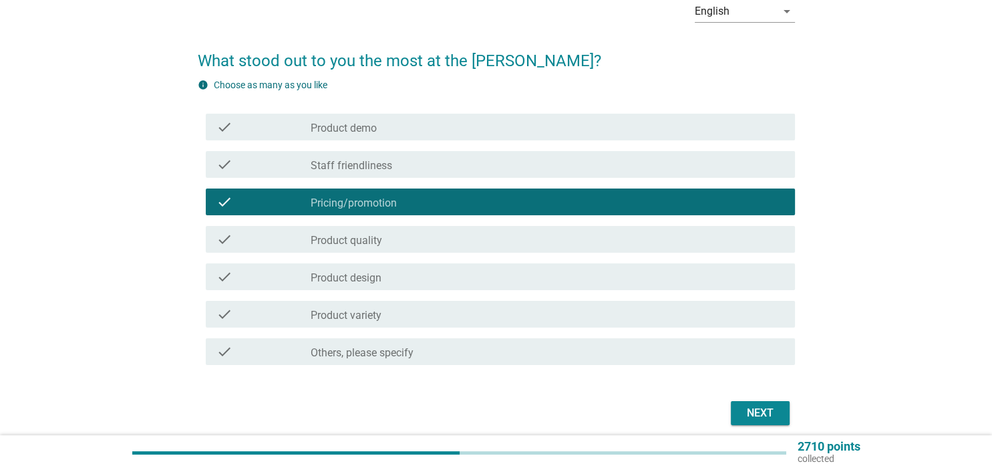
click at [741, 412] on div "Next" at bounding box center [759, 413] width 37 height 16
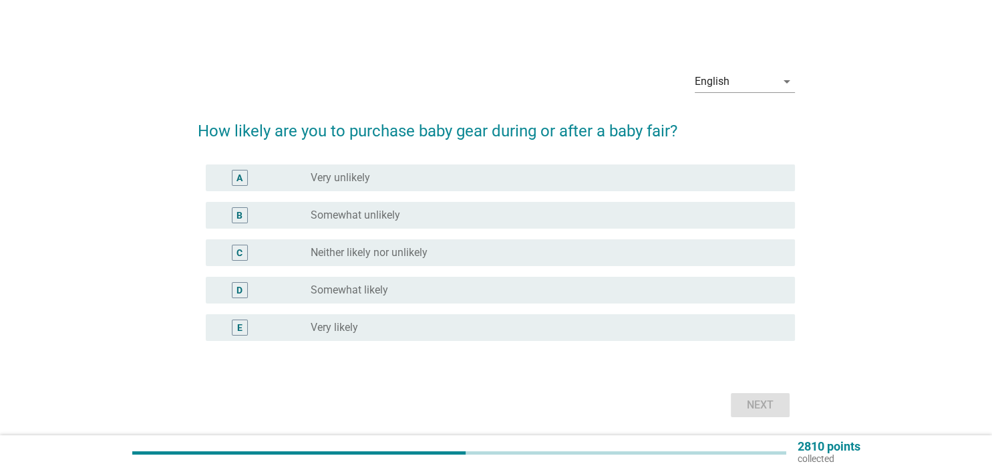
click at [392, 214] on label "Somewhat unlikely" at bounding box center [355, 214] width 89 height 13
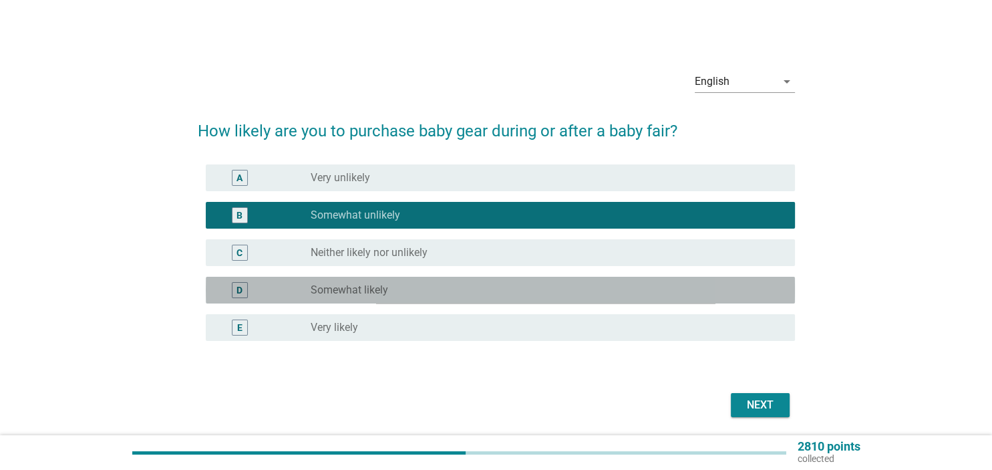
click at [365, 283] on div "radio_button_unchecked Somewhat likely" at bounding box center [547, 290] width 473 height 16
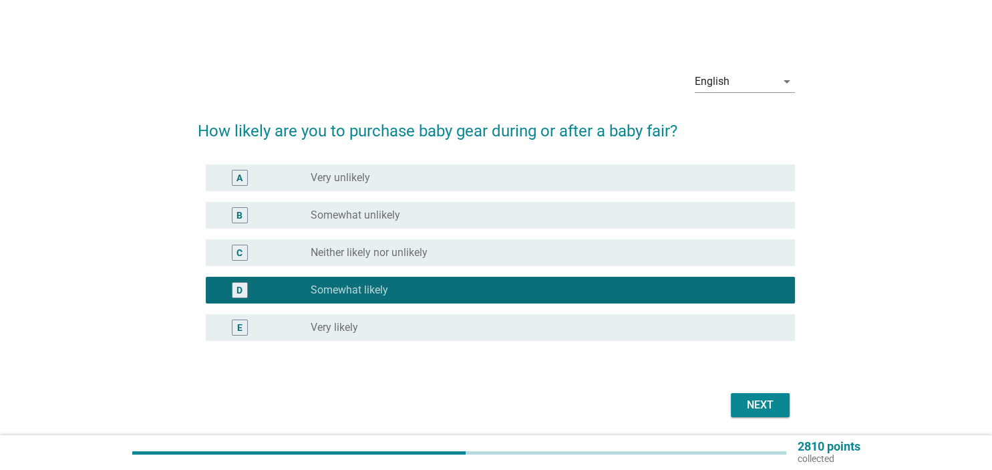
click at [752, 407] on div "Next" at bounding box center [759, 405] width 37 height 16
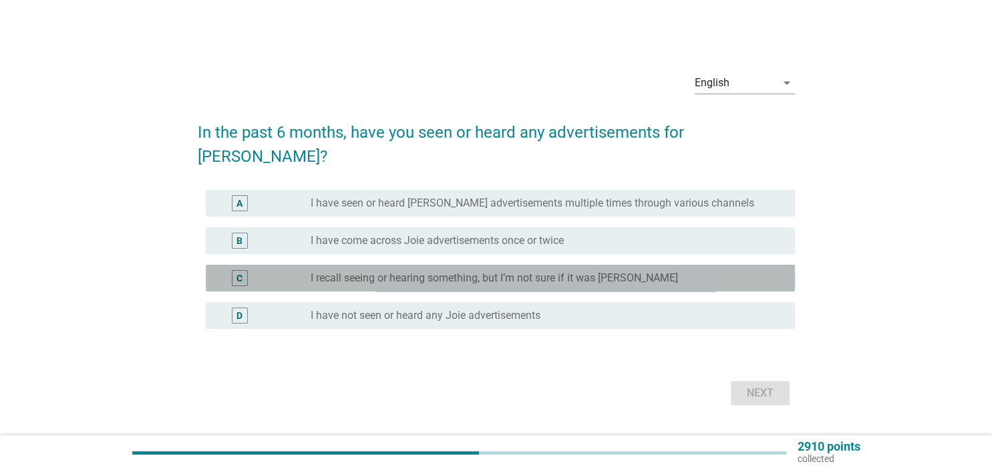
click at [431, 271] on label "I recall seeing or hearing something, but I’m not sure if it was [PERSON_NAME]" at bounding box center [494, 277] width 367 height 13
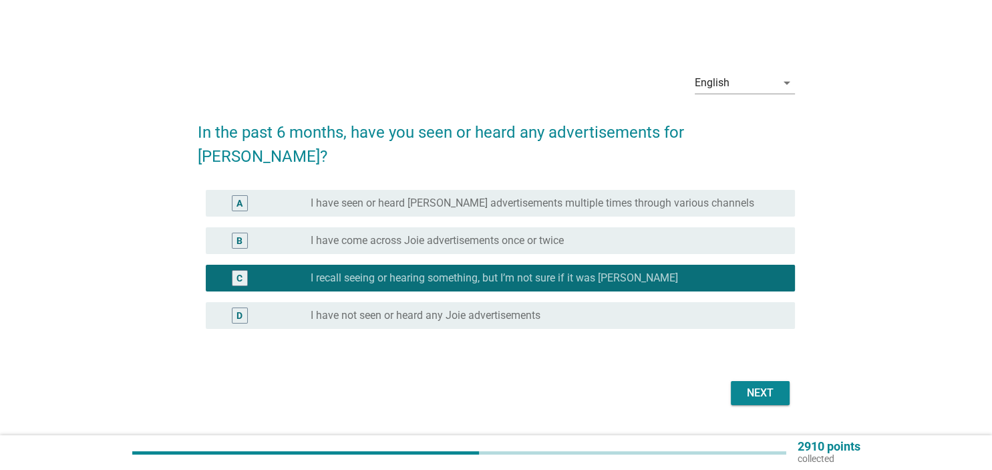
click at [791, 386] on div "Next" at bounding box center [496, 393] width 597 height 32
click at [785, 386] on button "Next" at bounding box center [760, 393] width 59 height 24
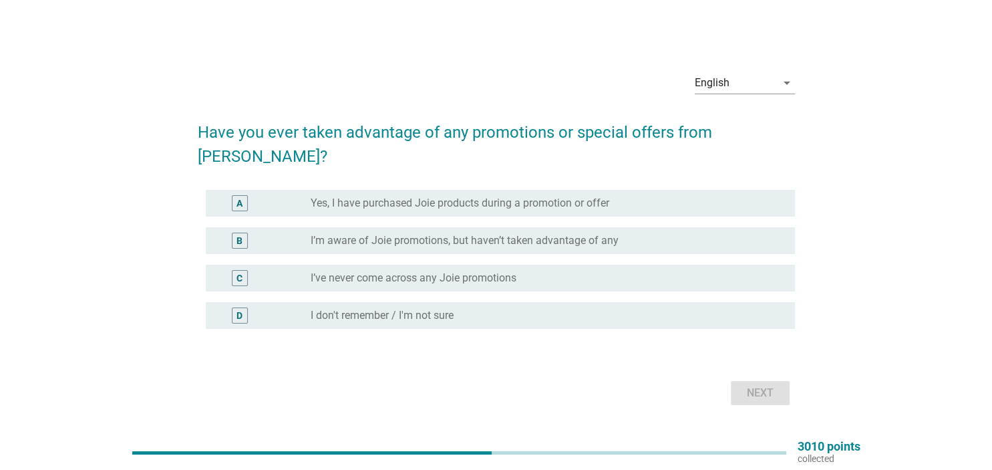
click at [415, 271] on label "I’ve never come across any Joie promotions" at bounding box center [414, 277] width 206 height 13
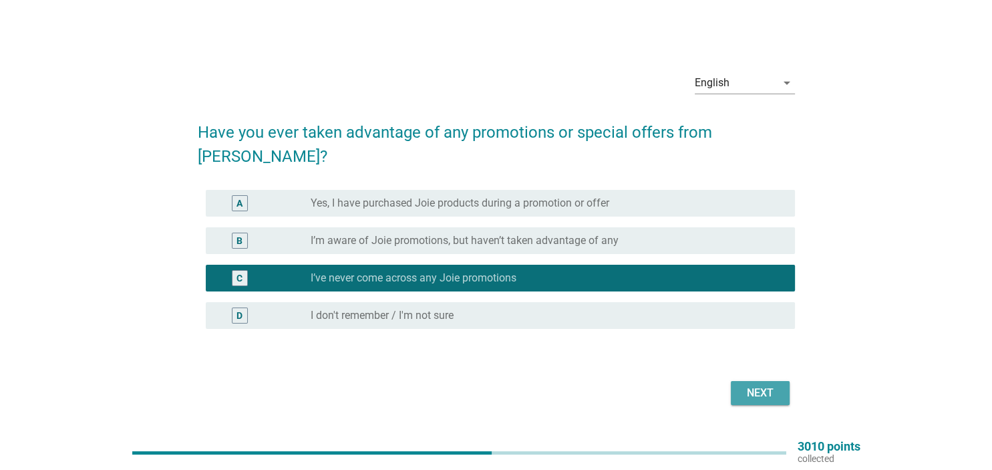
click at [734, 381] on button "Next" at bounding box center [760, 393] width 59 height 24
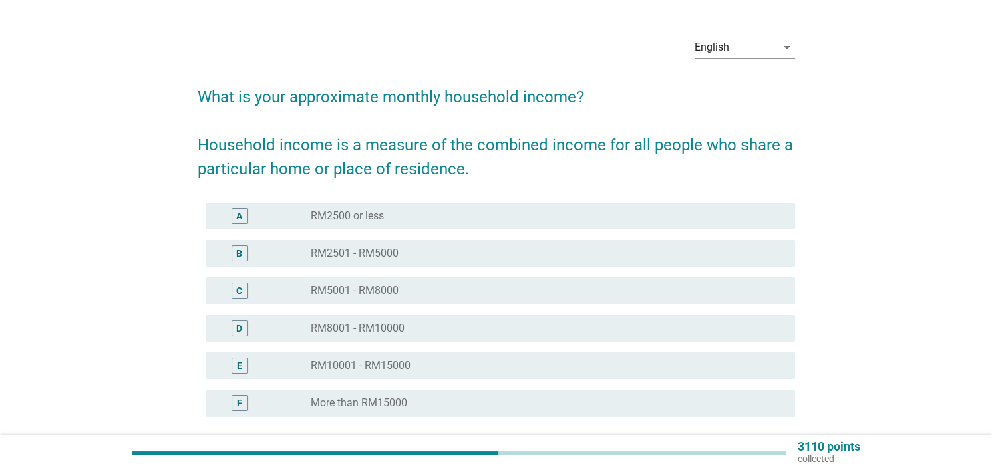
scroll to position [70, 0]
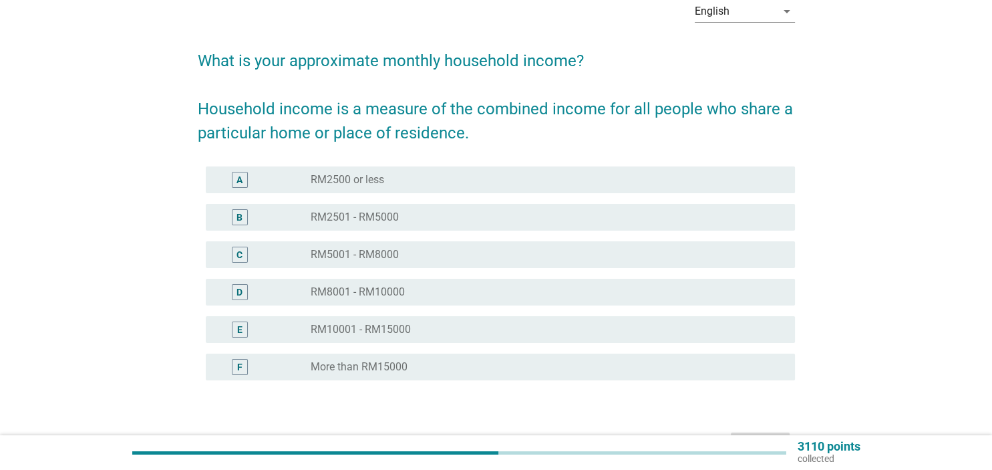
click at [369, 293] on label "RM8001 - RM10000" at bounding box center [358, 291] width 94 height 13
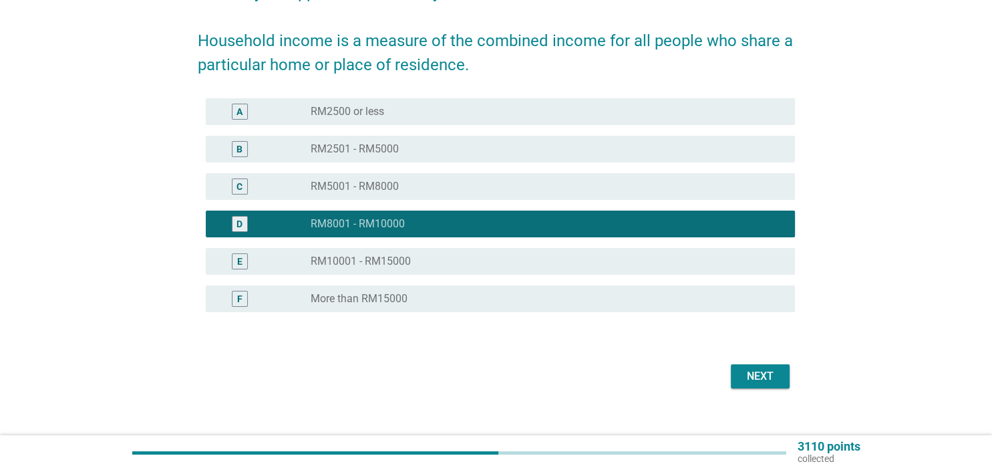
scroll to position [141, 0]
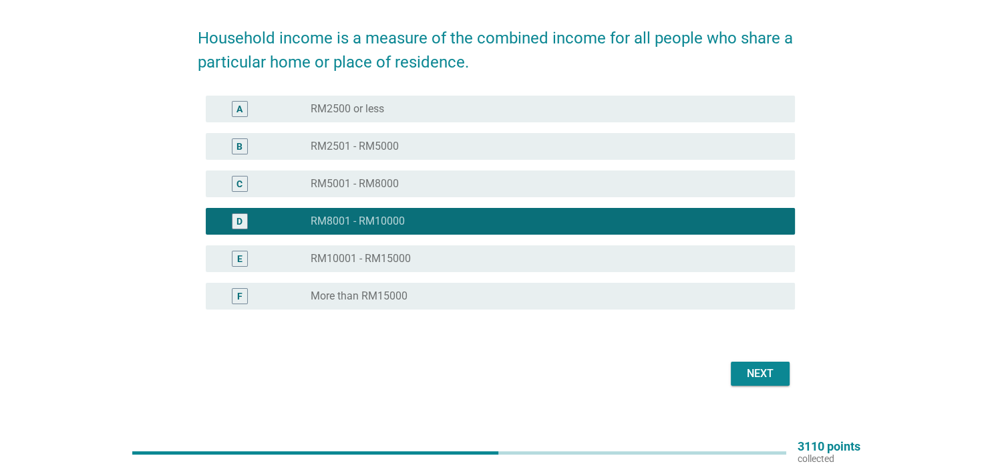
click at [761, 378] on div "Next" at bounding box center [759, 373] width 37 height 16
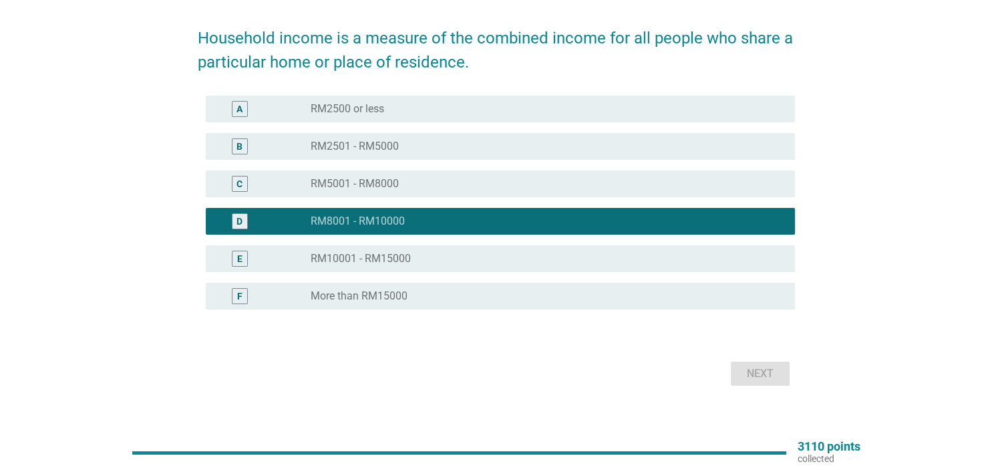
scroll to position [0, 0]
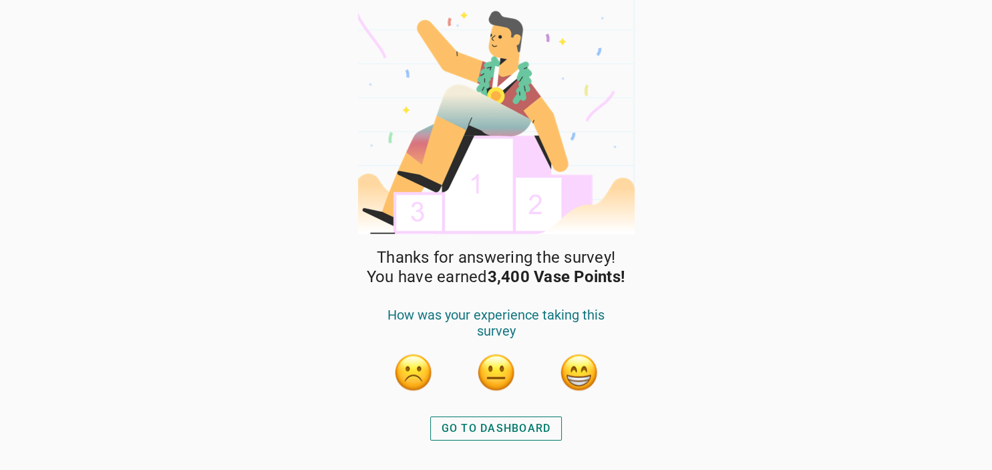
click at [496, 405] on div "Thanks for answering the survey! You have earned 3,400 Vase Points! How was you…" at bounding box center [496, 359] width 281 height 222
click at [492, 429] on div "GO TO DASHBOARD" at bounding box center [496, 428] width 110 height 16
